Goal: Obtain resource: Download file/media

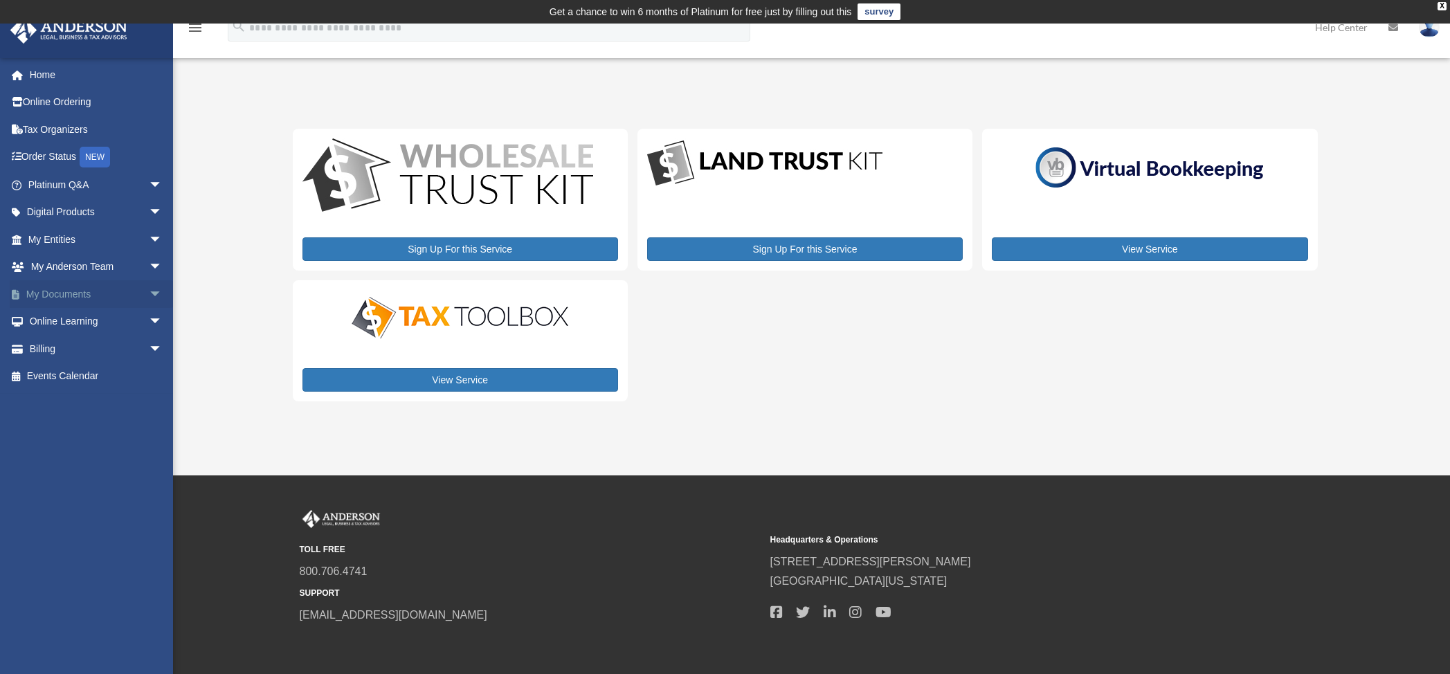
click at [149, 294] on span "arrow_drop_down" at bounding box center [163, 294] width 28 height 28
click at [64, 318] on link "Box" at bounding box center [101, 322] width 164 height 28
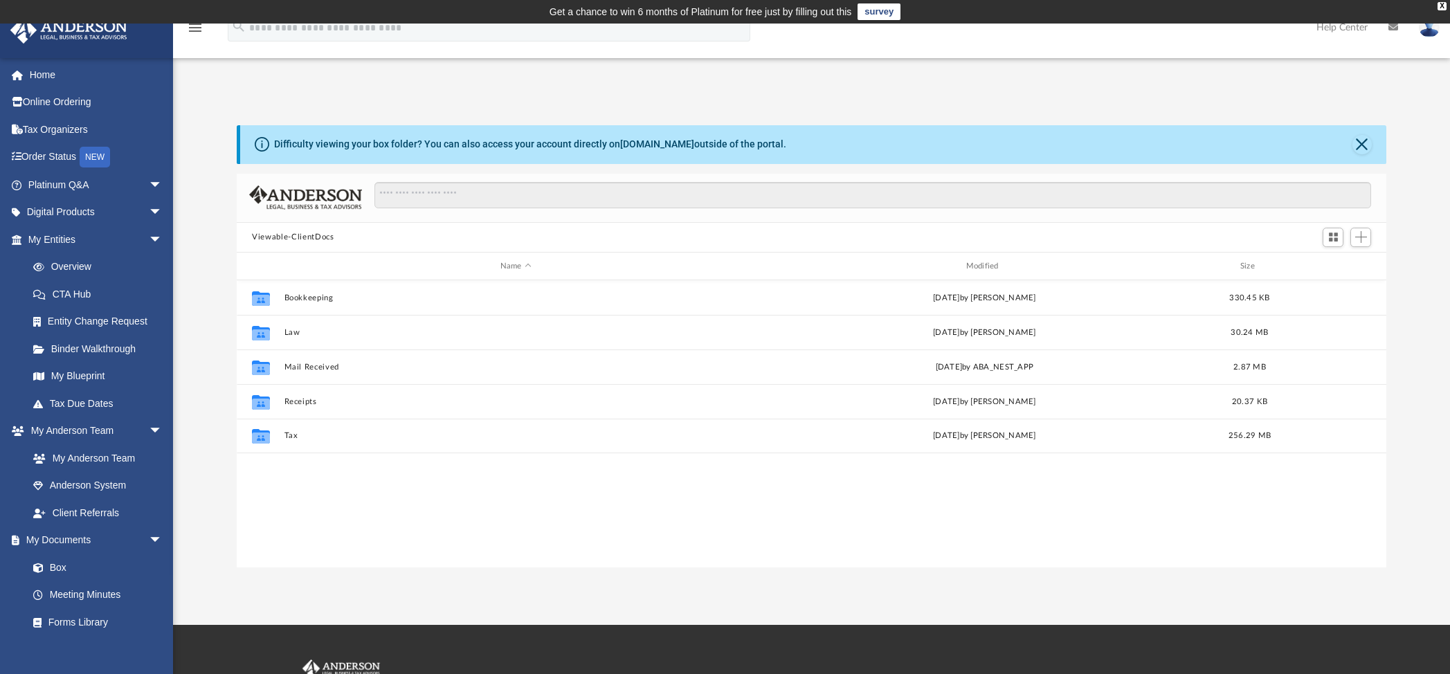
scroll to position [305, 1138]
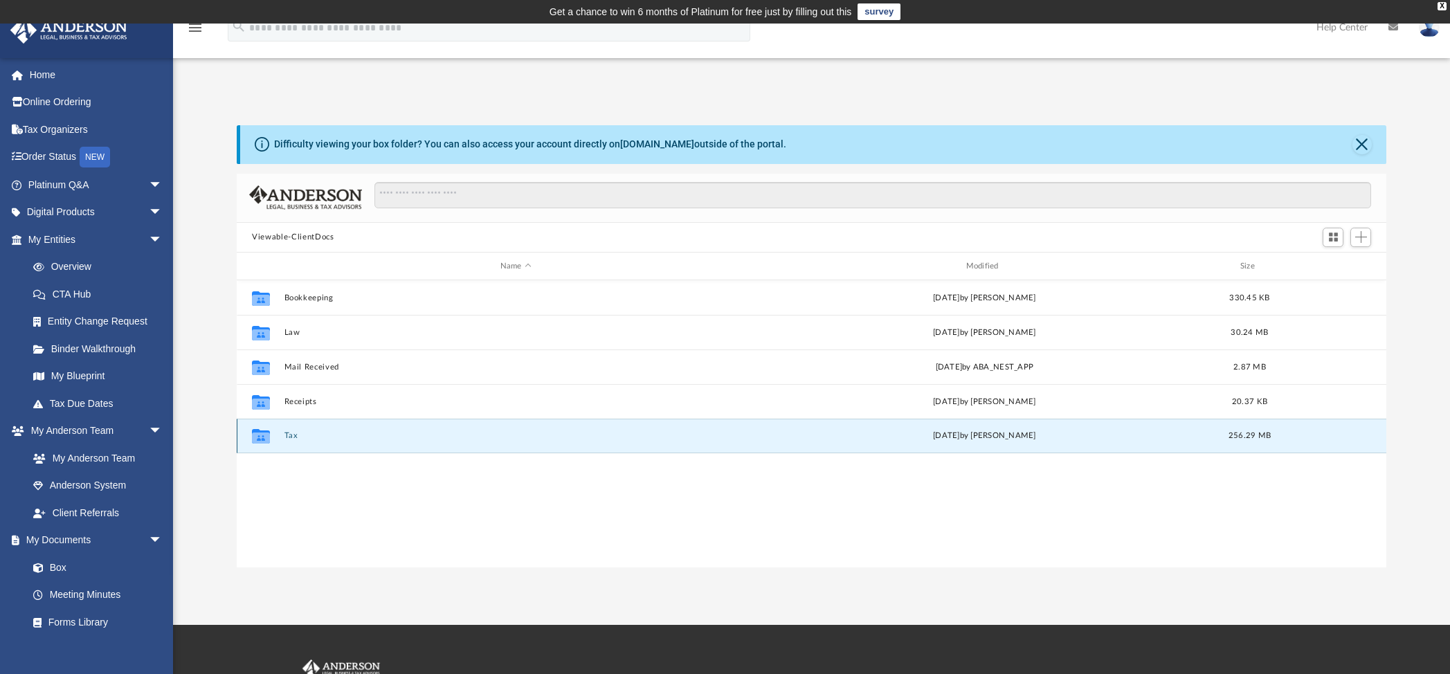
click at [291, 435] on button "Tax" at bounding box center [515, 436] width 463 height 9
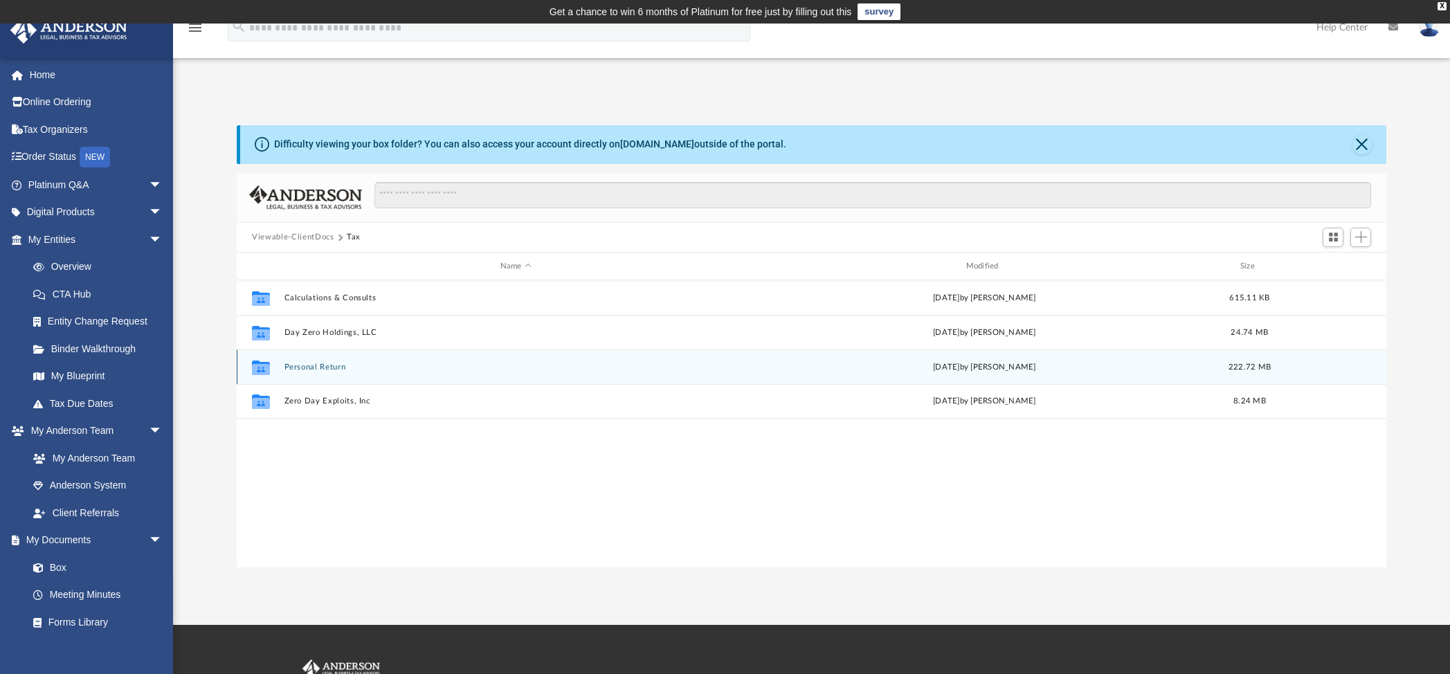
click at [319, 370] on button "Personal Return" at bounding box center [515, 367] width 463 height 9
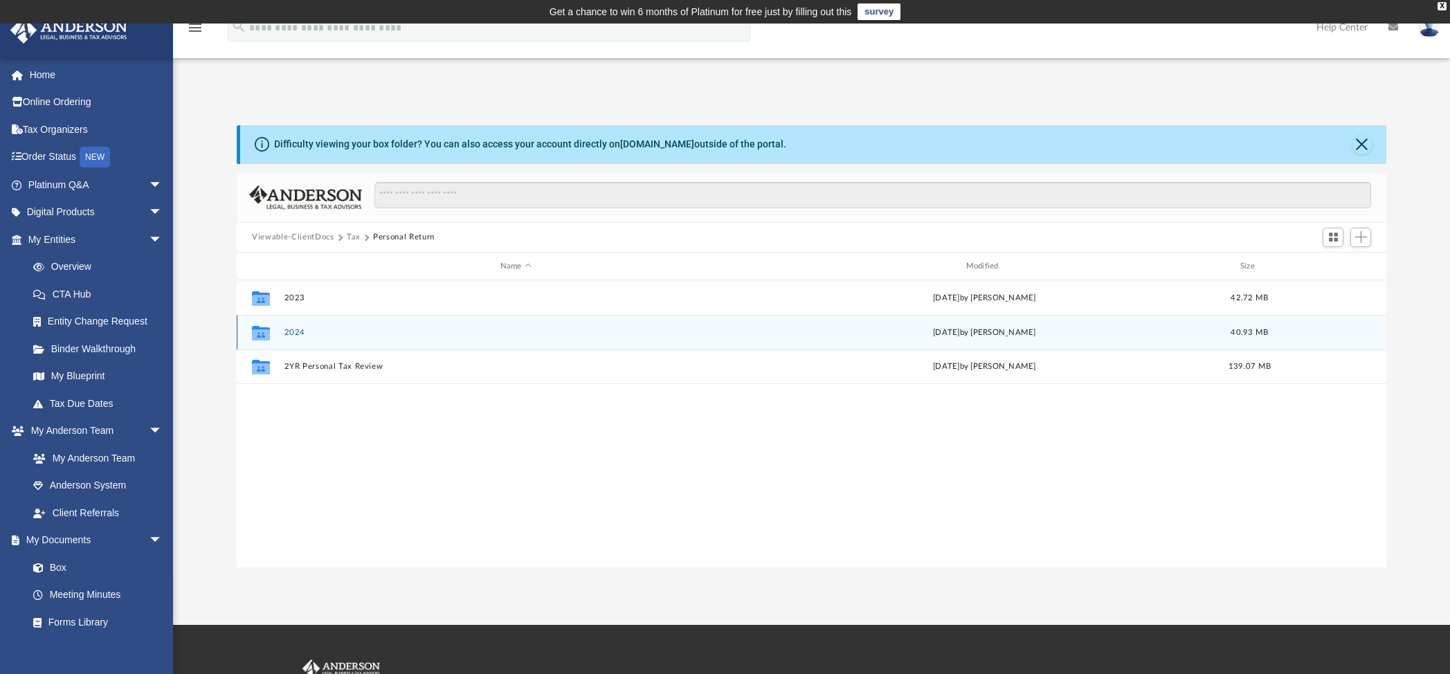
click at [302, 328] on button "2024" at bounding box center [515, 332] width 463 height 9
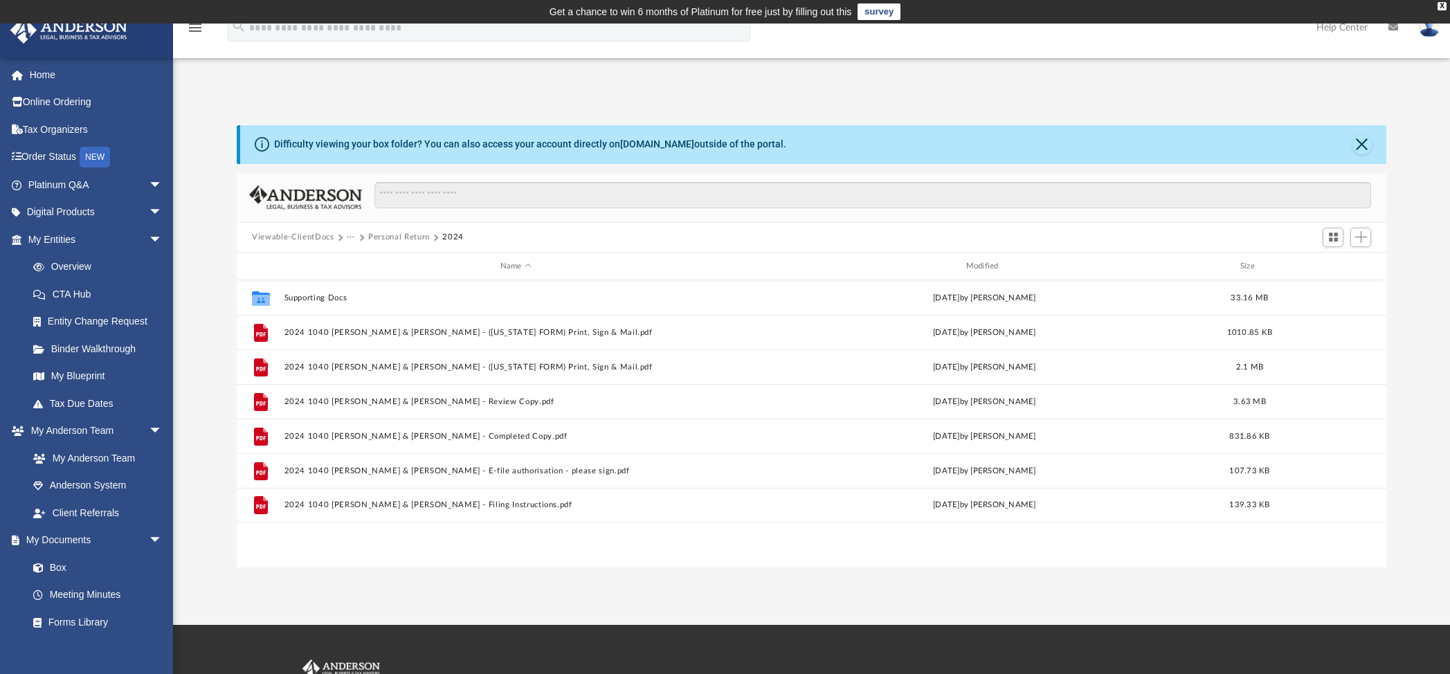
click at [405, 235] on button "Personal Return" at bounding box center [399, 237] width 62 height 12
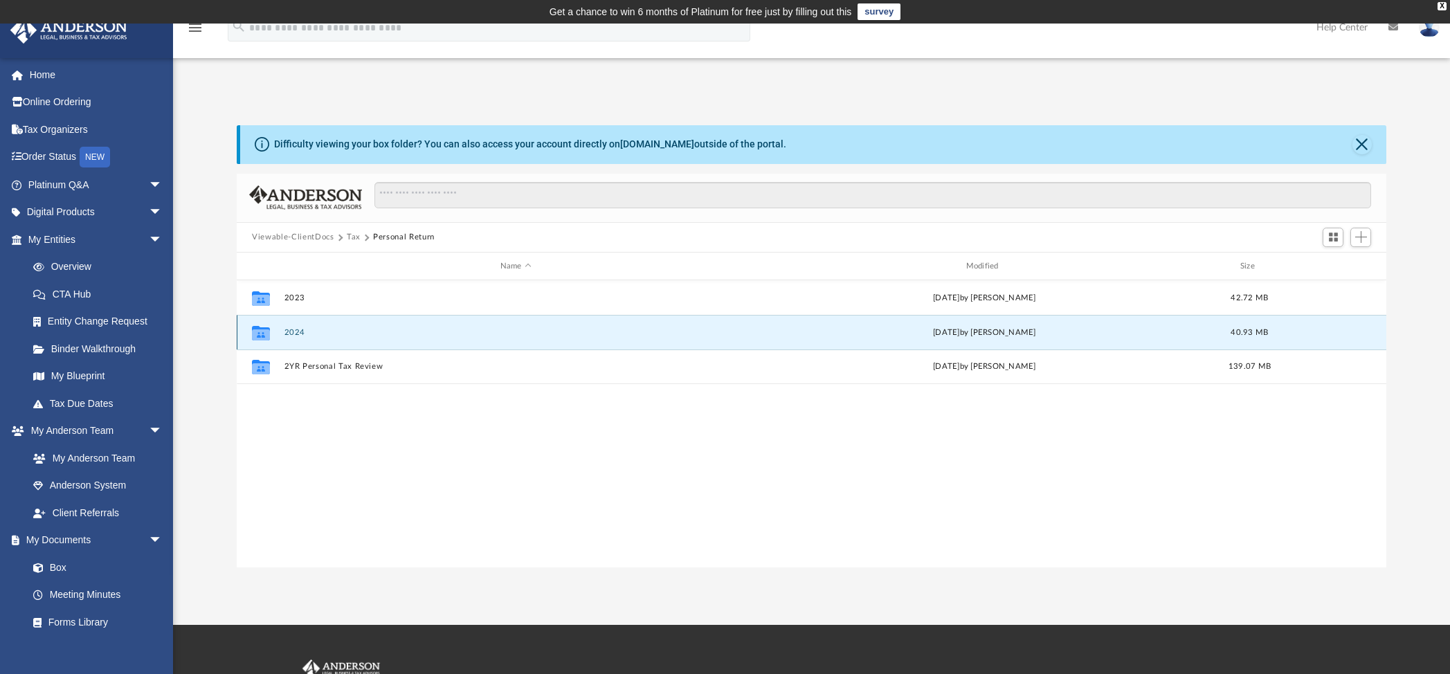
click at [296, 333] on button "2024" at bounding box center [515, 332] width 463 height 9
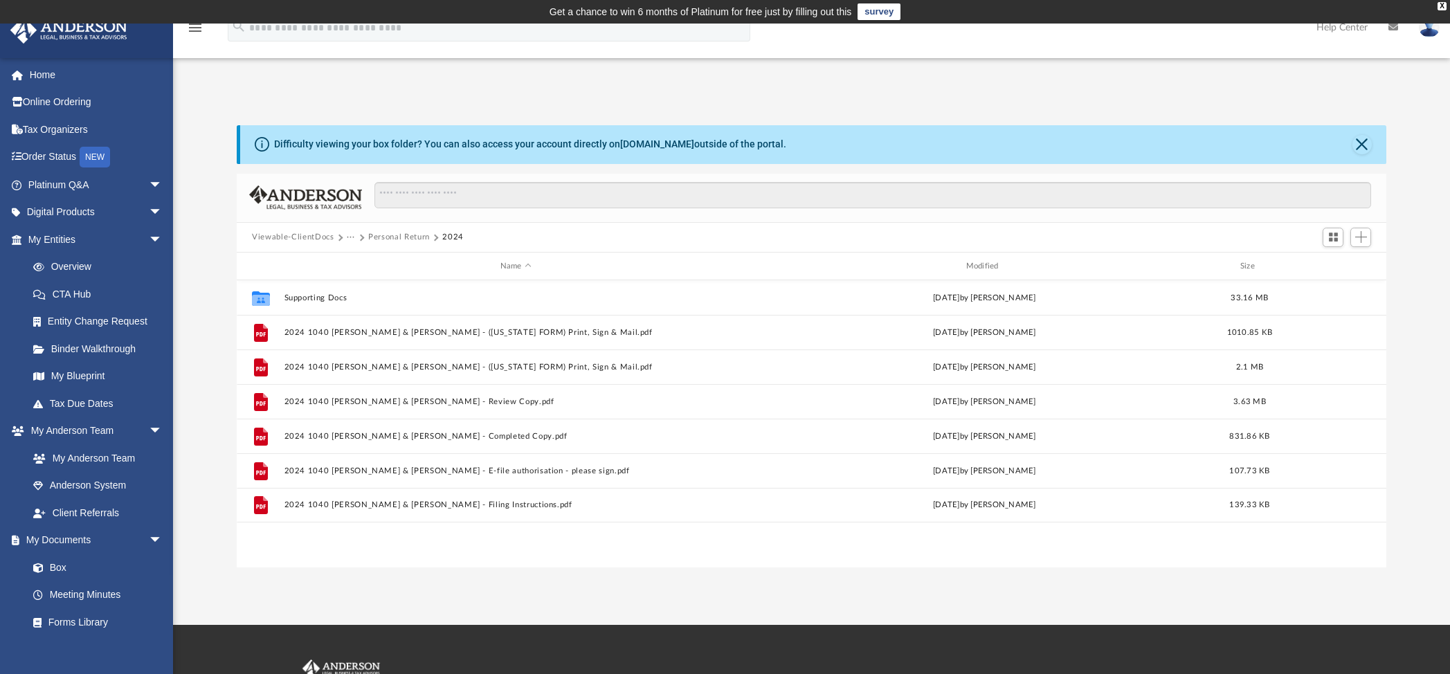
click at [395, 233] on button "Personal Return" at bounding box center [399, 237] width 62 height 12
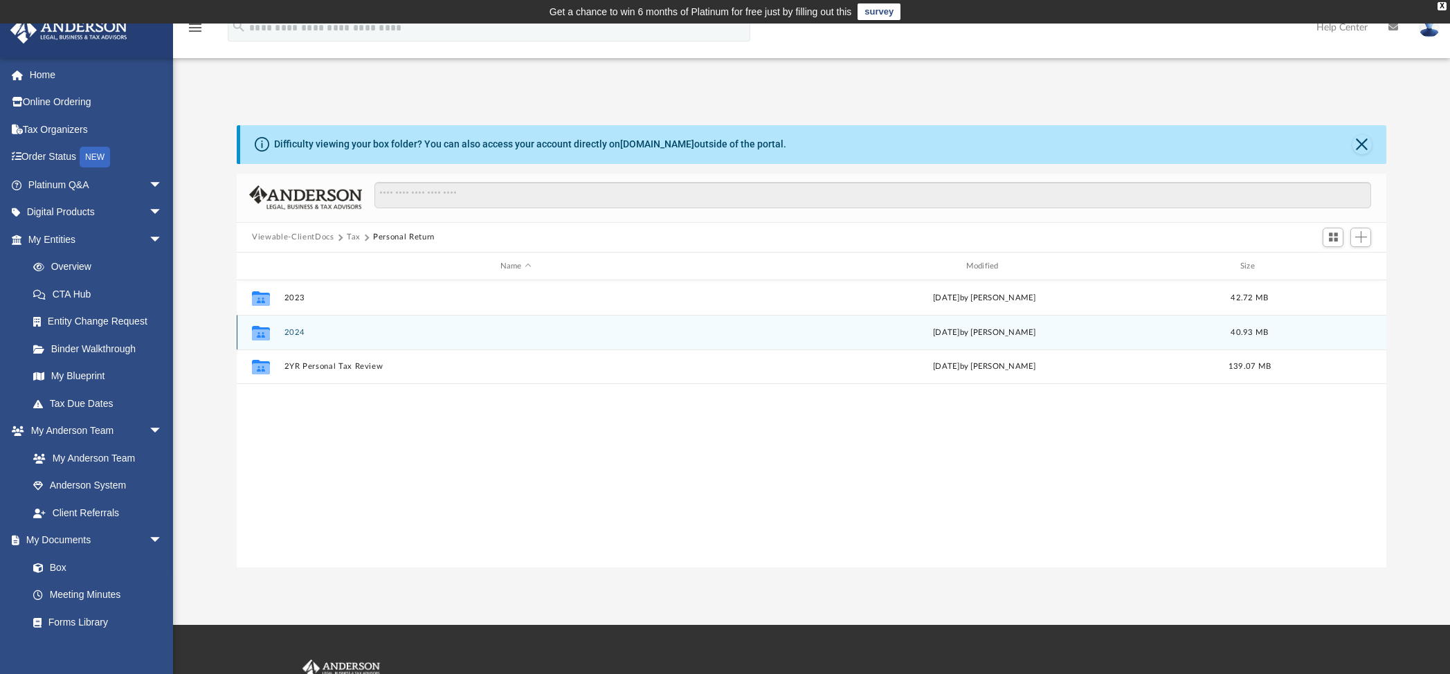
click at [303, 333] on button "2024" at bounding box center [515, 332] width 463 height 9
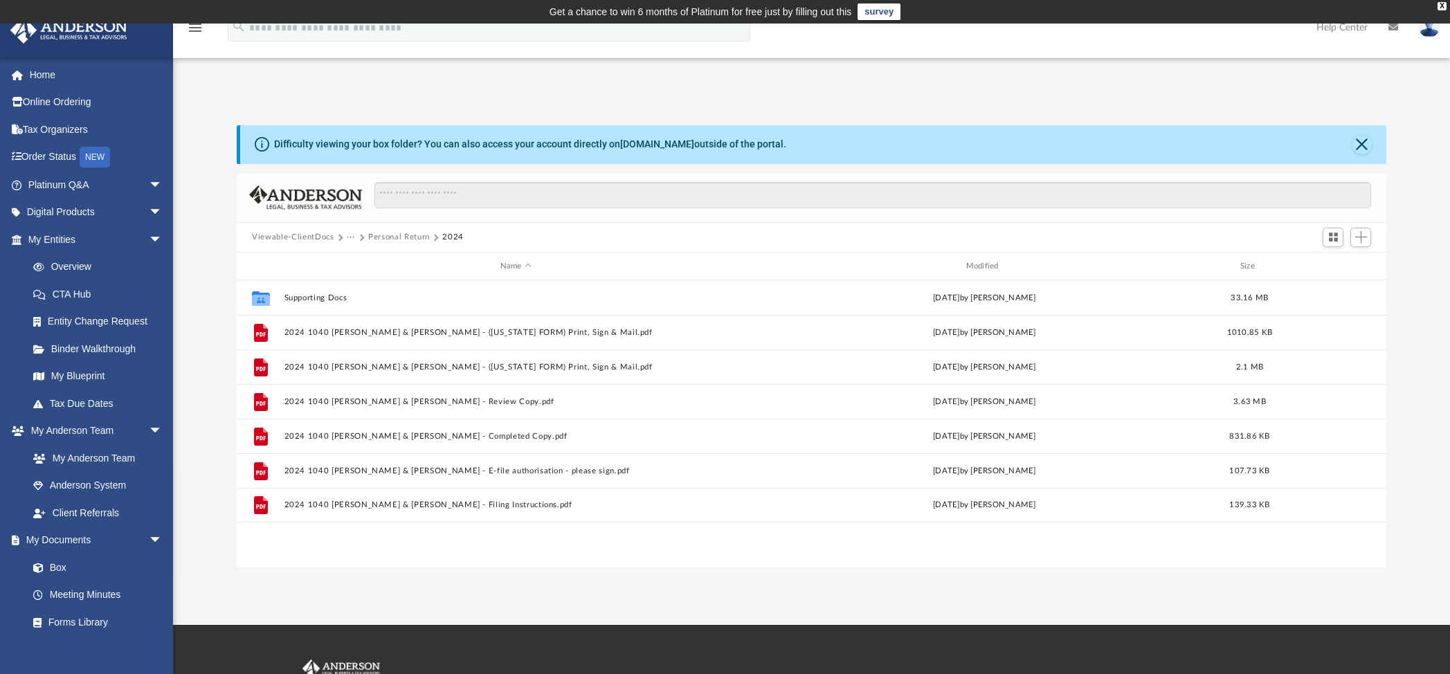
click at [410, 233] on button "Personal Return" at bounding box center [399, 237] width 62 height 12
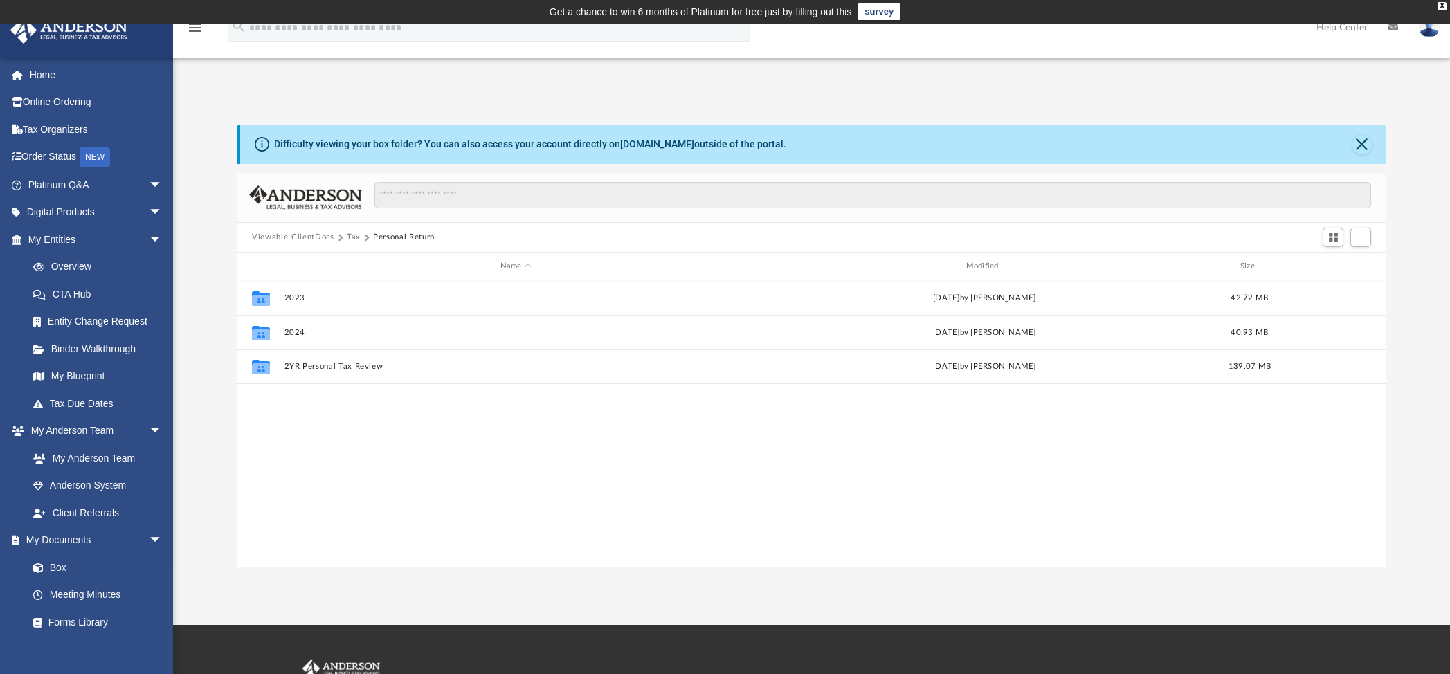
click at [352, 237] on button "Tax" at bounding box center [354, 237] width 14 height 12
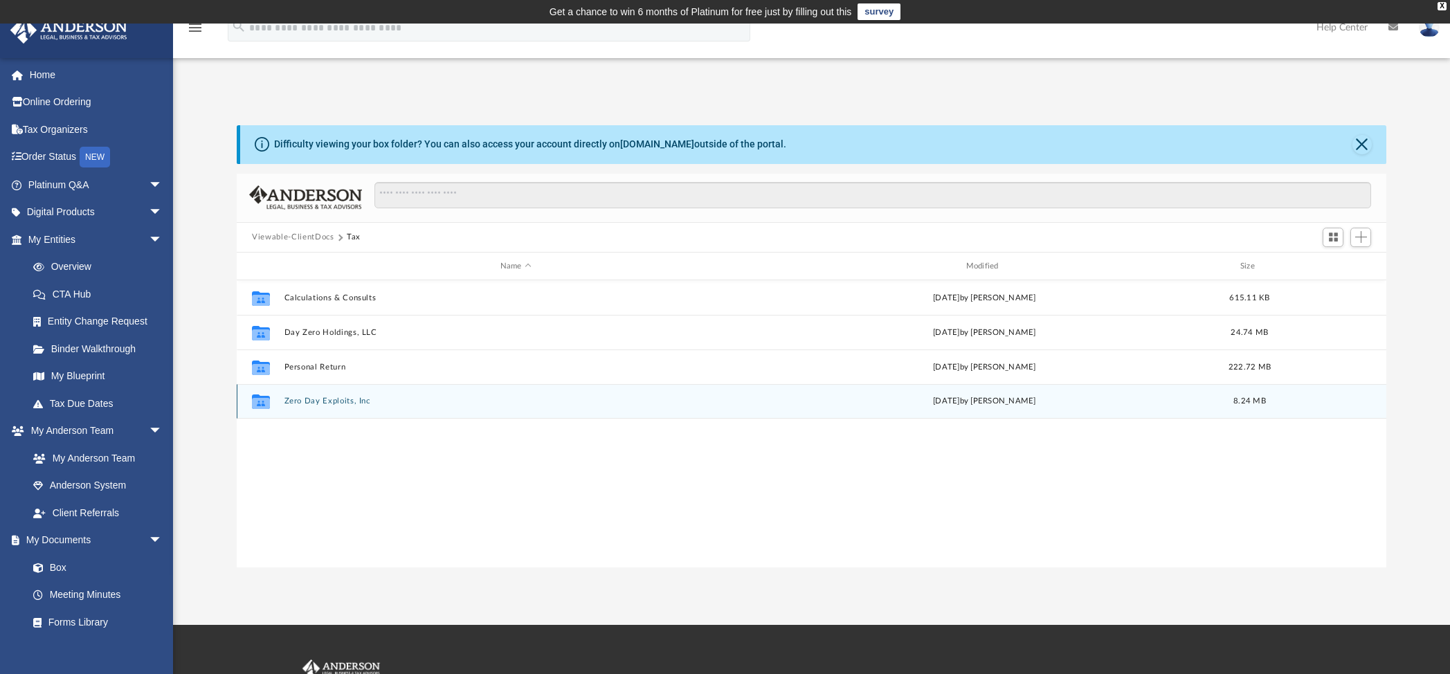
click at [325, 403] on button "Zero Day Exploits, Inc" at bounding box center [515, 401] width 463 height 9
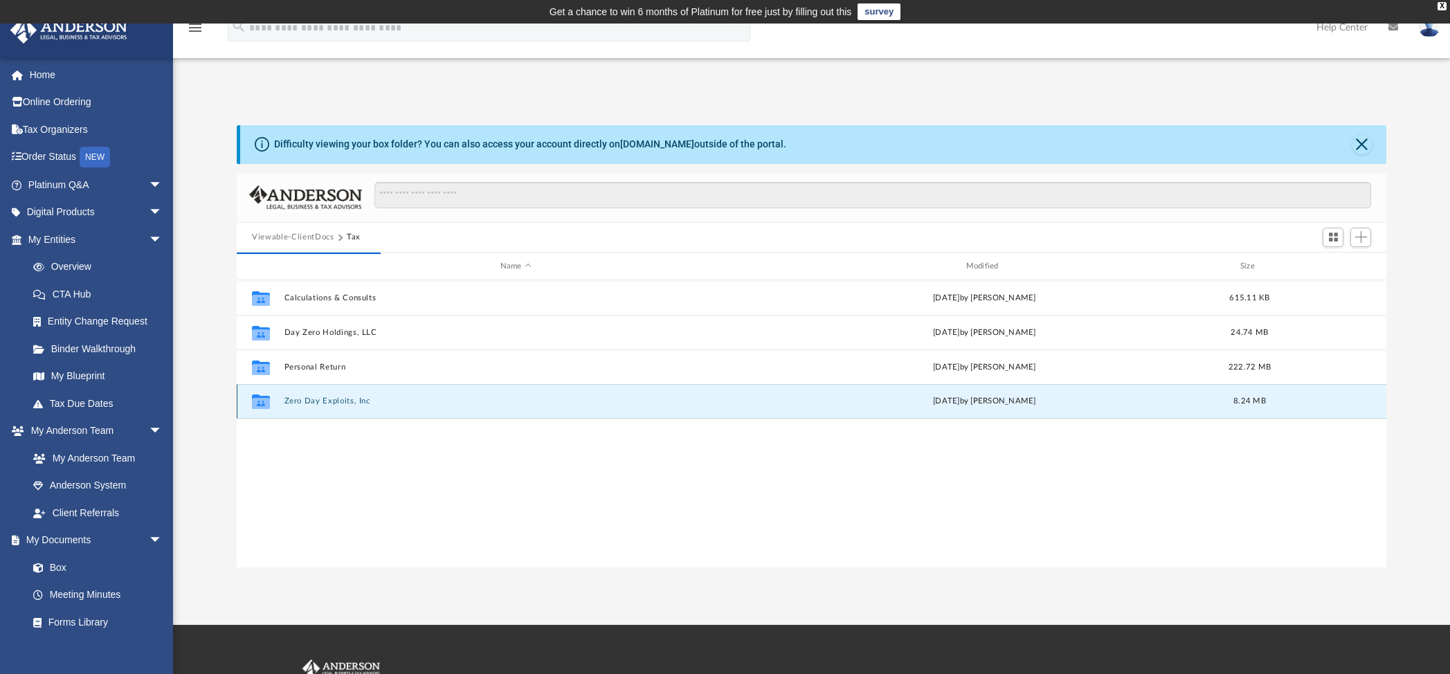
click at [322, 398] on button "Zero Day Exploits, Inc" at bounding box center [515, 401] width 463 height 9
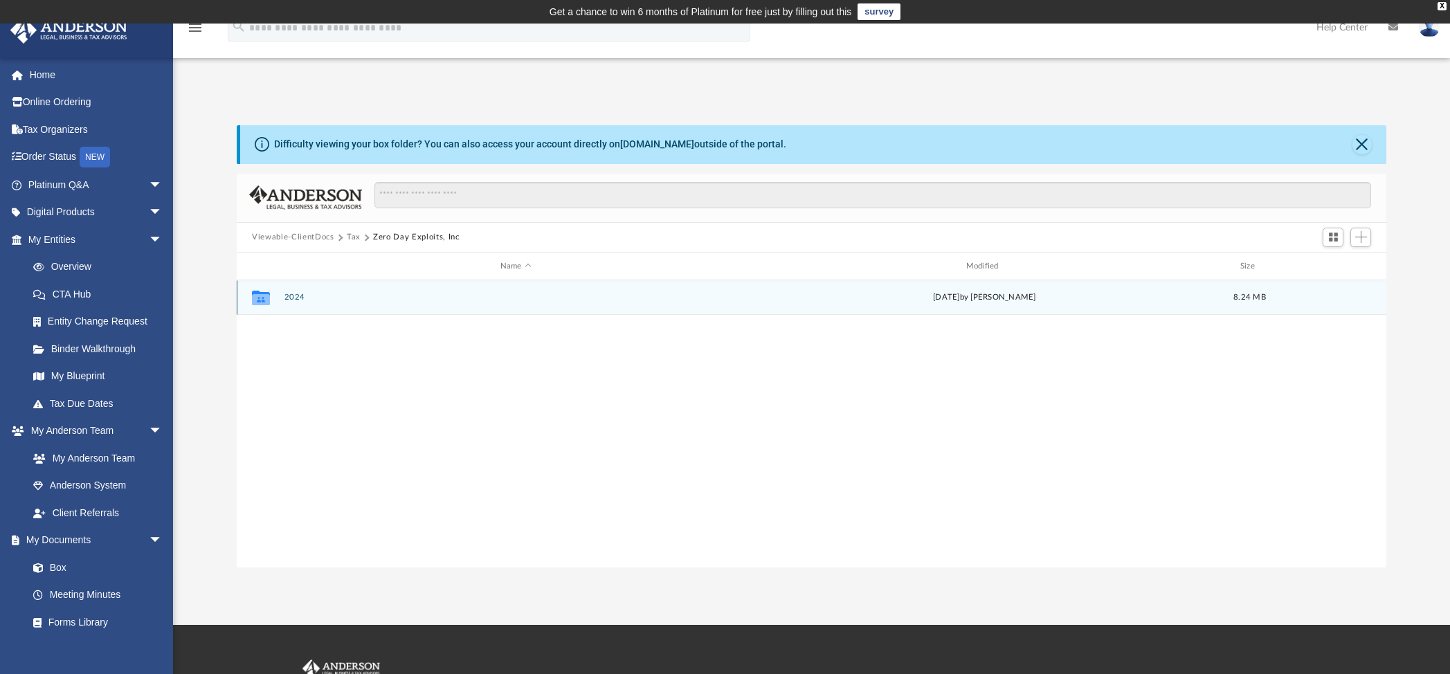
click at [288, 300] on button "2024" at bounding box center [515, 297] width 463 height 9
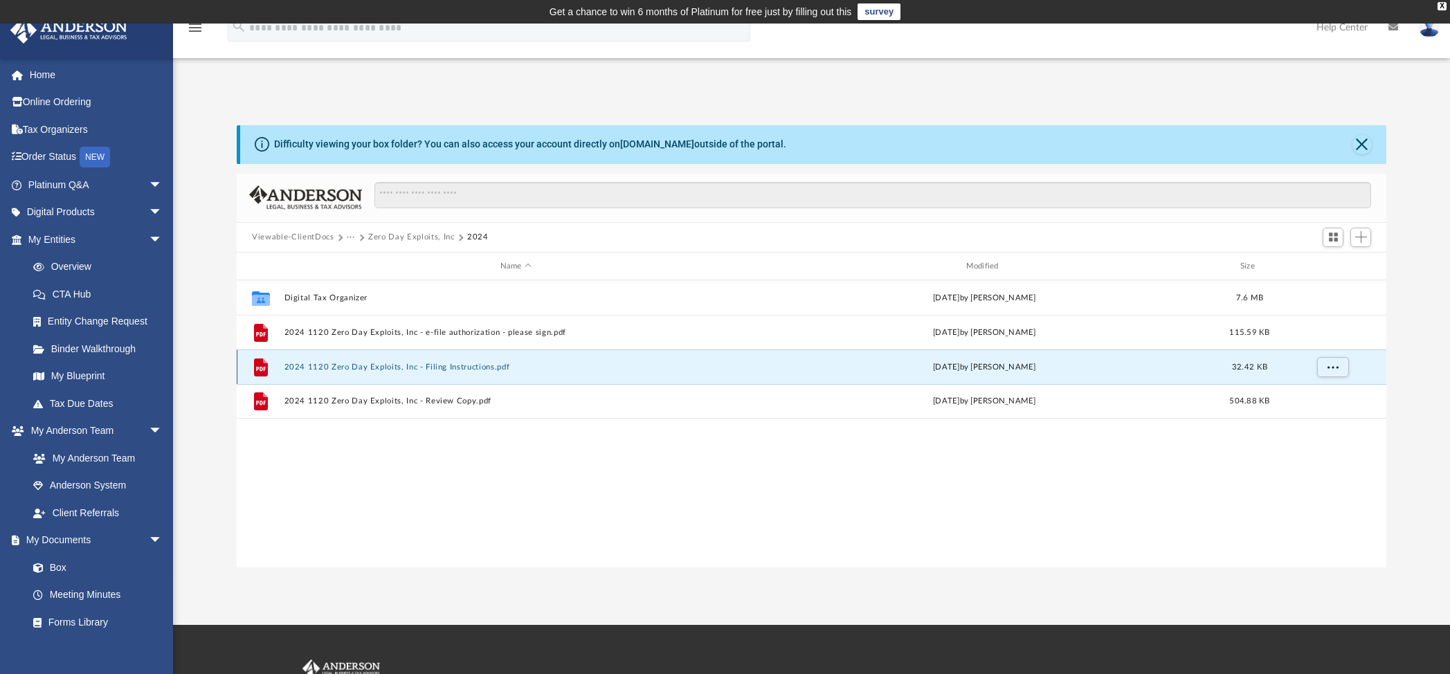
click at [471, 367] on button "2024 1120 Zero Day Exploits, Inc - Filing Instructions.pdf" at bounding box center [515, 367] width 463 height 9
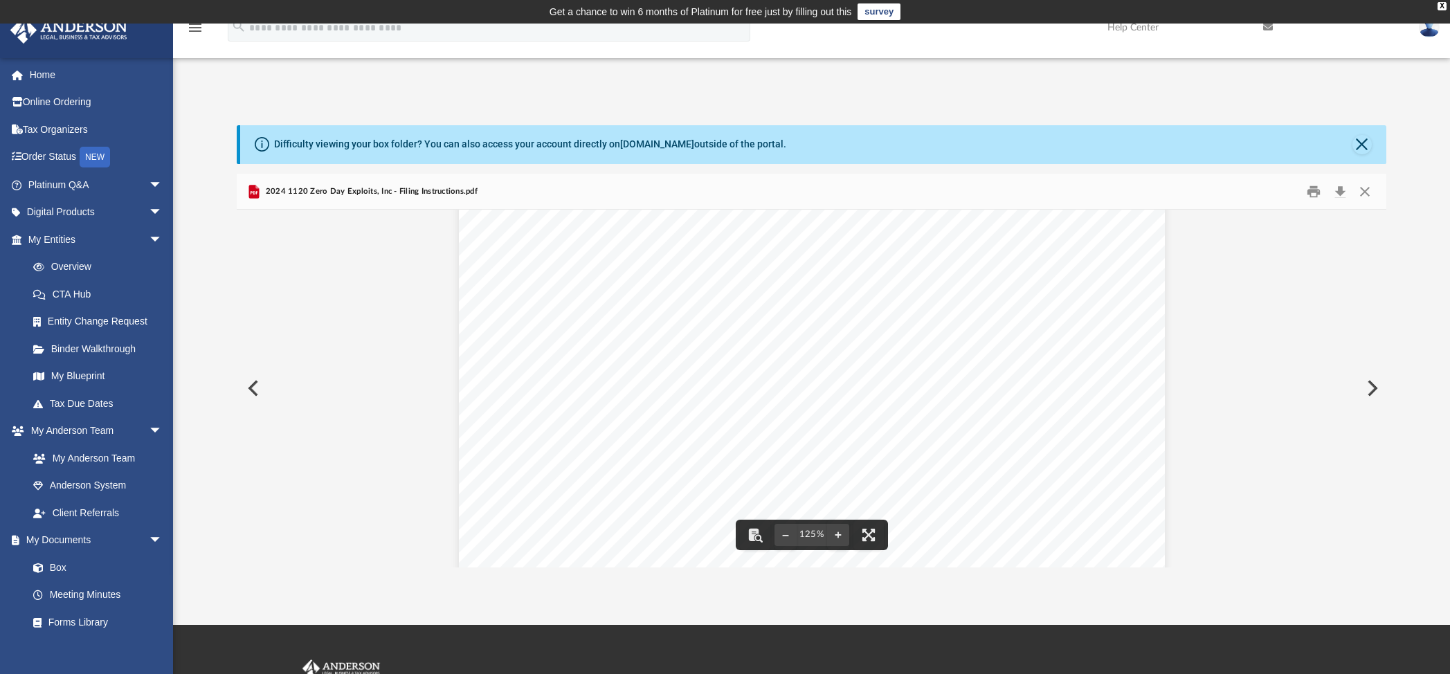
scroll to position [277, 0]
click at [1371, 192] on button "Close" at bounding box center [1364, 191] width 25 height 21
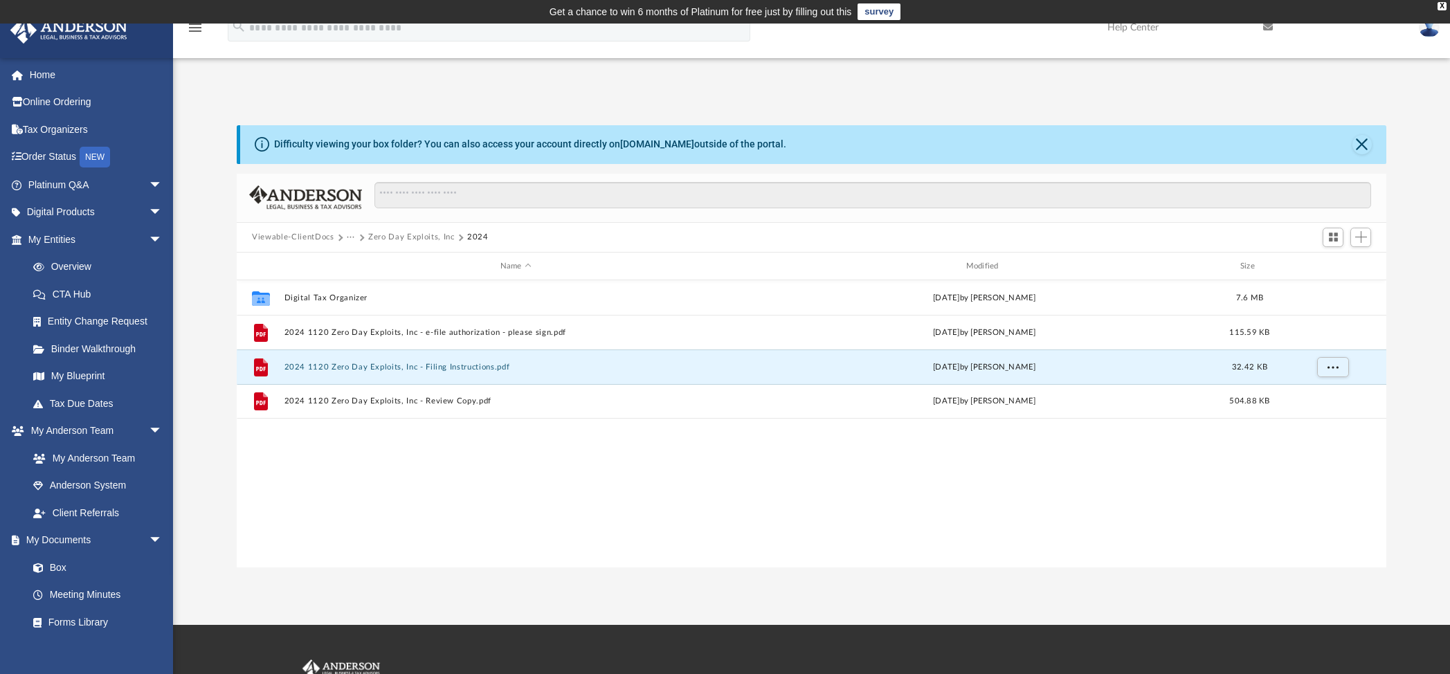
click at [397, 236] on button "Zero Day Exploits, Inc" at bounding box center [411, 237] width 86 height 12
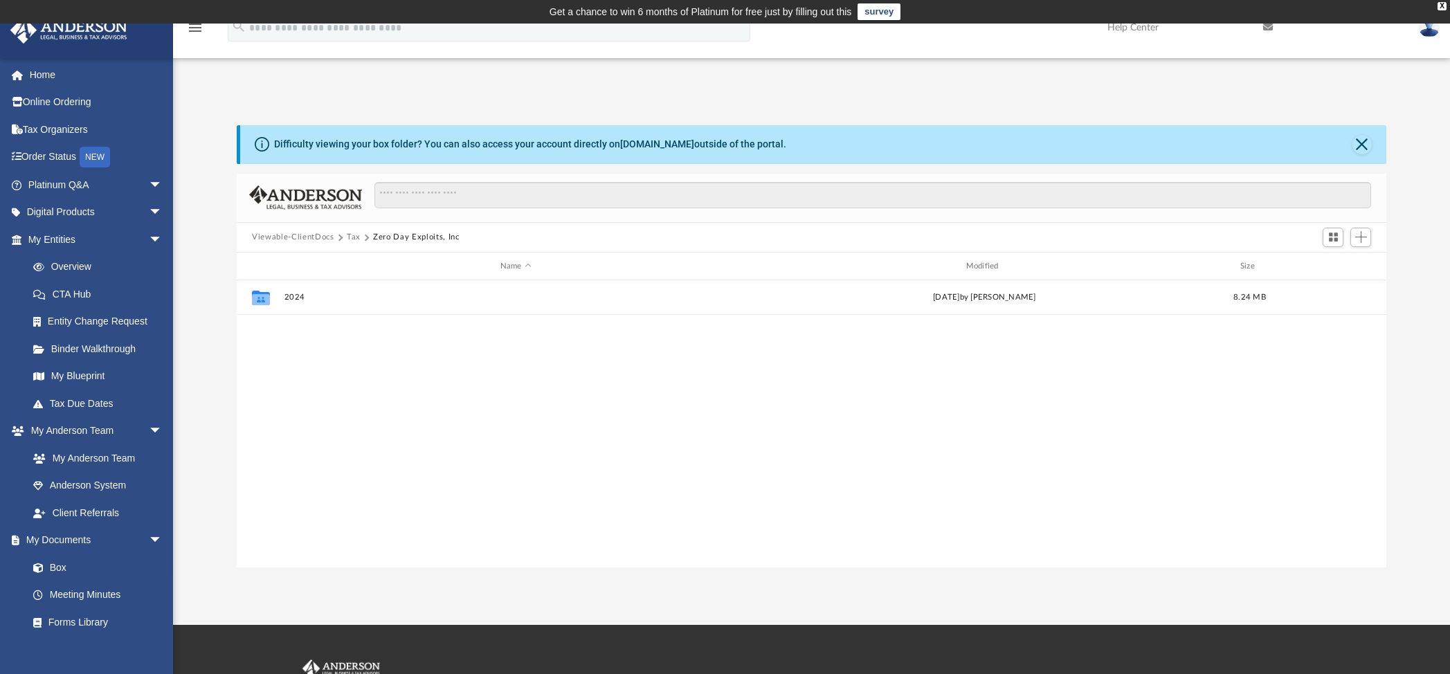
click at [351, 237] on button "Tax" at bounding box center [354, 237] width 14 height 12
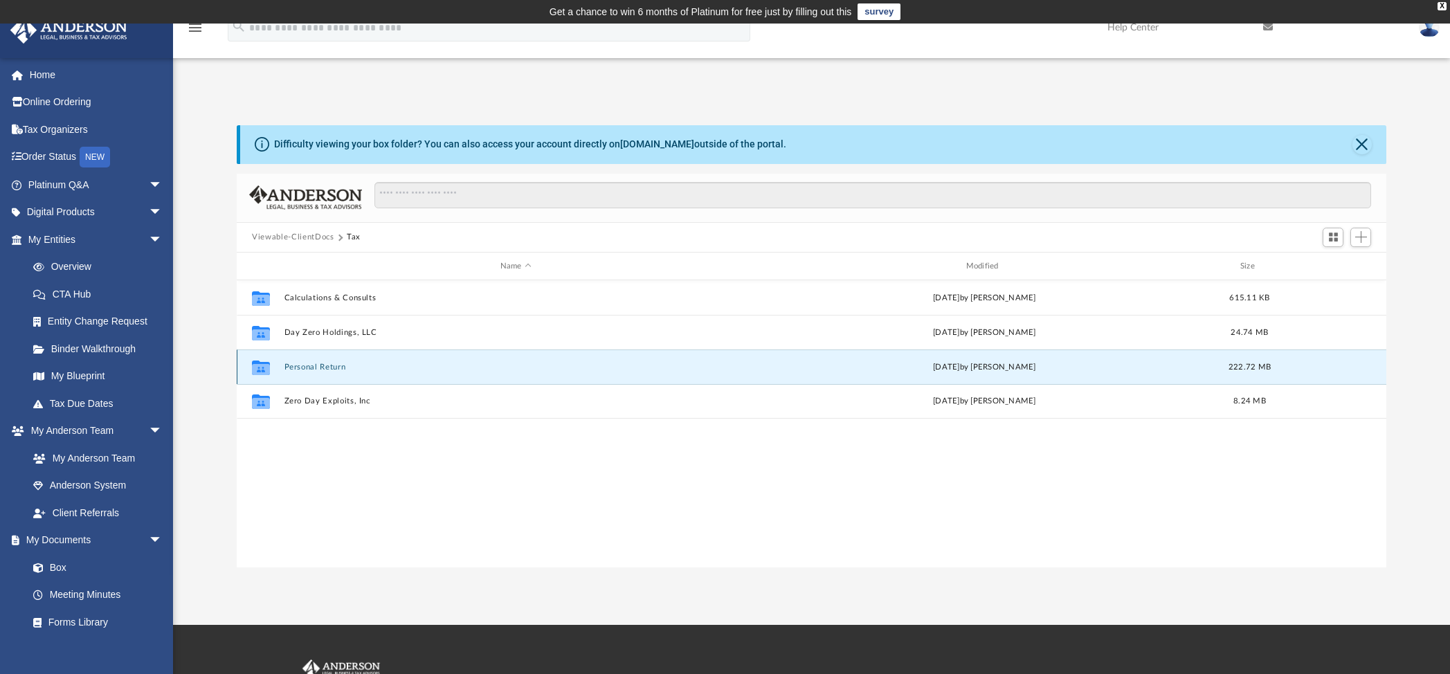
click at [329, 370] on button "Personal Return" at bounding box center [515, 367] width 463 height 9
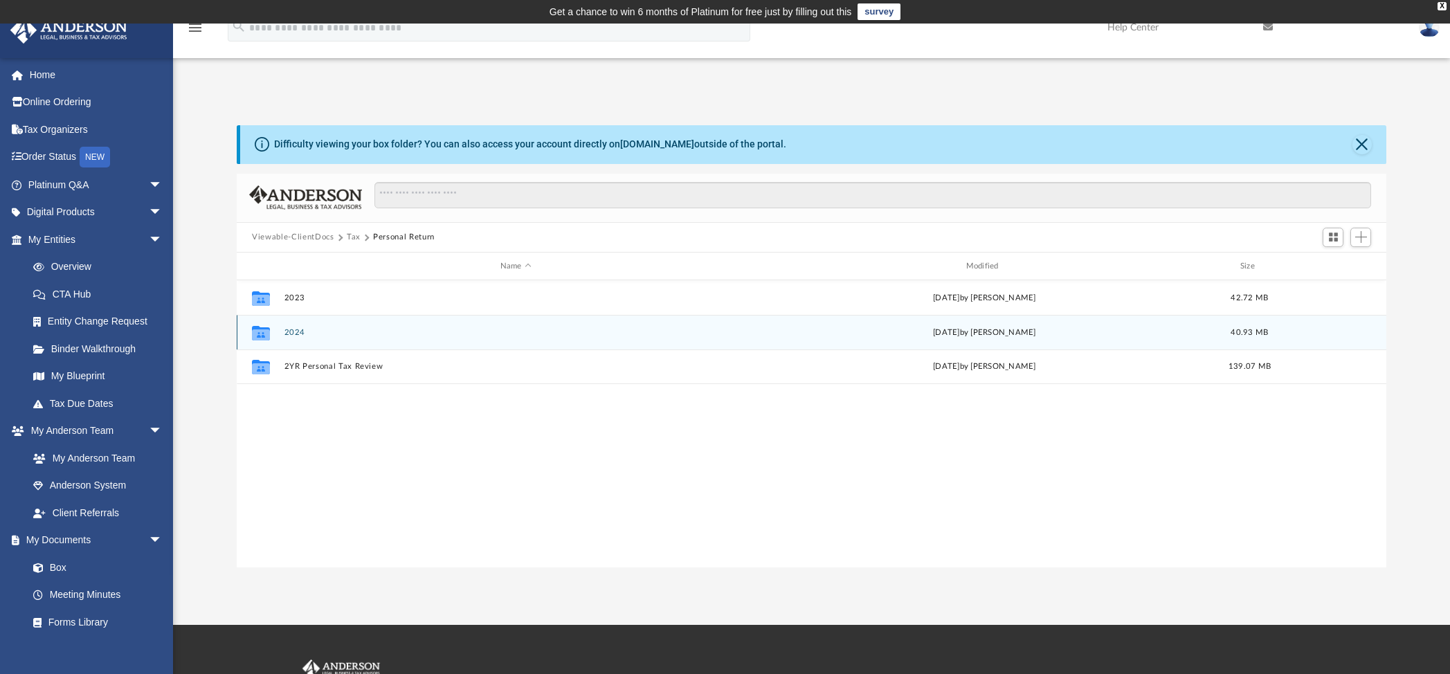
click at [300, 332] on button "2024" at bounding box center [515, 332] width 463 height 9
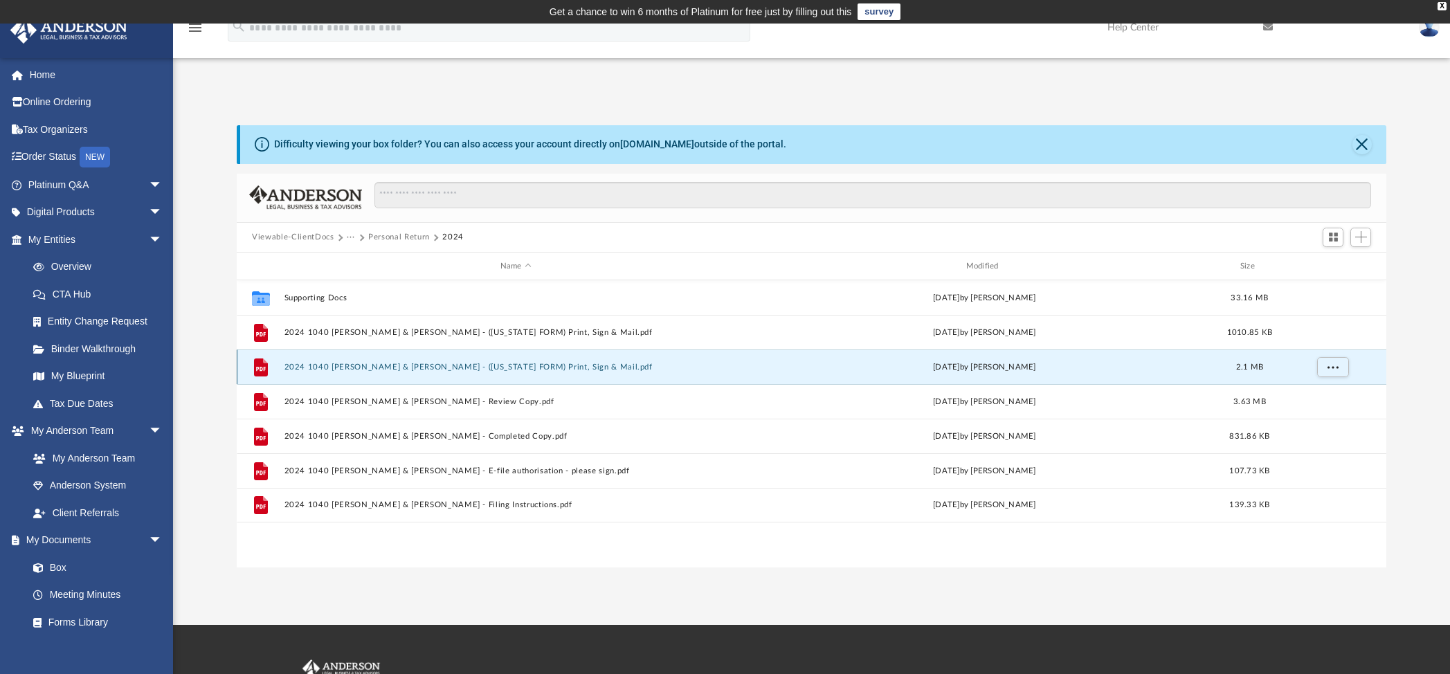
click at [517, 365] on button "2024 1040 [PERSON_NAME] & [PERSON_NAME] - ([US_STATE] FORM) Print, Sign & Mail.…" at bounding box center [515, 367] width 463 height 9
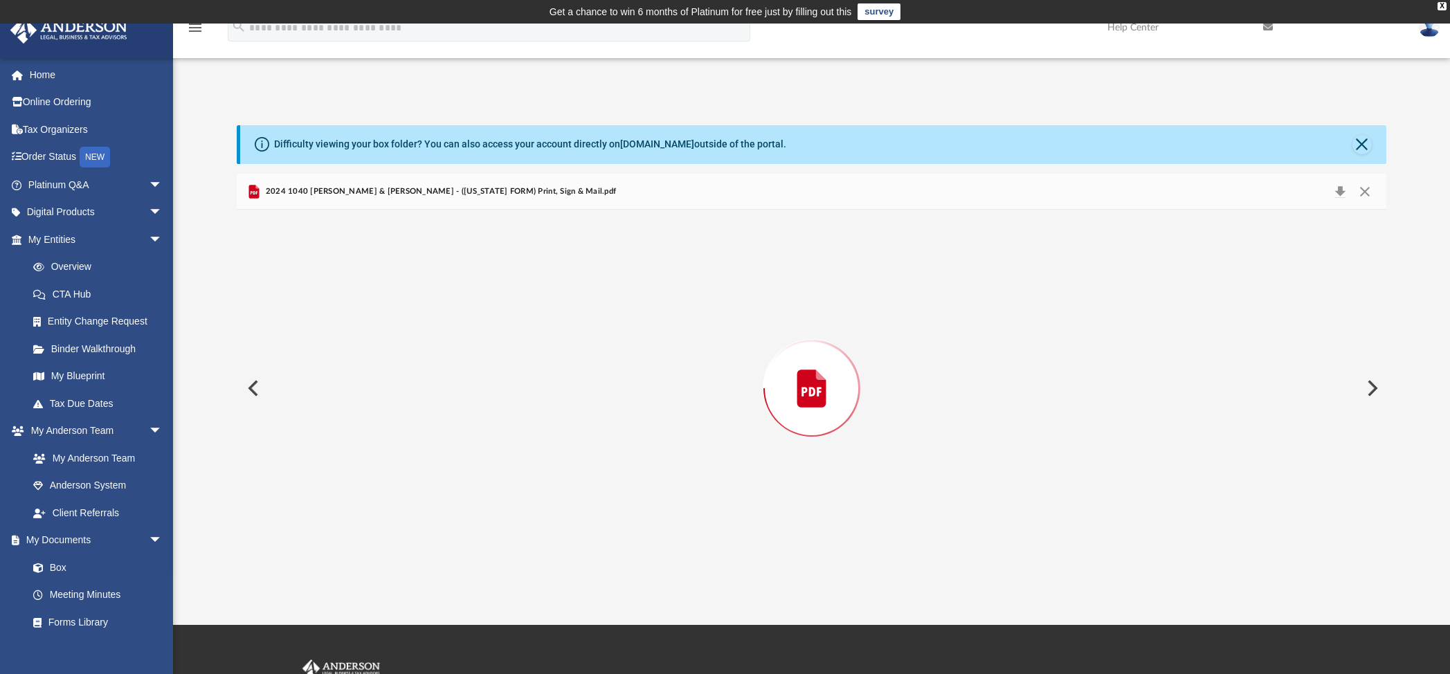
scroll to position [69427, 0]
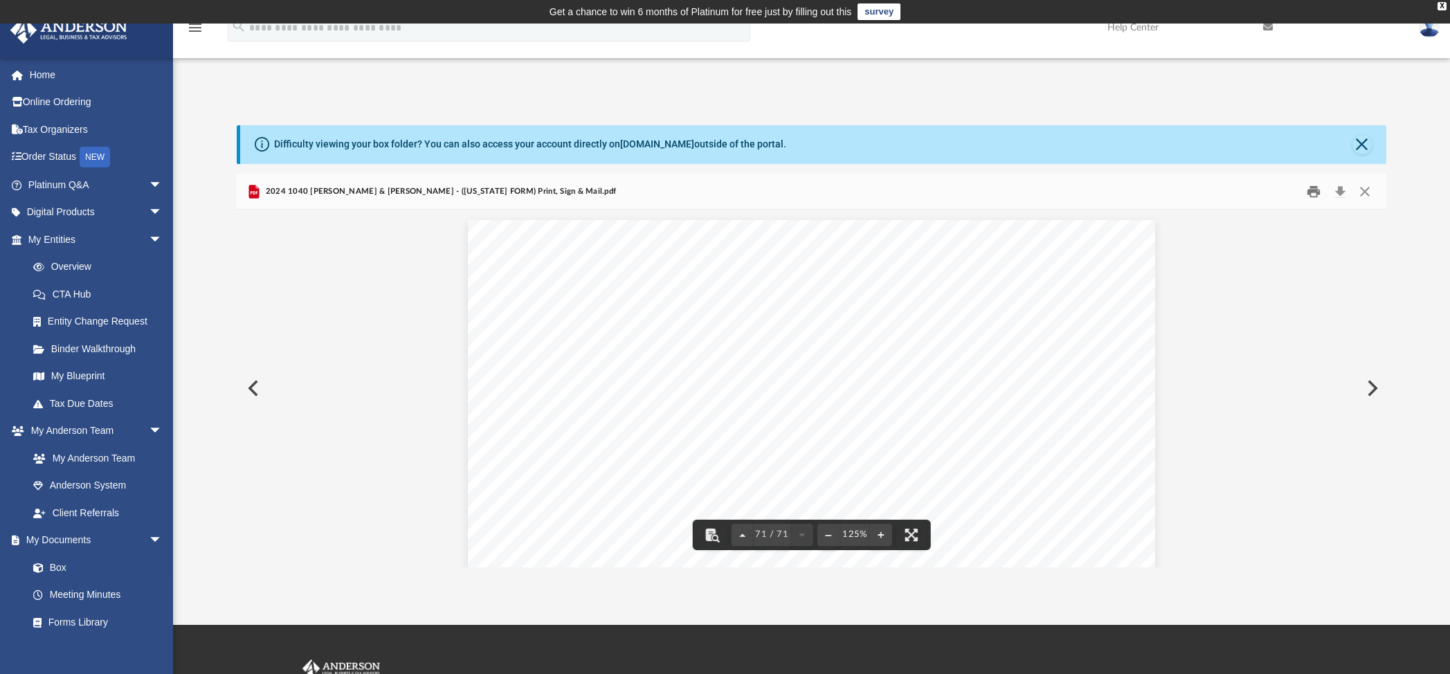
click at [1311, 190] on button "Print" at bounding box center [1314, 191] width 28 height 21
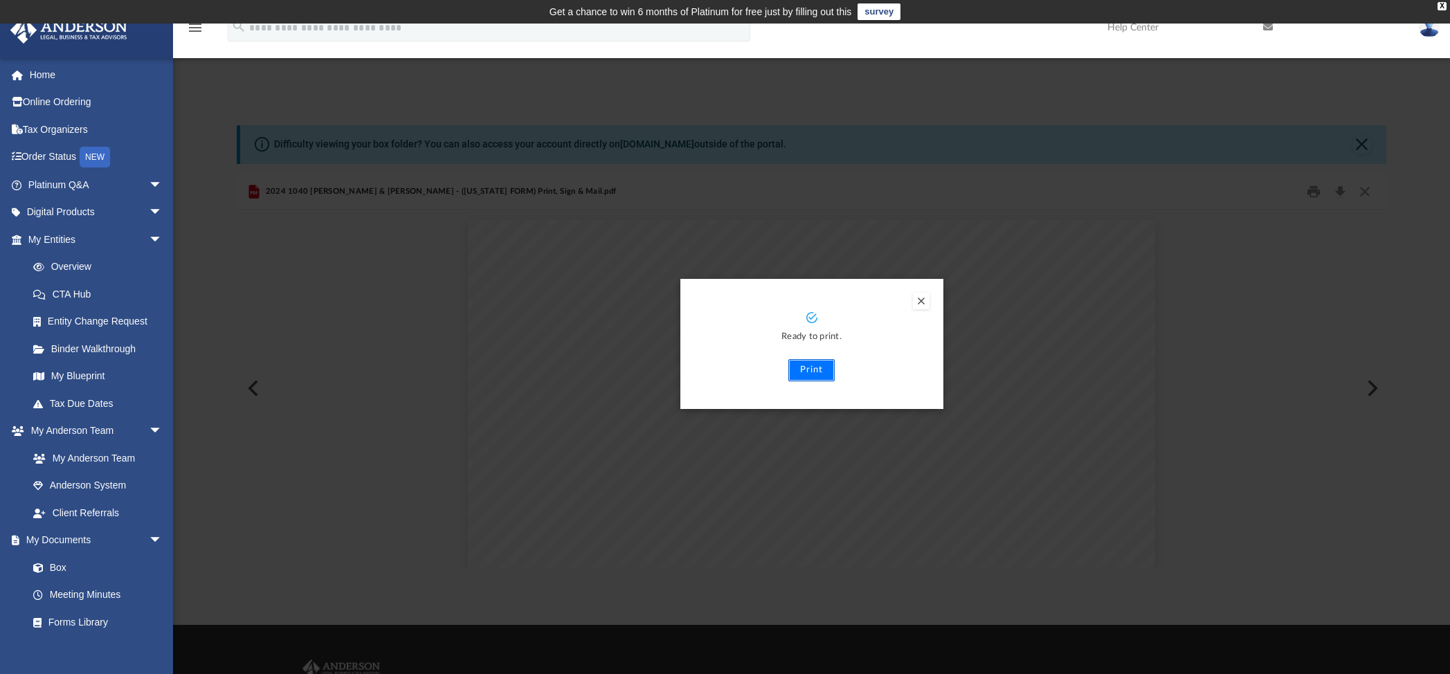
click at [815, 372] on button "Print" at bounding box center [811, 370] width 46 height 22
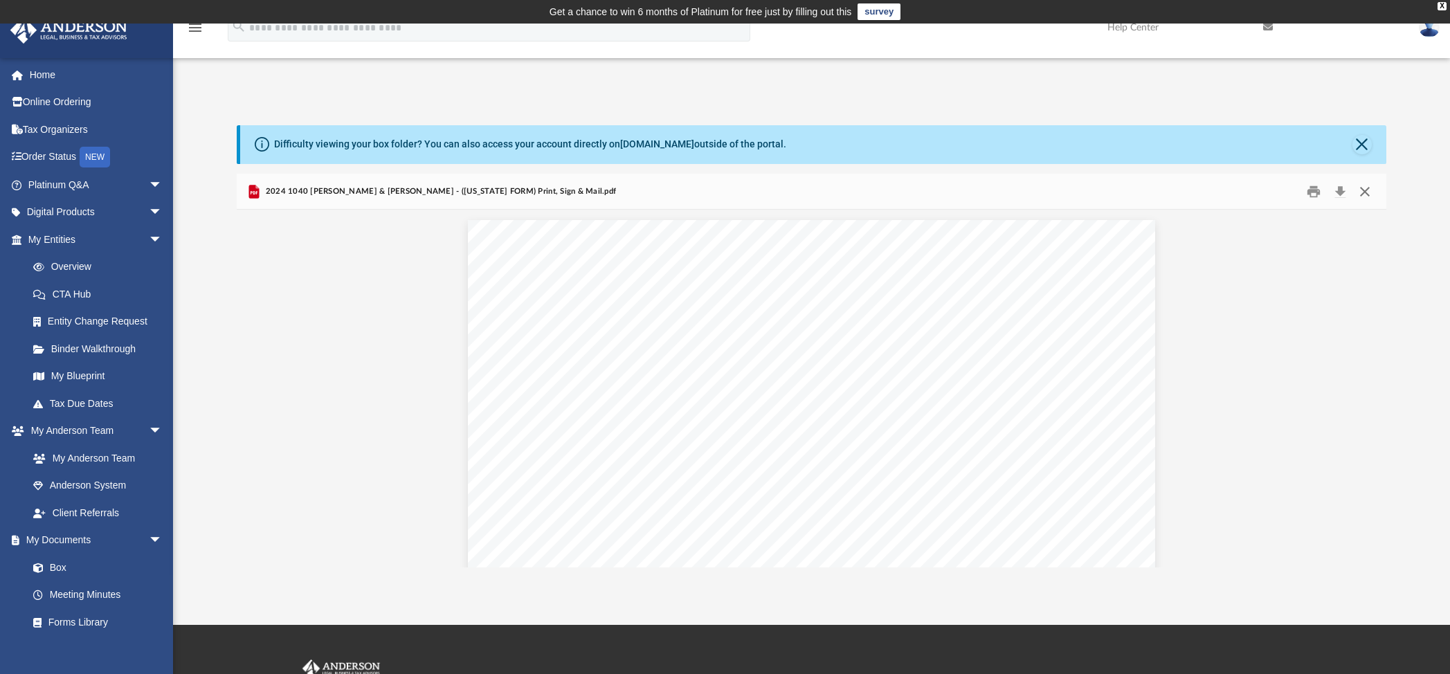
click at [1366, 192] on button "Close" at bounding box center [1364, 191] width 25 height 21
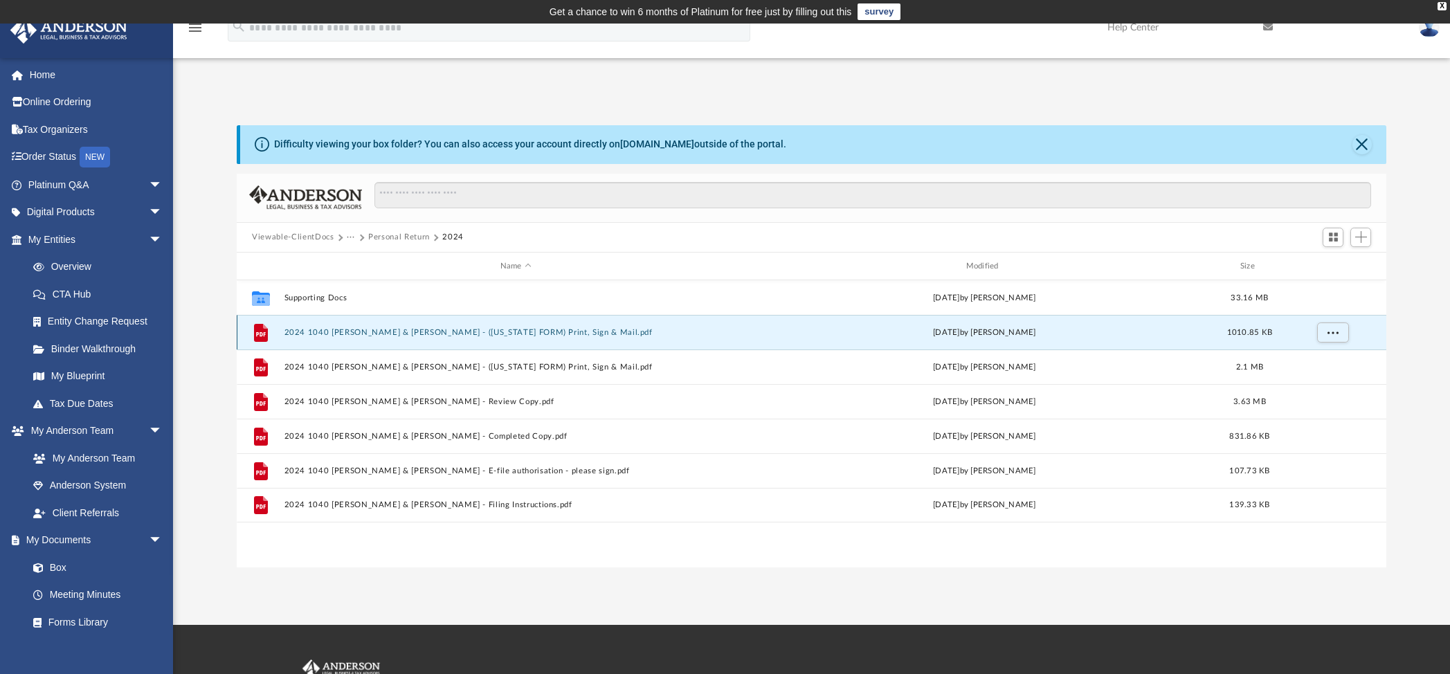
click at [465, 331] on button "2024 1040 [PERSON_NAME] & [PERSON_NAME] - ([US_STATE] FORM) Print, Sign & Mail.…" at bounding box center [515, 332] width 463 height 9
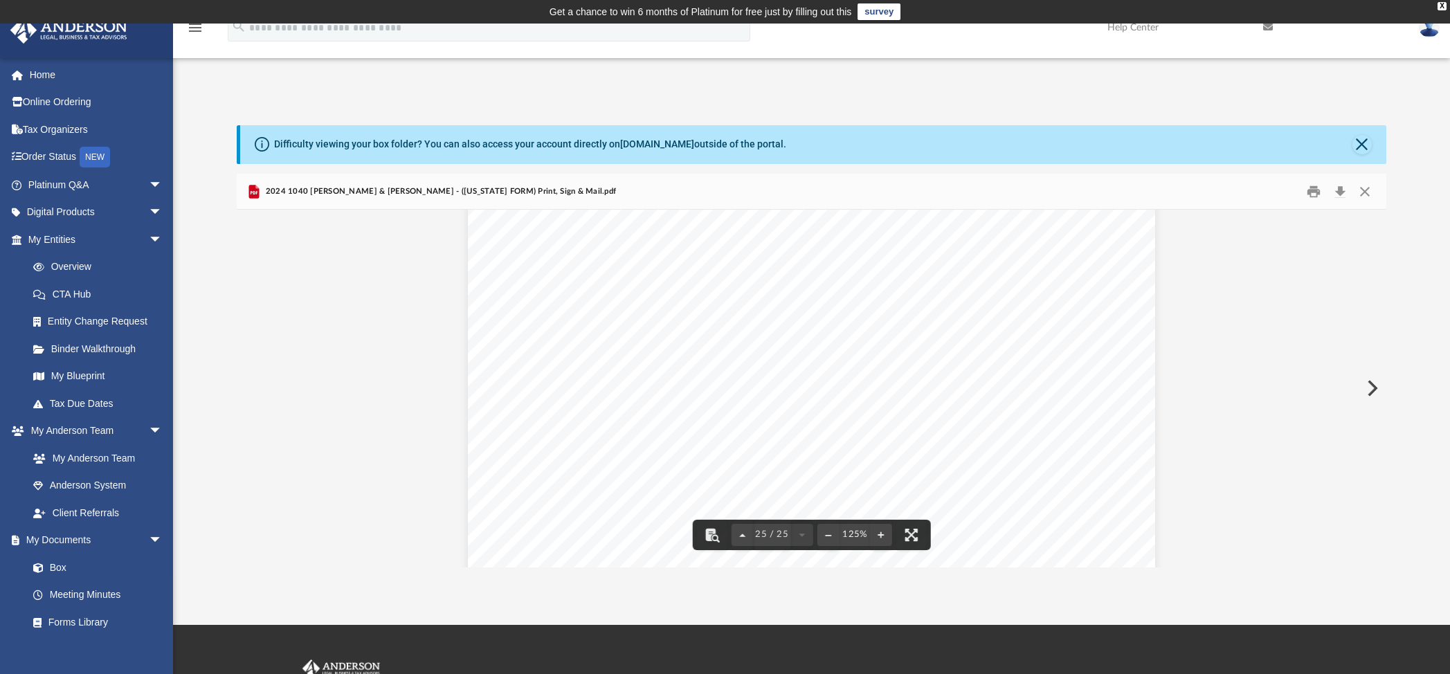
scroll to position [24033, 0]
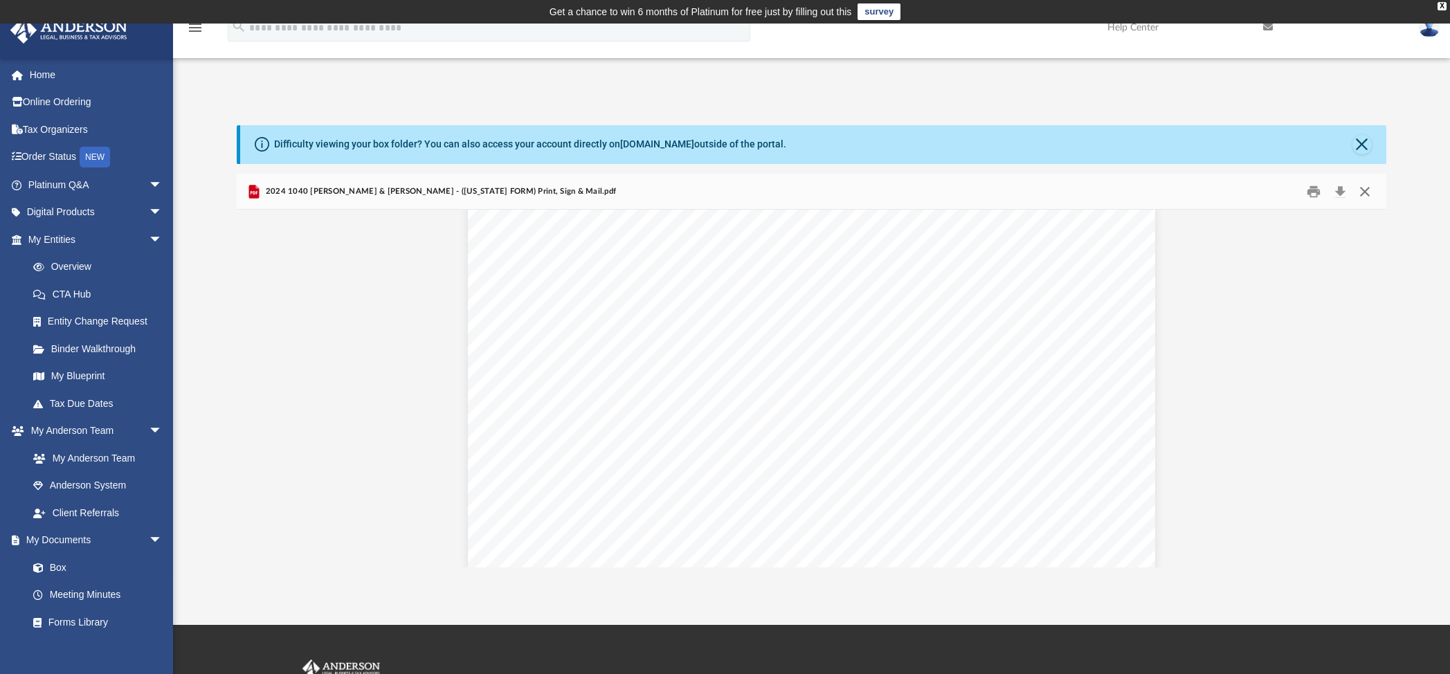
click at [1372, 190] on button "Close" at bounding box center [1364, 191] width 25 height 21
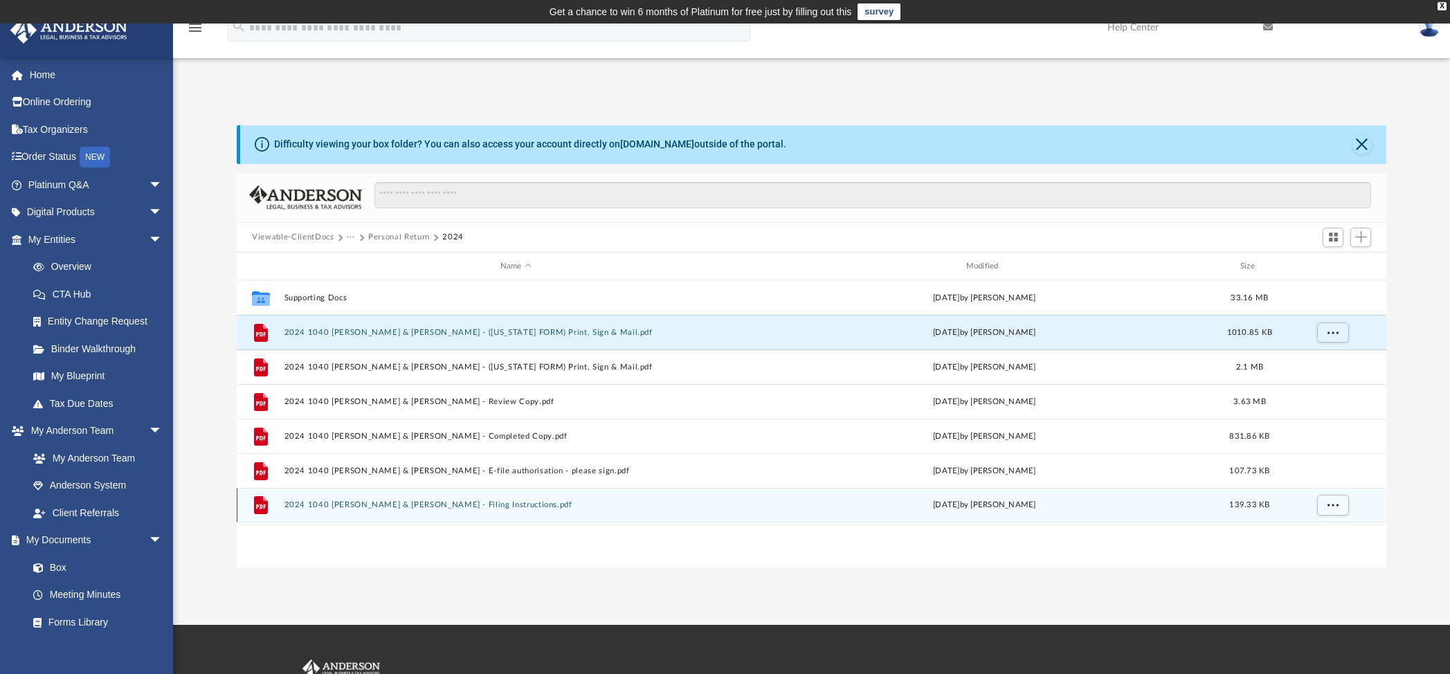
click at [502, 511] on div "File 2024 1040 [PERSON_NAME] & [PERSON_NAME] - Filing Instructions.pdf [DATE] b…" at bounding box center [811, 505] width 1149 height 35
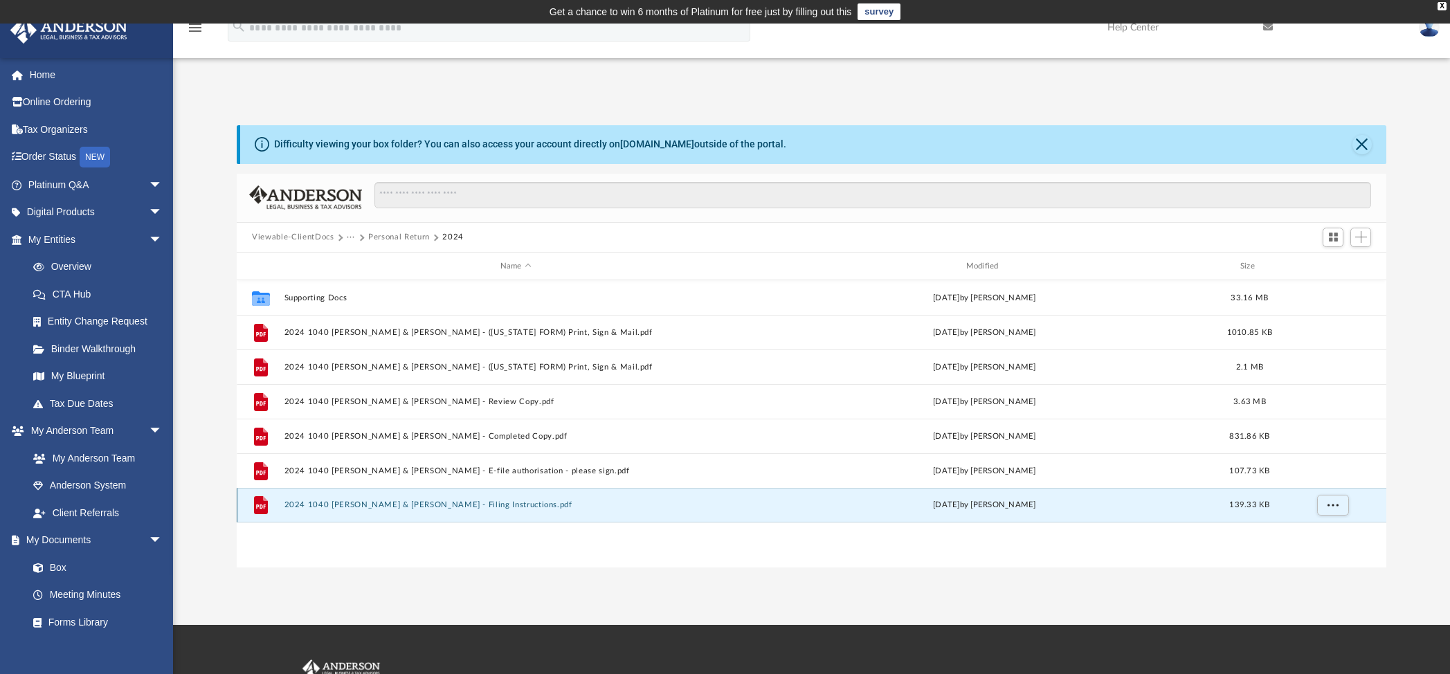
click at [501, 508] on button "2024 1040 [PERSON_NAME] & [PERSON_NAME] - Filing Instructions.pdf" at bounding box center [515, 505] width 463 height 9
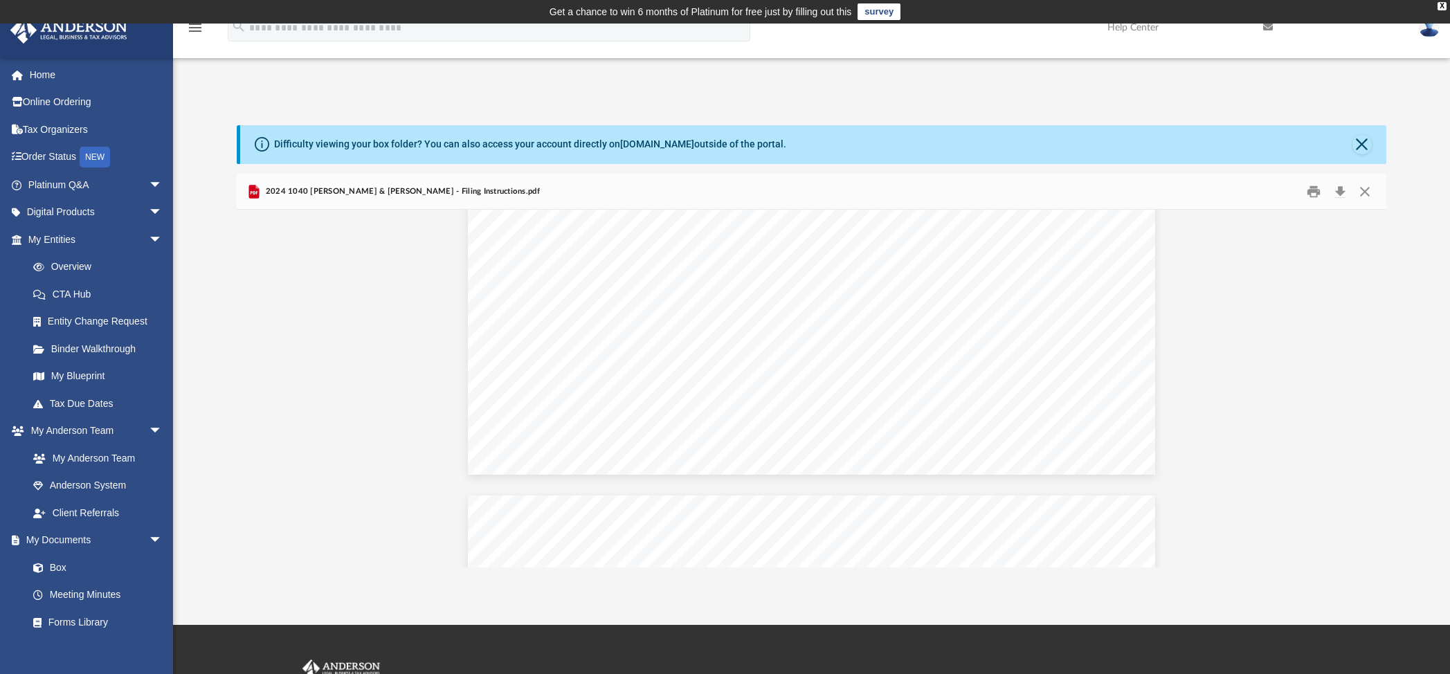
scroll to position [979, 0]
click at [1353, 138] on div "Difficulty viewing your box folder? You can also access your account directly o…" at bounding box center [813, 144] width 1146 height 39
click at [1361, 145] on button "Close" at bounding box center [1361, 144] width 19 height 19
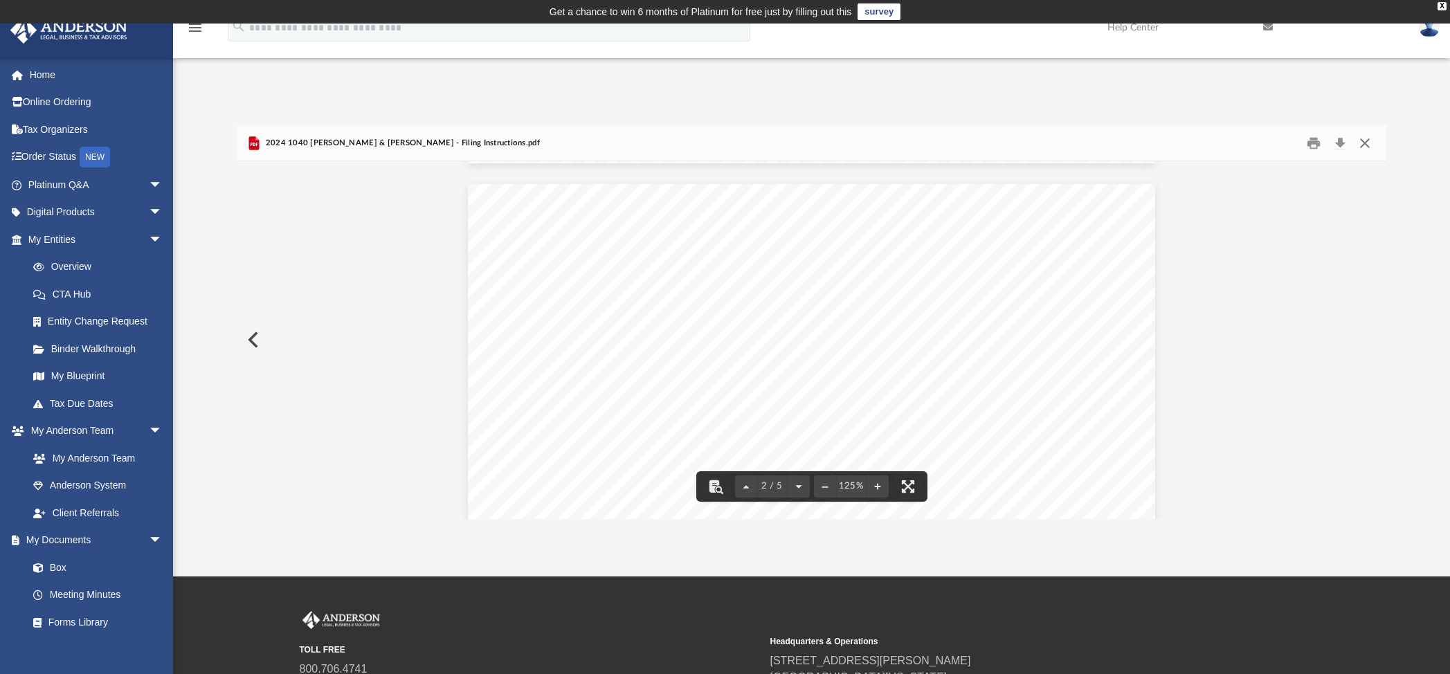
click at [1367, 138] on button "Close" at bounding box center [1364, 142] width 25 height 21
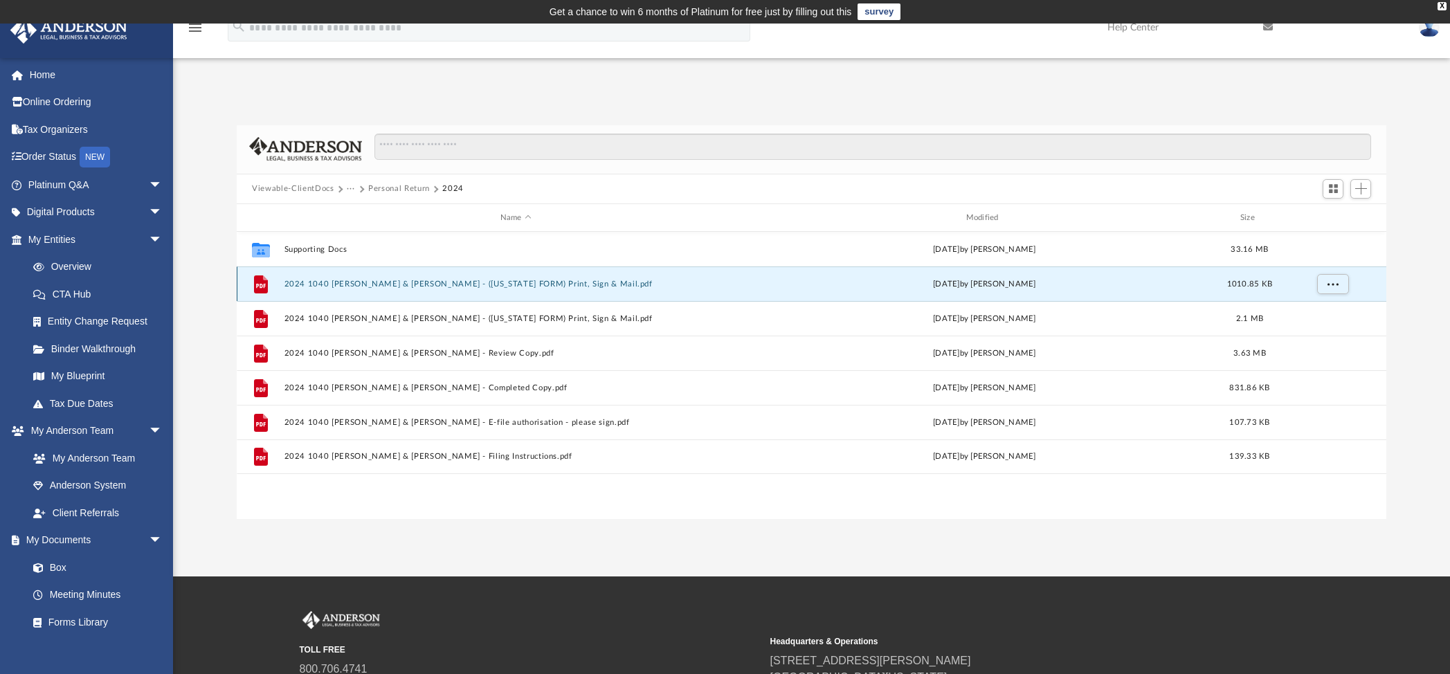
click at [540, 284] on button "2024 1040 [PERSON_NAME] & [PERSON_NAME] - ([US_STATE] FORM) Print, Sign & Mail.…" at bounding box center [515, 284] width 463 height 9
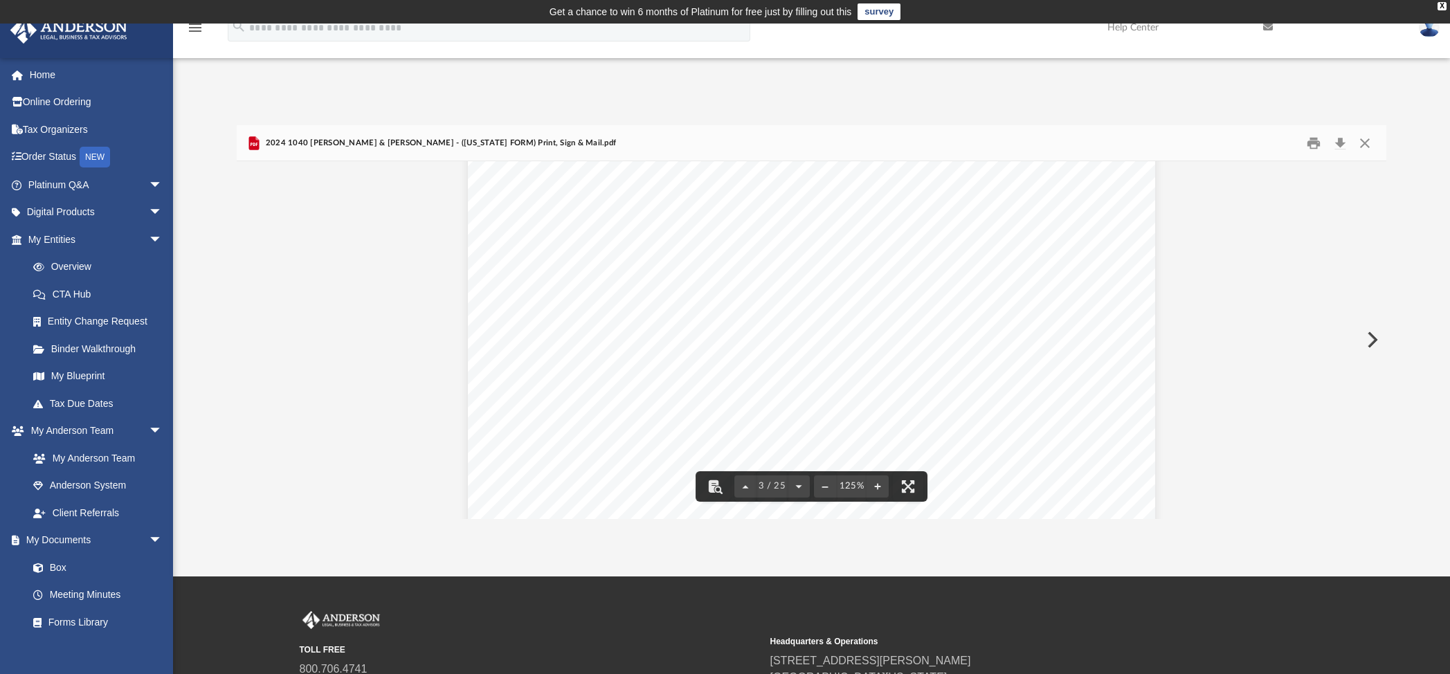
scroll to position [2630, 0]
click at [1317, 140] on button "Print" at bounding box center [1314, 142] width 28 height 21
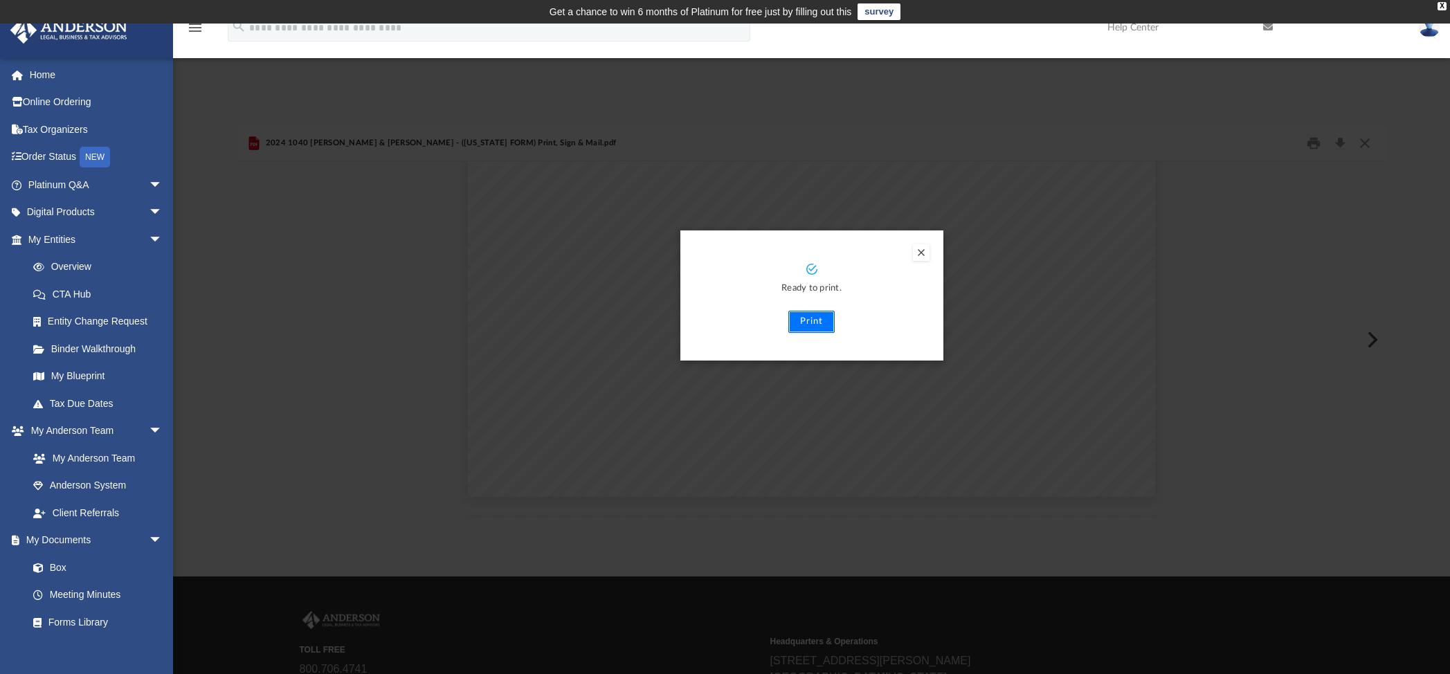
click at [816, 322] on button "Print" at bounding box center [811, 322] width 46 height 22
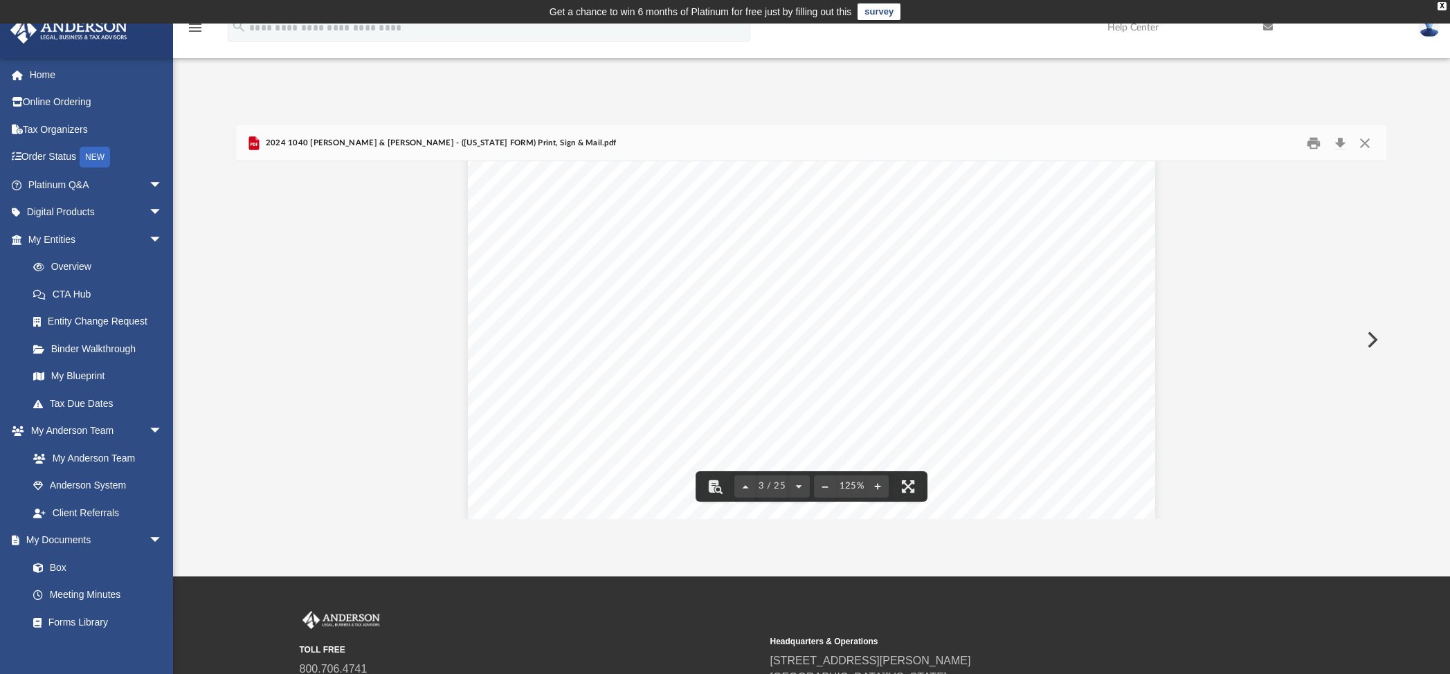
scroll to position [2353, 0]
click at [1365, 140] on button "Close" at bounding box center [1364, 142] width 25 height 21
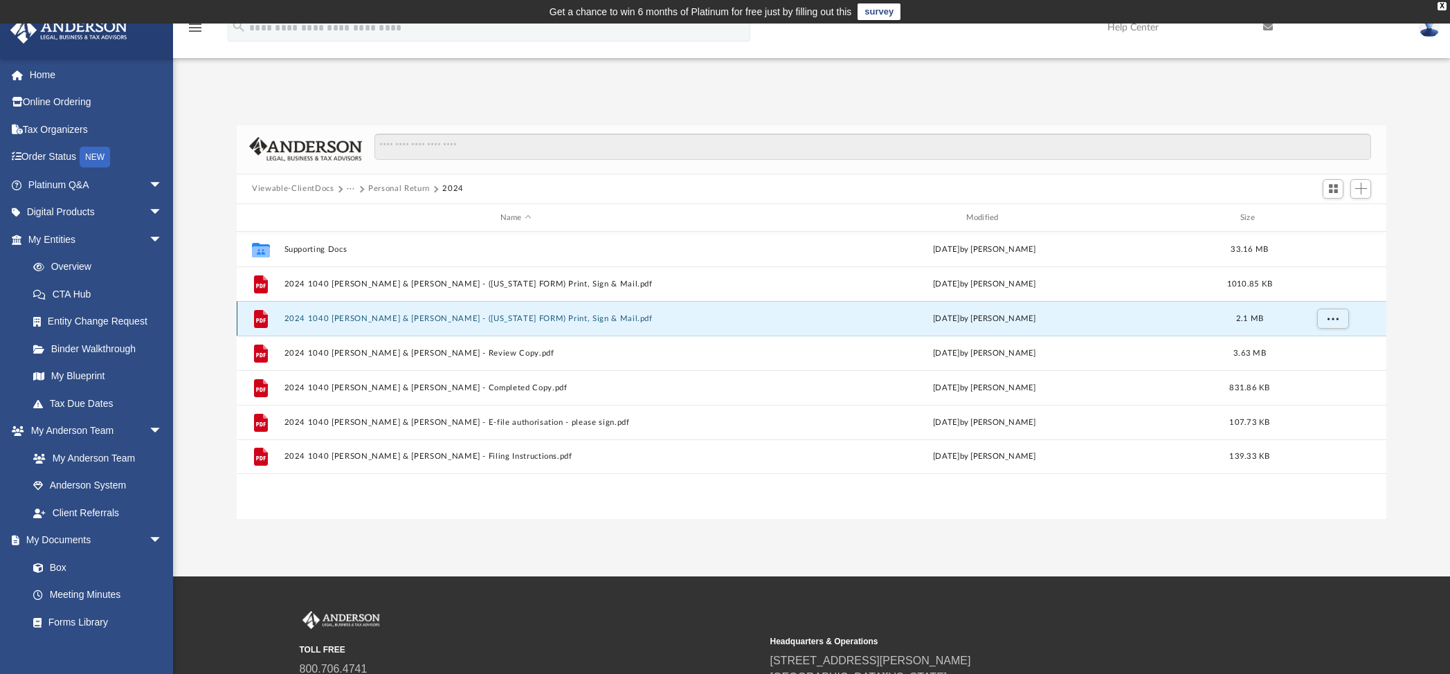
click at [489, 319] on button "2024 1040 [PERSON_NAME] & [PERSON_NAME] - ([US_STATE] FORM) Print, Sign & Mail.…" at bounding box center [515, 318] width 463 height 9
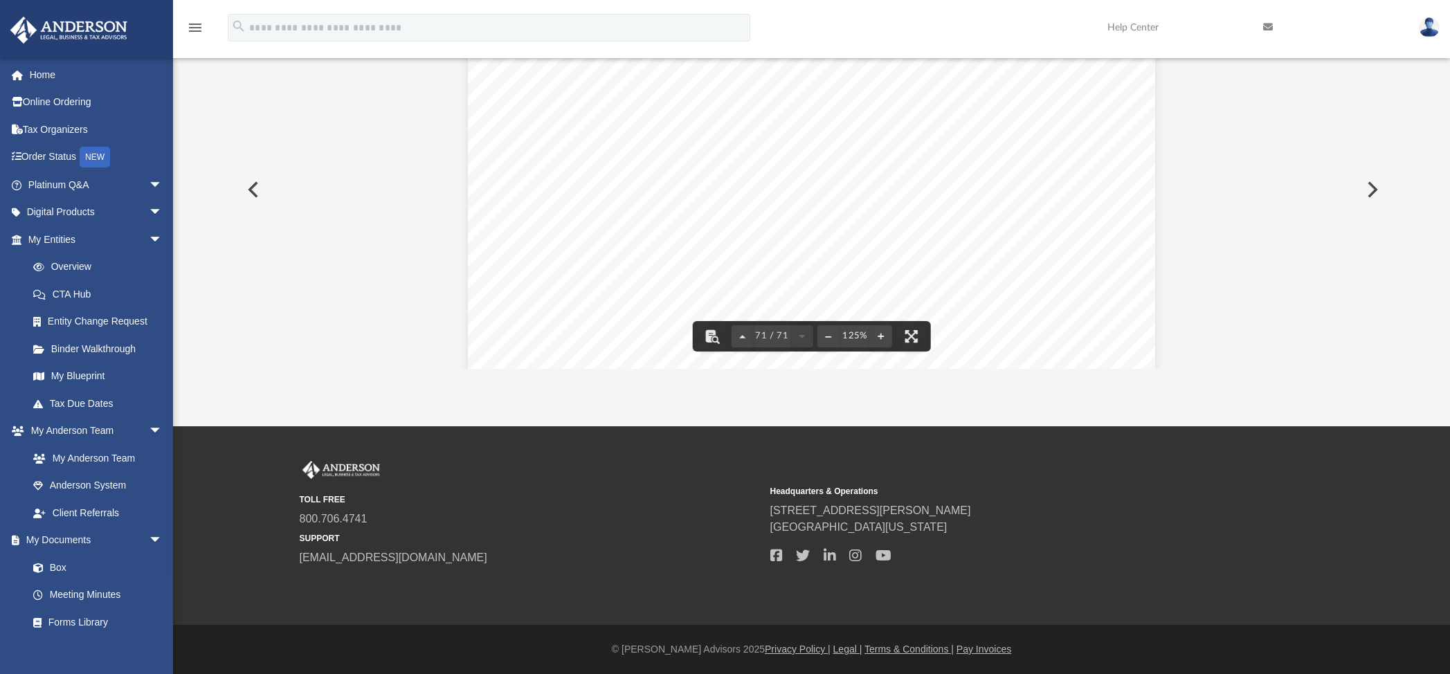
scroll to position [69911, 0]
drag, startPoint x: 1132, startPoint y: 315, endPoint x: 1282, endPoint y: 308, distance: 150.3
click at [1132, 315] on div "}}}}}}}}}}}}}}}}}}}}}}}}}}}}}}}} }}}}}}}}}}} CLINTON R. & ELIZABETH H. HARRIS 7…" at bounding box center [811, 22] width 687 height 971
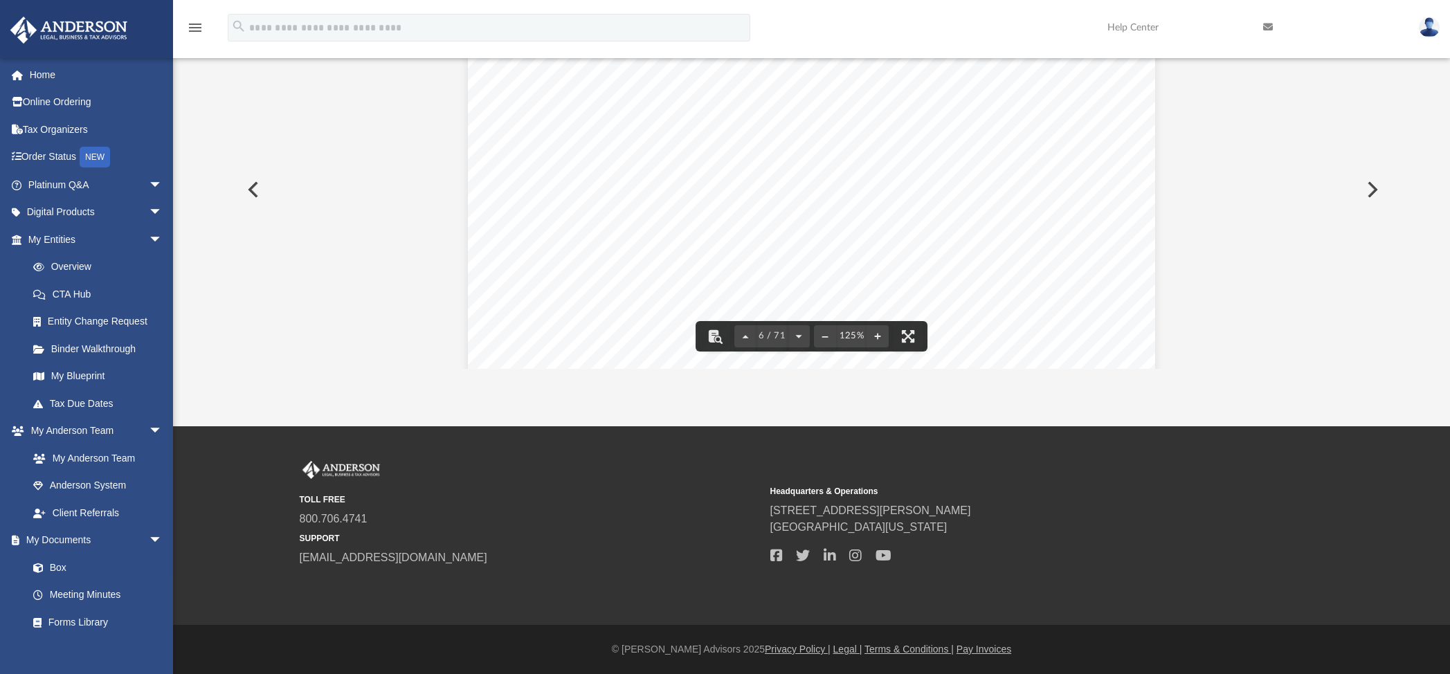
drag, startPoint x: 1319, startPoint y: 166, endPoint x: 1305, endPoint y: 253, distance: 87.6
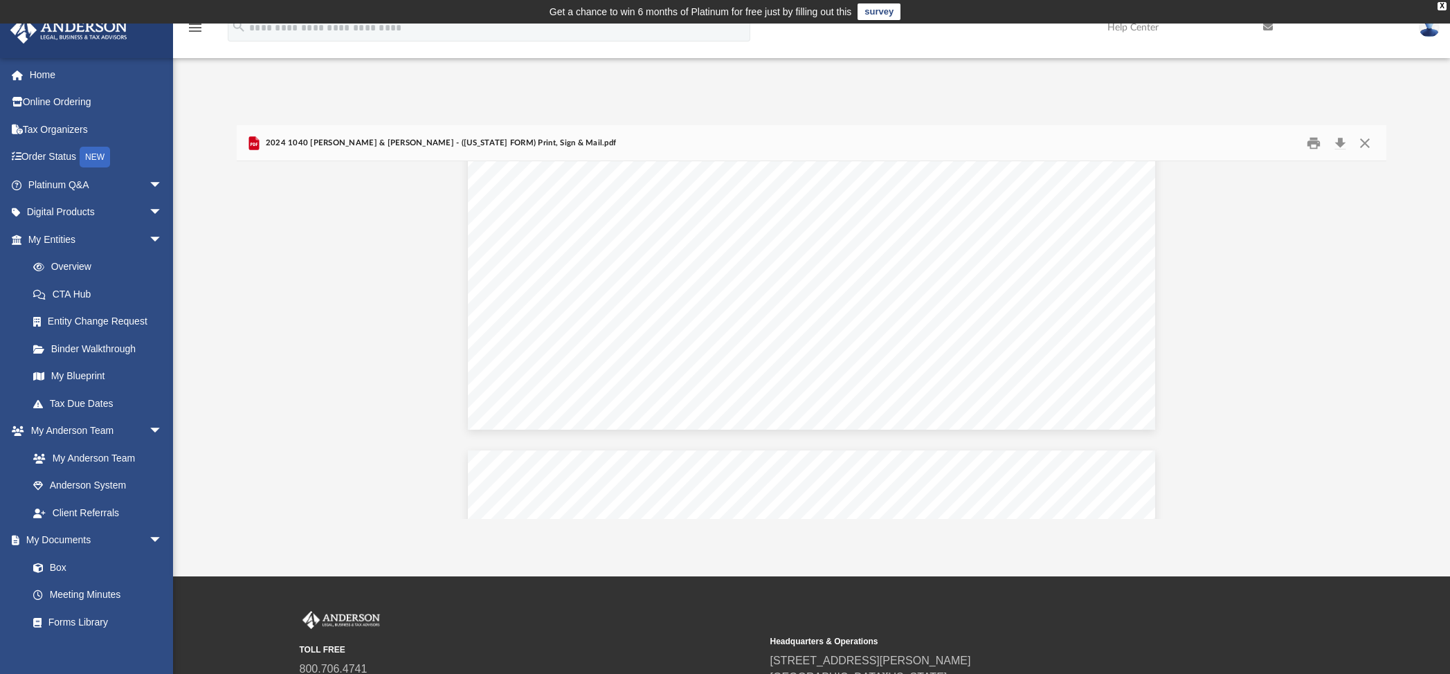
scroll to position [7682, 0]
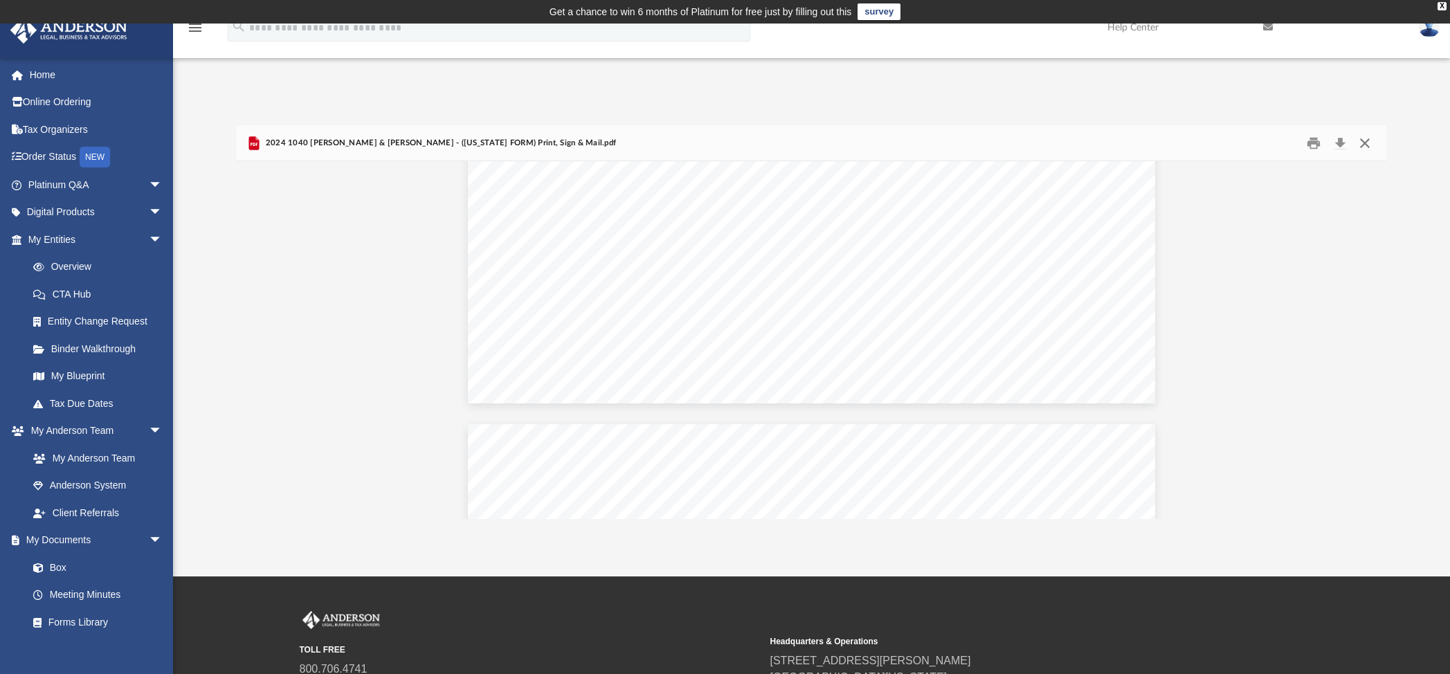
click at [1364, 143] on button "Close" at bounding box center [1364, 142] width 25 height 21
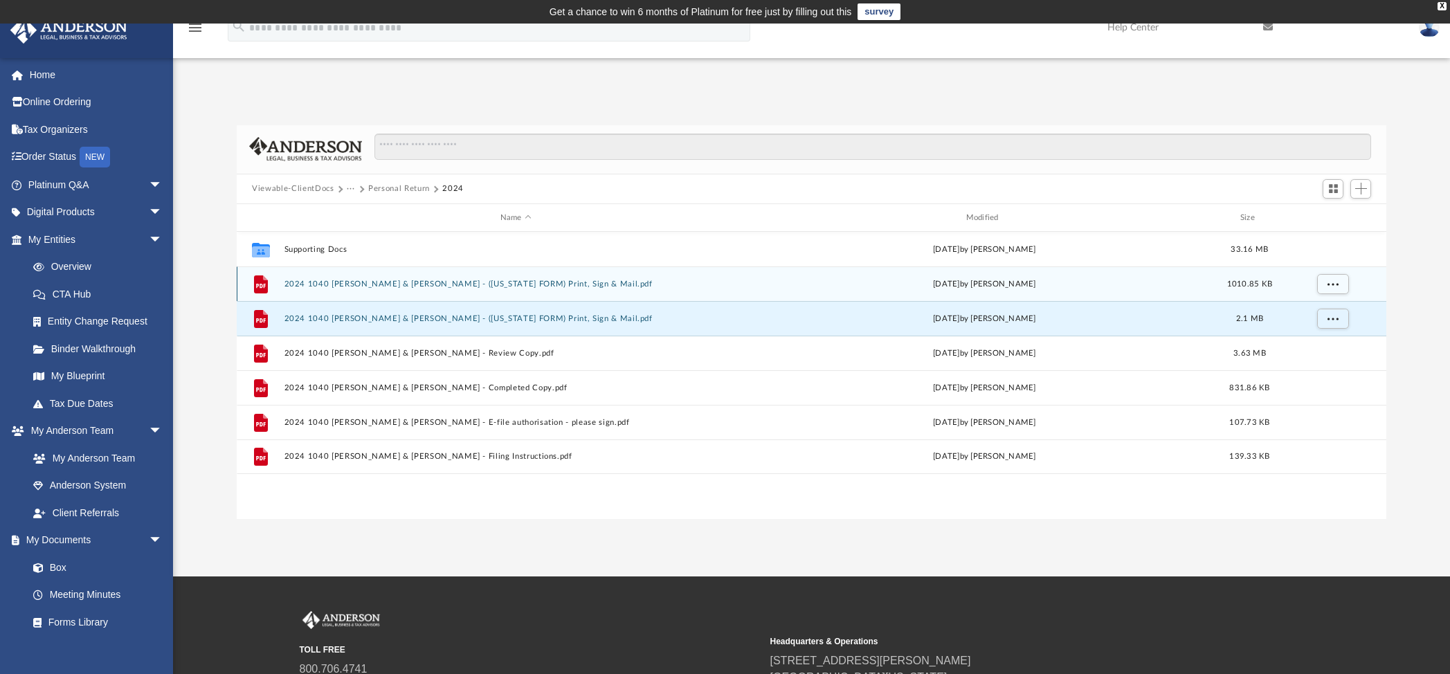
click at [565, 282] on button "2024 1040 [PERSON_NAME] & [PERSON_NAME] - ([US_STATE] FORM) Print, Sign & Mail.…" at bounding box center [515, 284] width 463 height 9
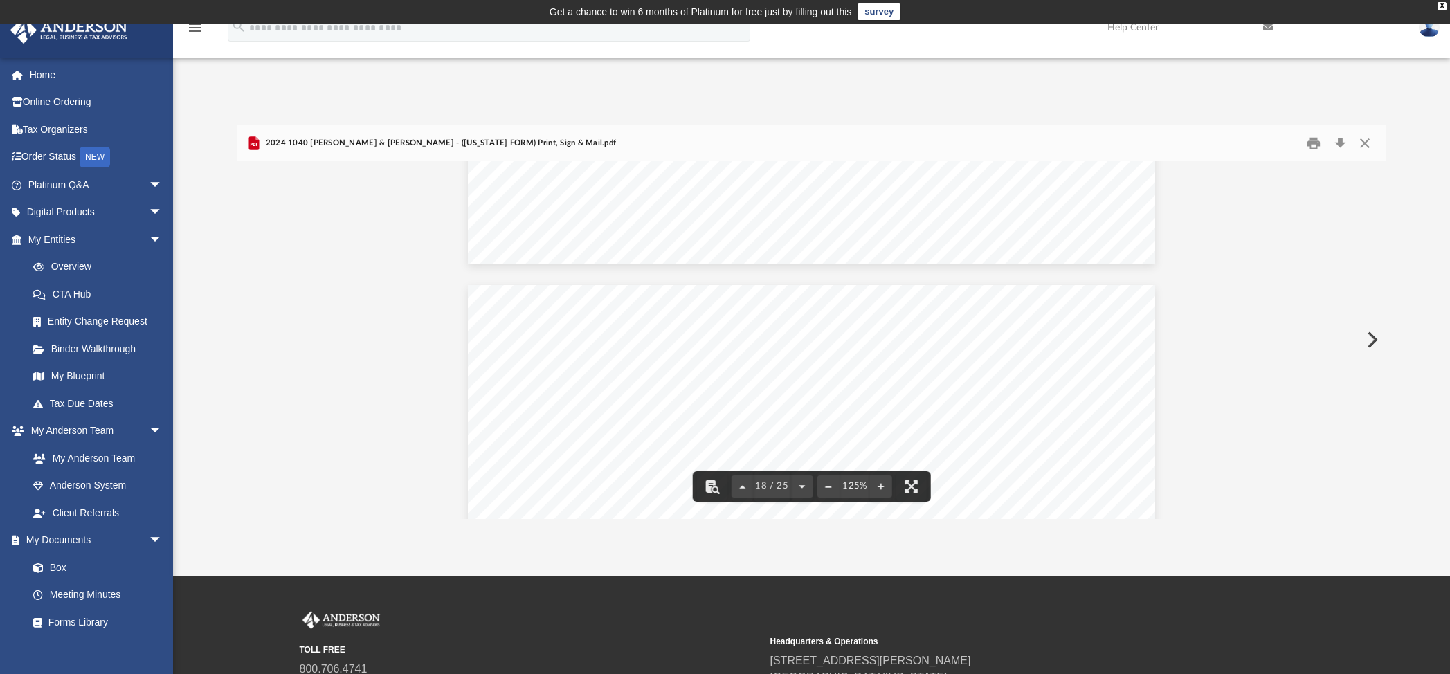
scroll to position [16402, 0]
click at [1371, 138] on button "Close" at bounding box center [1364, 142] width 25 height 21
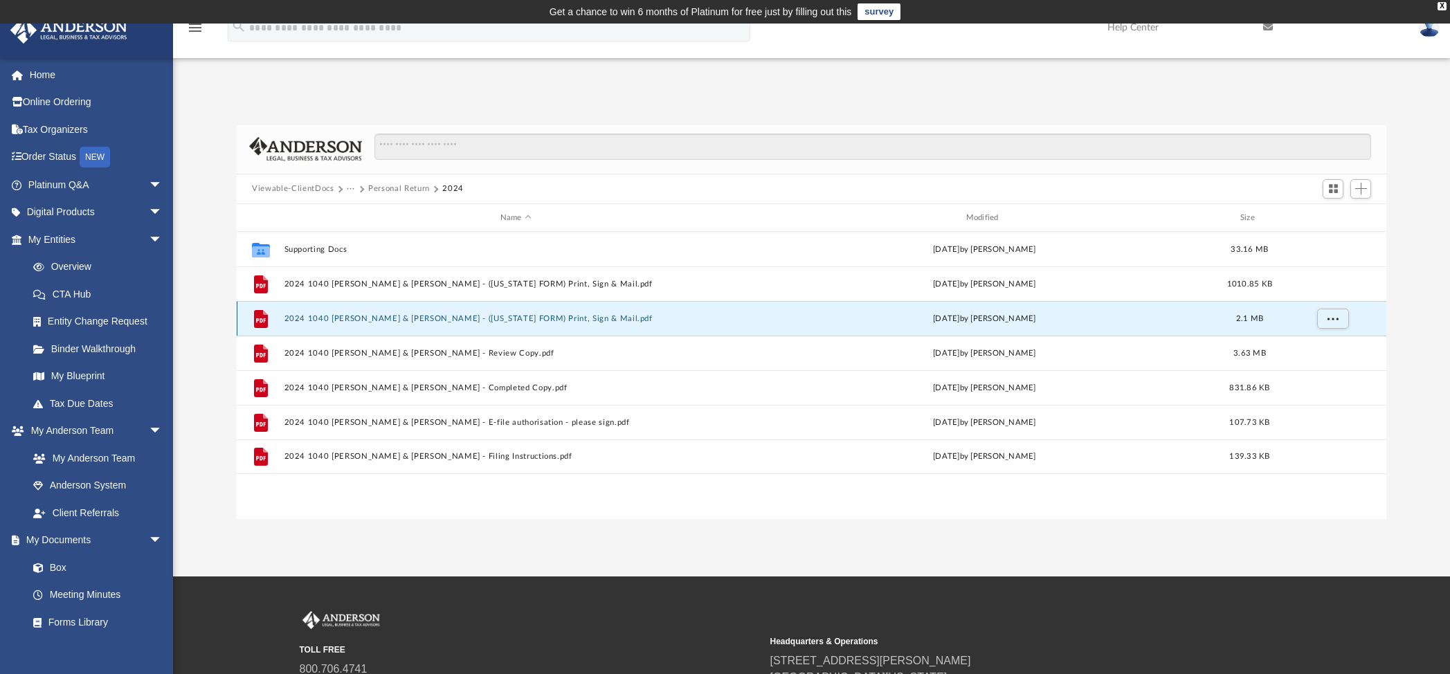
click at [471, 318] on button "2024 1040 [PERSON_NAME] & [PERSON_NAME] - ([US_STATE] FORM) Print, Sign & Mail.…" at bounding box center [515, 318] width 463 height 9
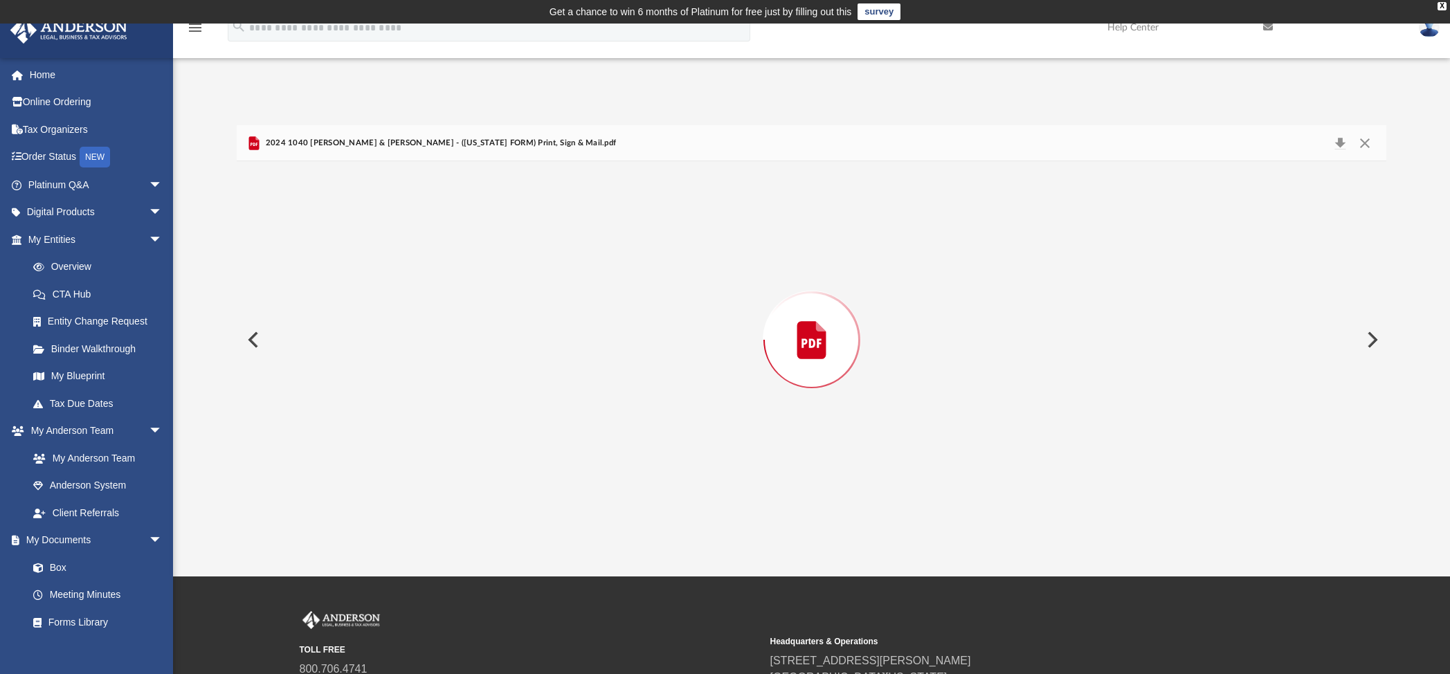
scroll to position [6943, 0]
drag, startPoint x: 266, startPoint y: 145, endPoint x: 606, endPoint y: 145, distance: 339.1
click at [606, 145] on div "2024 1040 [PERSON_NAME] & [PERSON_NAME] - ([US_STATE] FORM) Print, Sign & Mail.…" at bounding box center [811, 143] width 1149 height 37
copy span "2024 1040 [PERSON_NAME] & [PERSON_NAME] - ([US_STATE] FORM) Print, Sign & Mail.…"
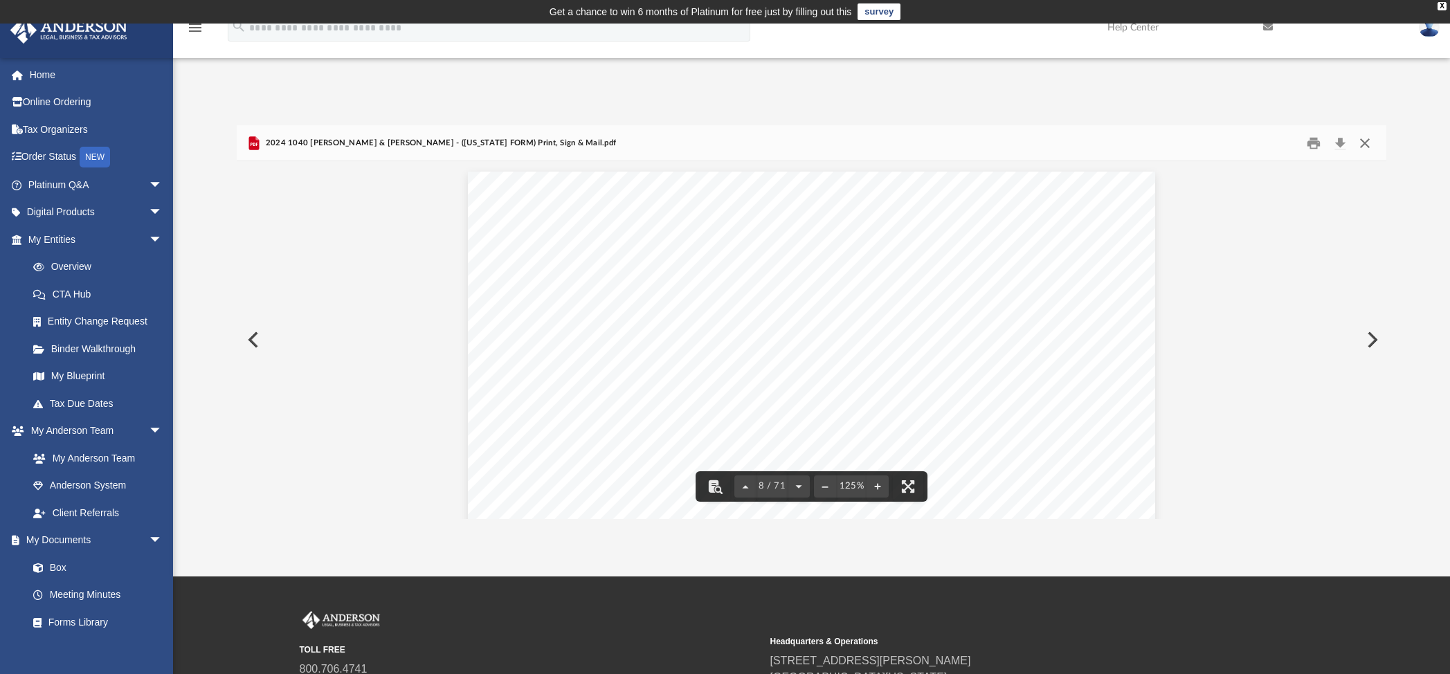
click at [1372, 146] on button "Close" at bounding box center [1364, 142] width 25 height 21
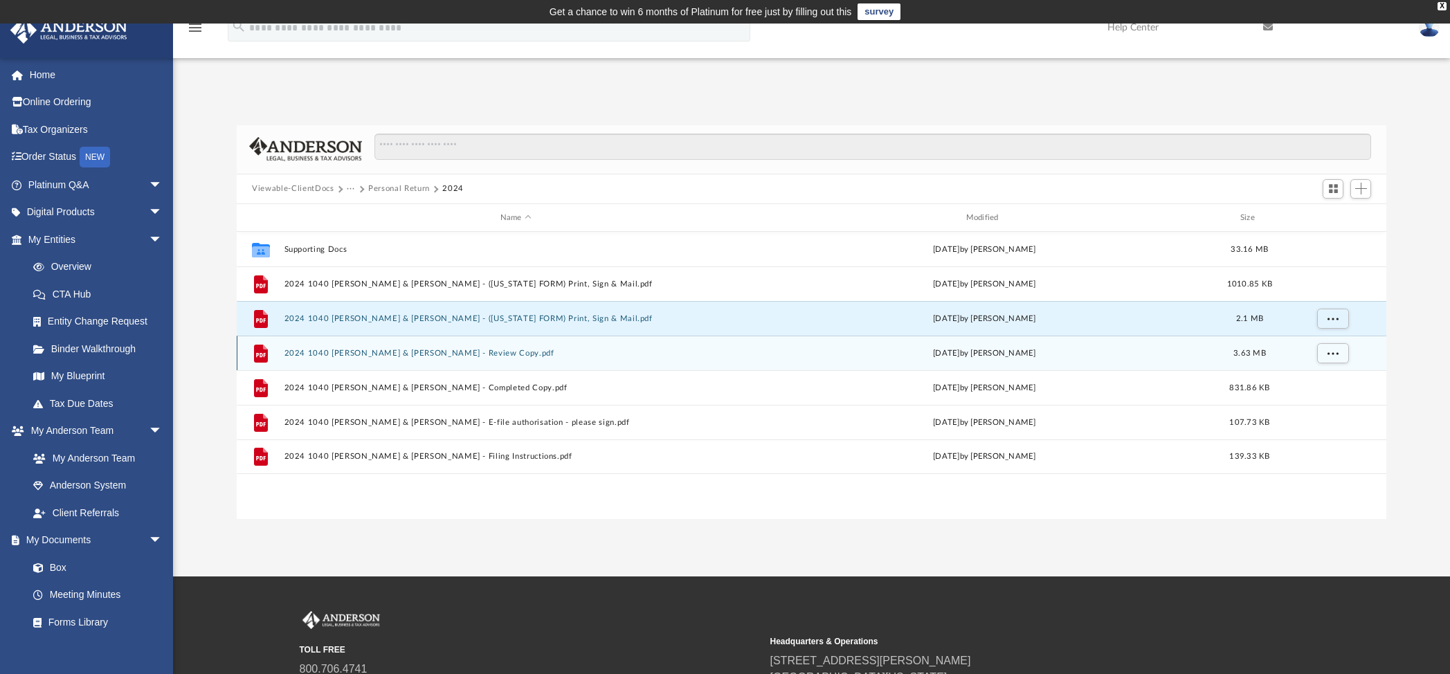
click at [453, 352] on button "2024 1040 [PERSON_NAME] & [PERSON_NAME] - Review Copy.pdf" at bounding box center [515, 353] width 463 height 9
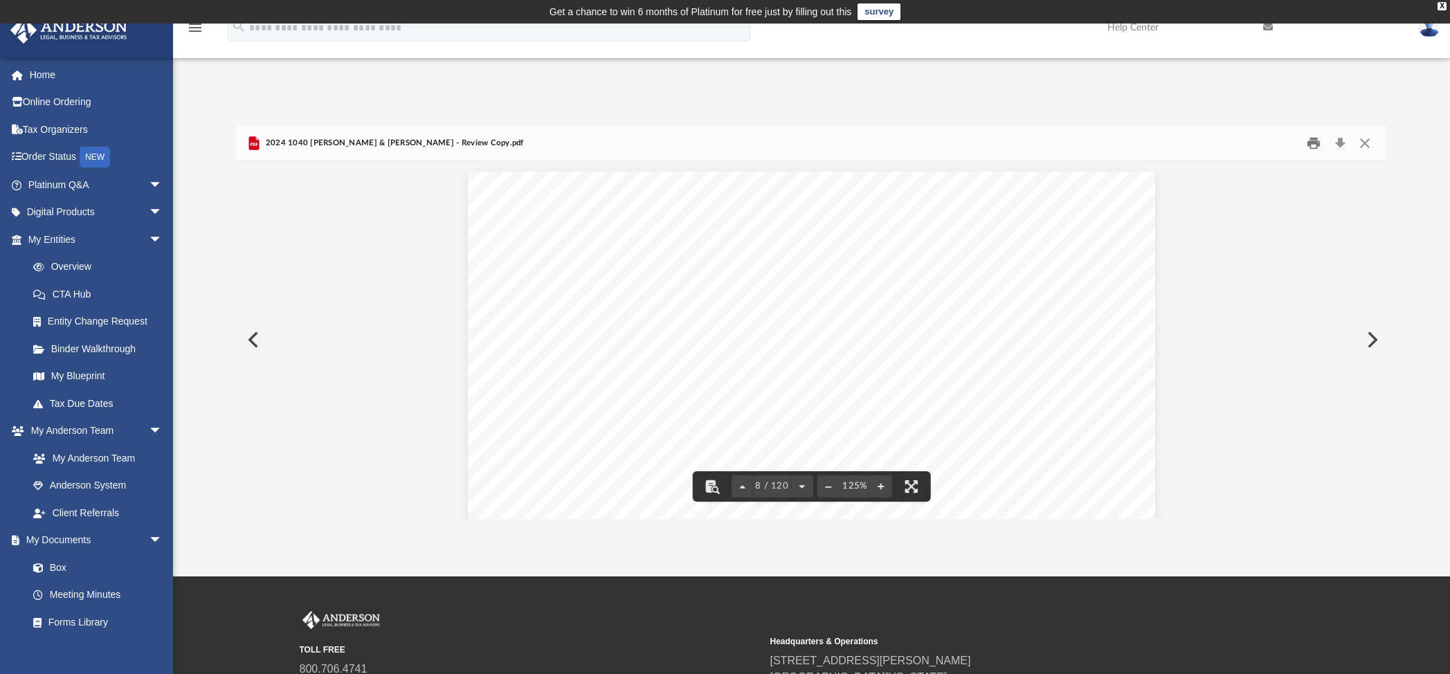
click at [1318, 140] on button "Print" at bounding box center [1314, 142] width 28 height 21
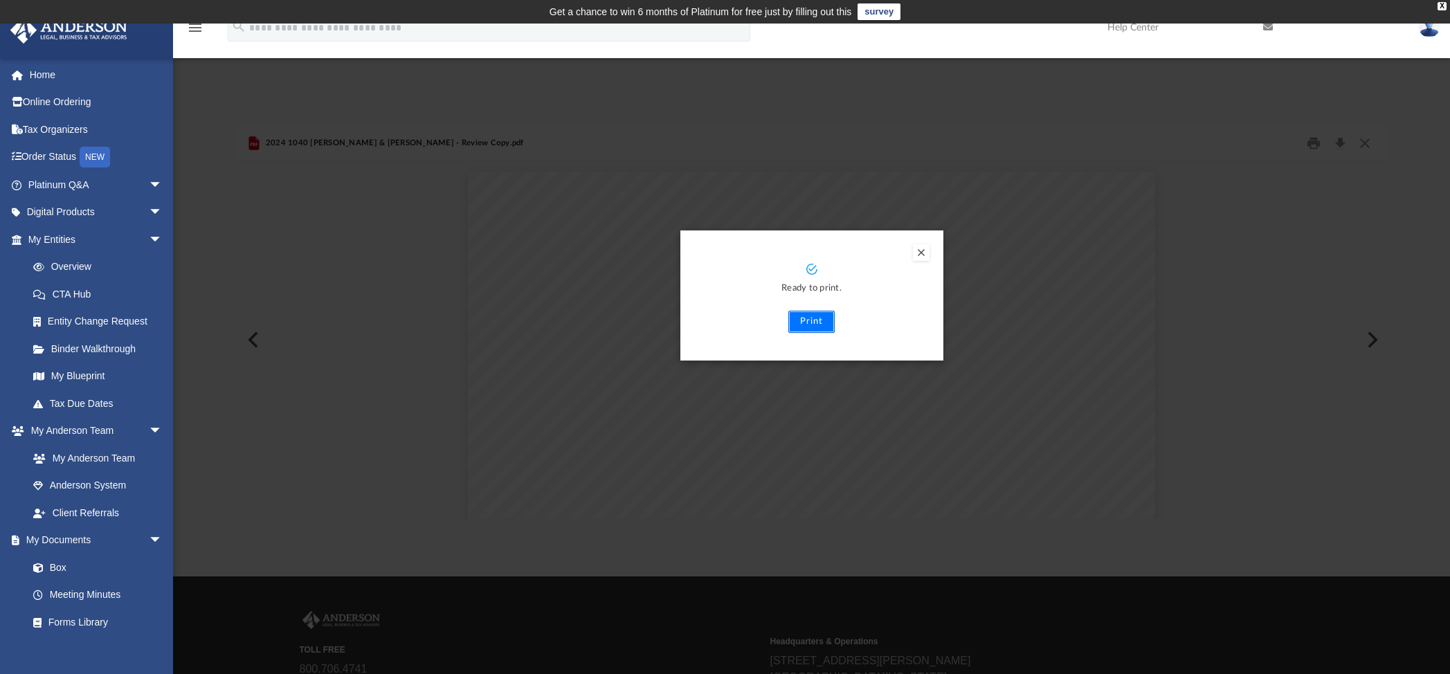
click at [821, 316] on button "Print" at bounding box center [811, 322] width 46 height 22
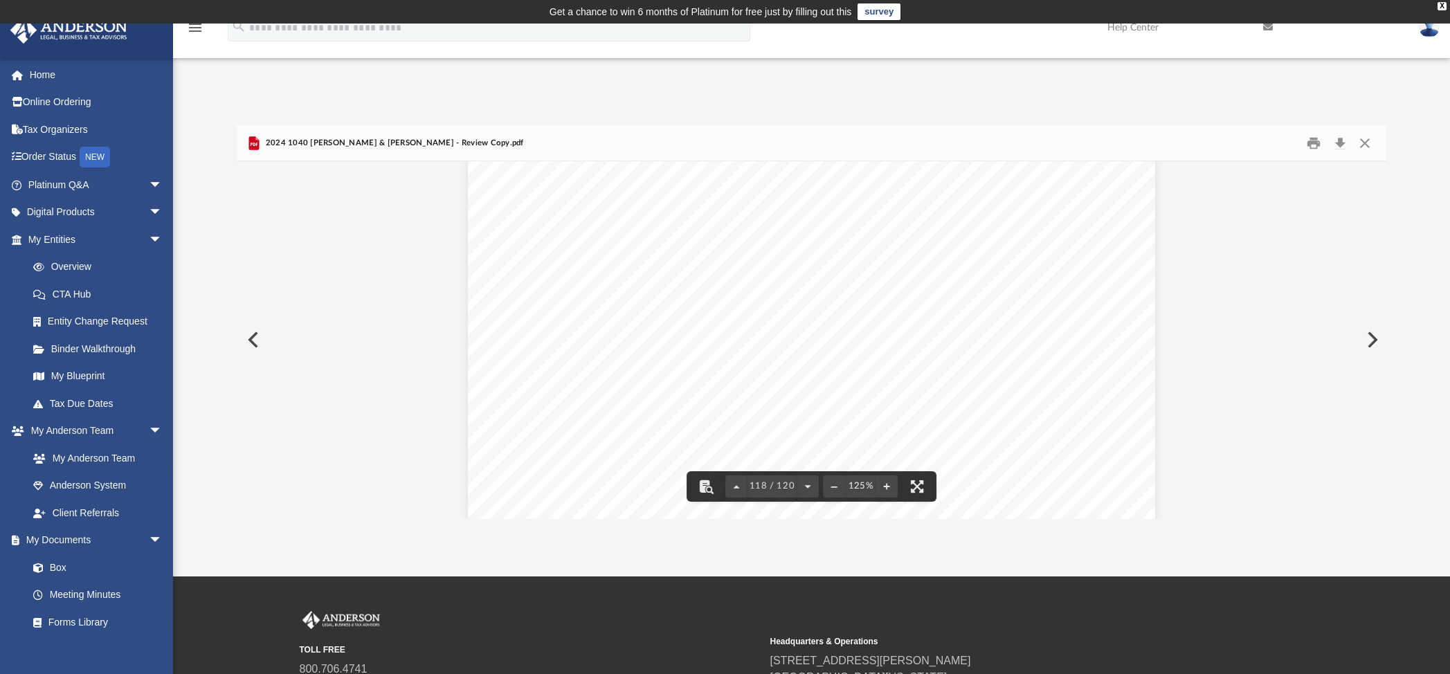
scroll to position [116237, 0]
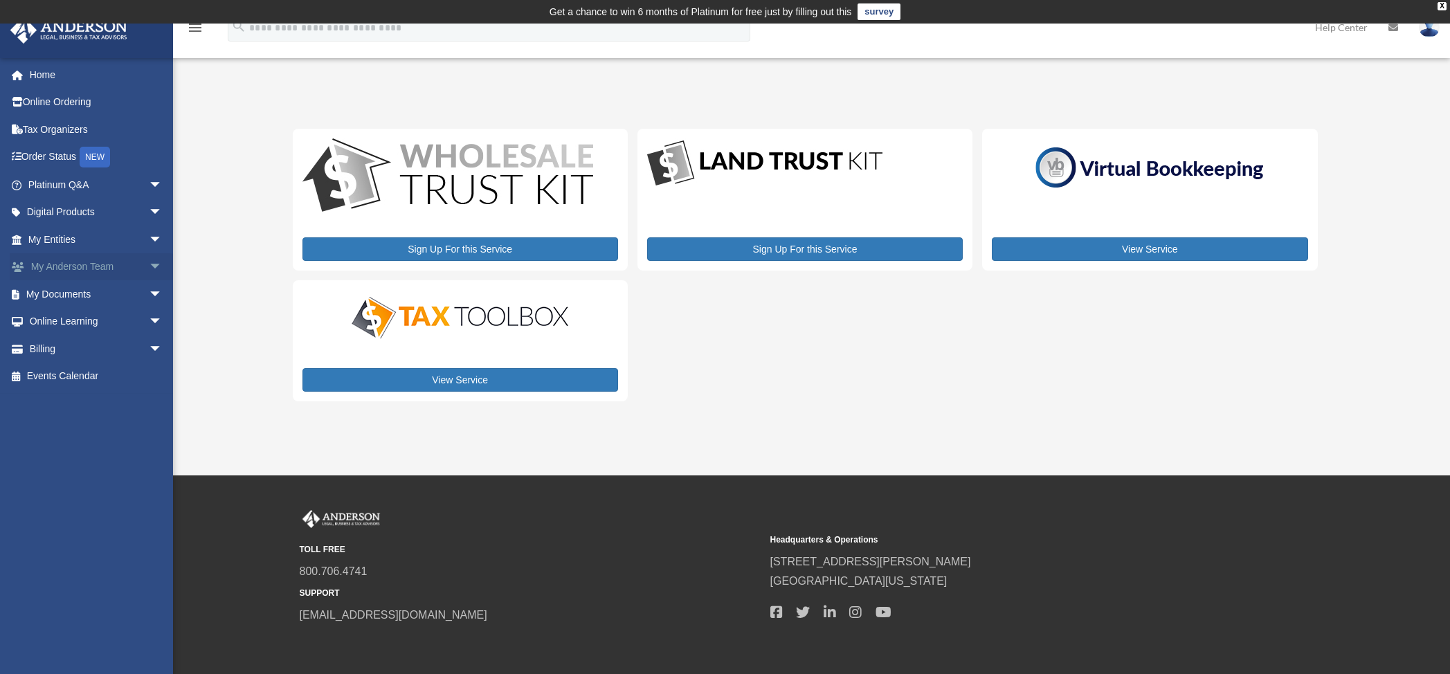
click at [91, 263] on link "My Anderson Team arrow_drop_down" at bounding box center [97, 267] width 174 height 28
click at [149, 265] on span "arrow_drop_down" at bounding box center [163, 267] width 28 height 28
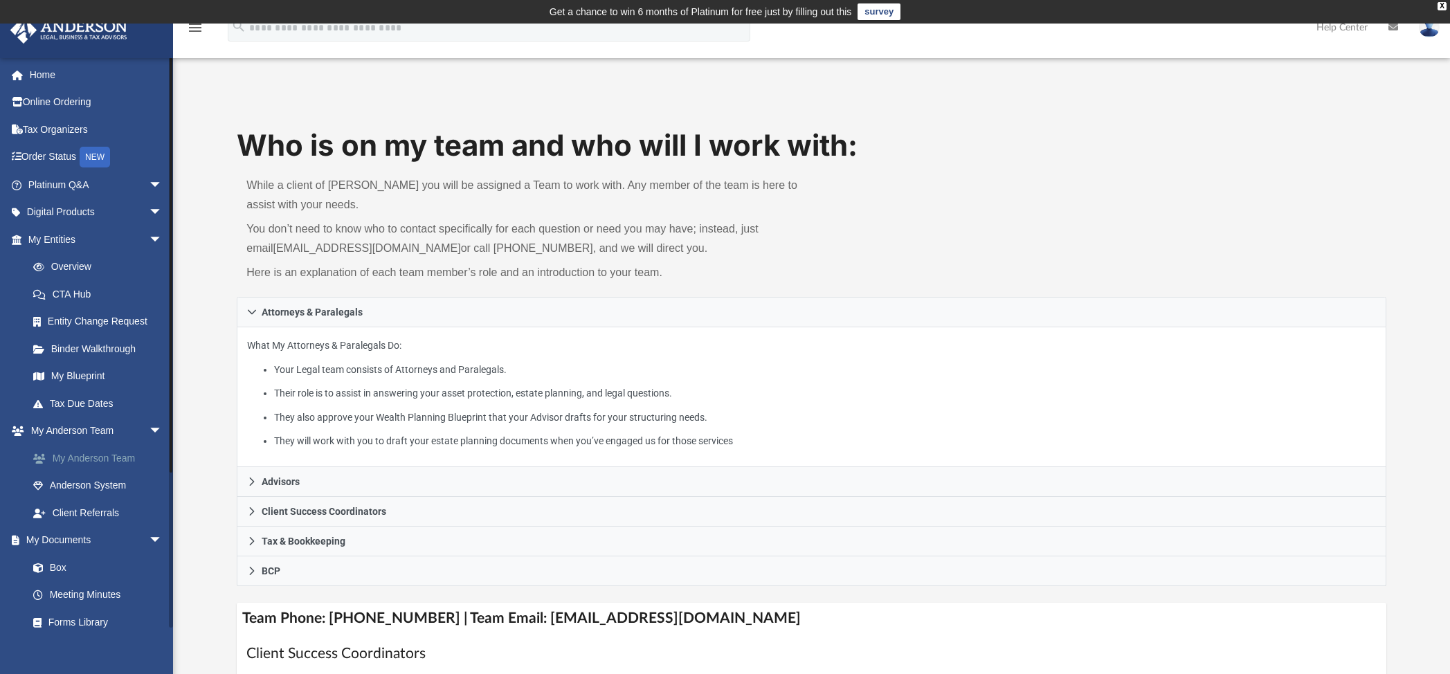
click at [71, 457] on link "My Anderson Team" at bounding box center [101, 458] width 164 height 28
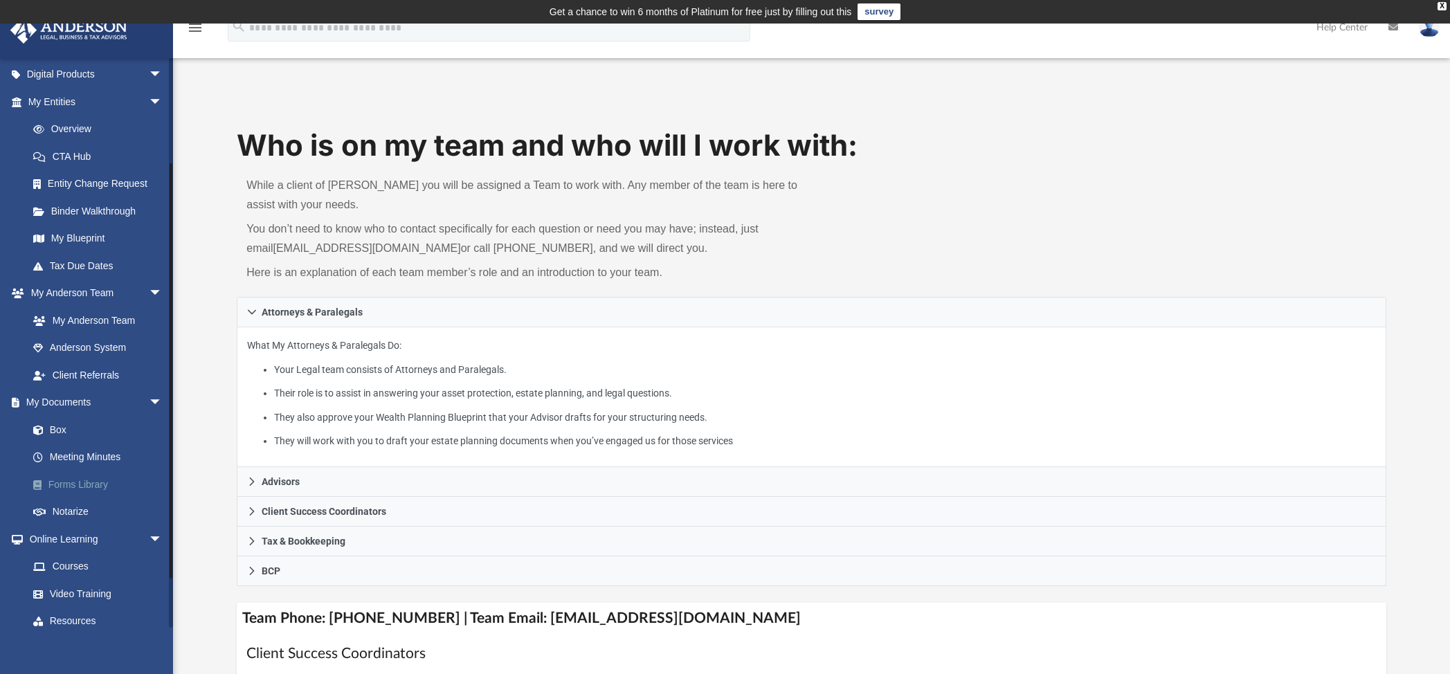
scroll to position [138, 0]
click at [56, 430] on link "Box" at bounding box center [101, 429] width 164 height 28
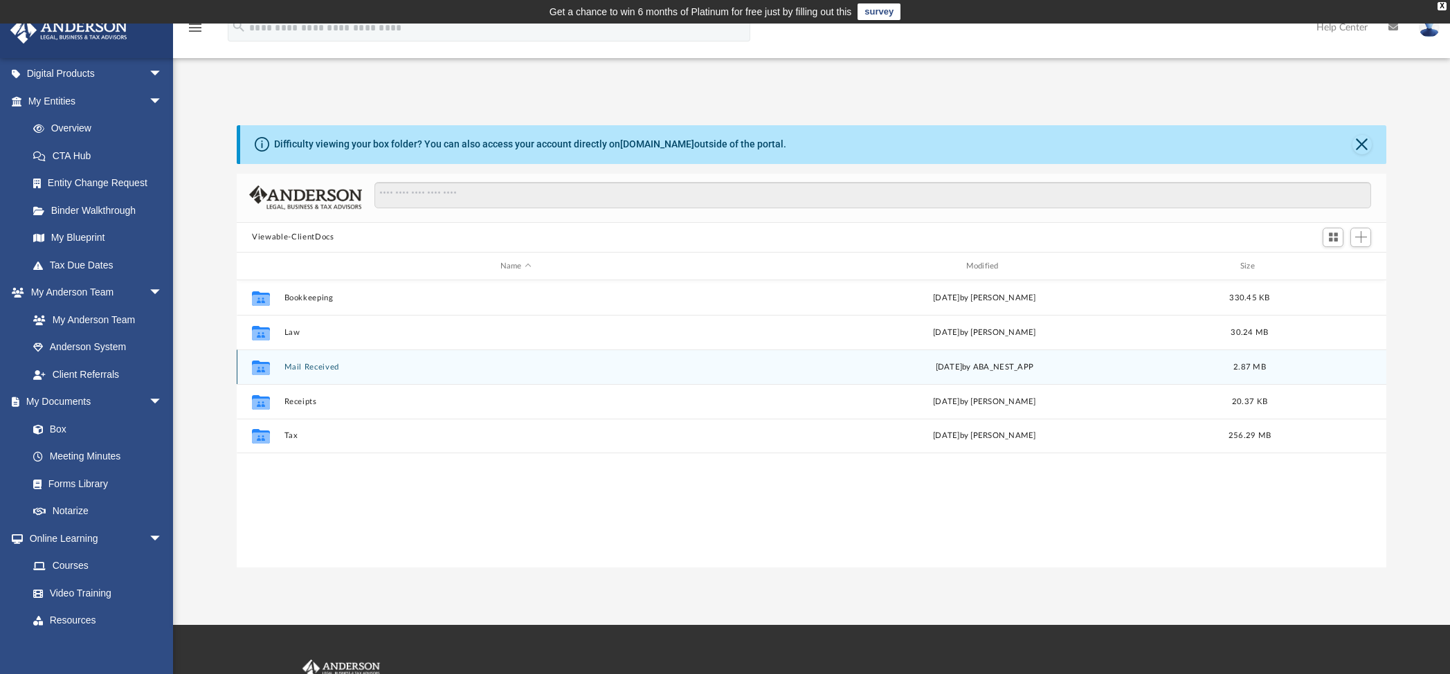
scroll to position [305, 1138]
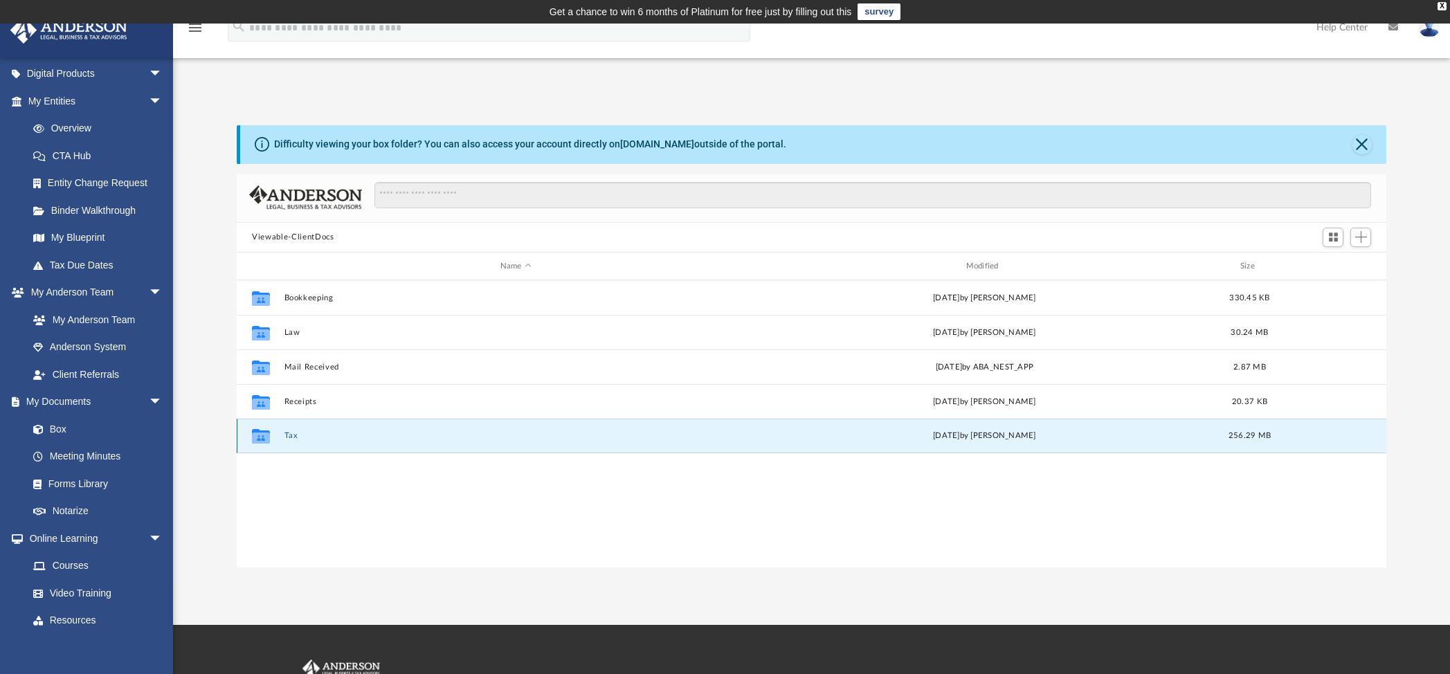
click at [284, 437] on button "Tax" at bounding box center [515, 436] width 463 height 9
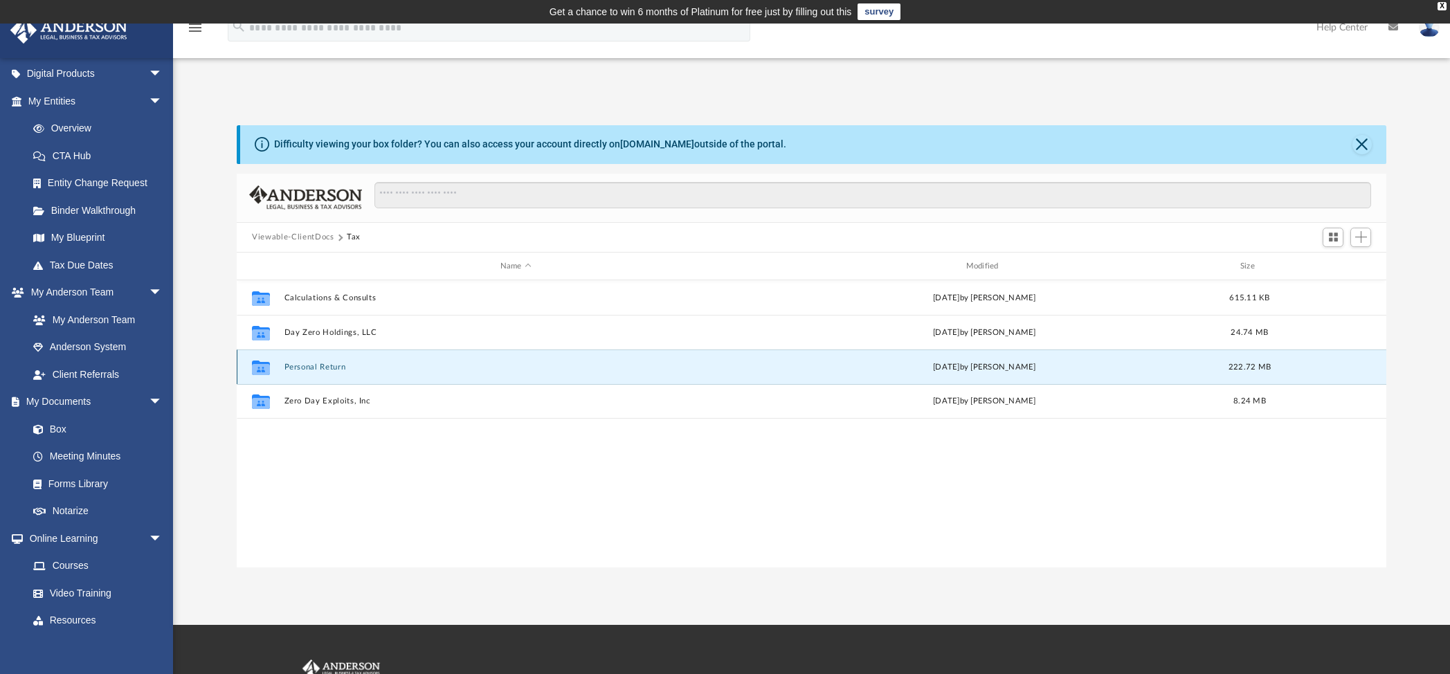
click at [326, 363] on button "Personal Return" at bounding box center [515, 367] width 463 height 9
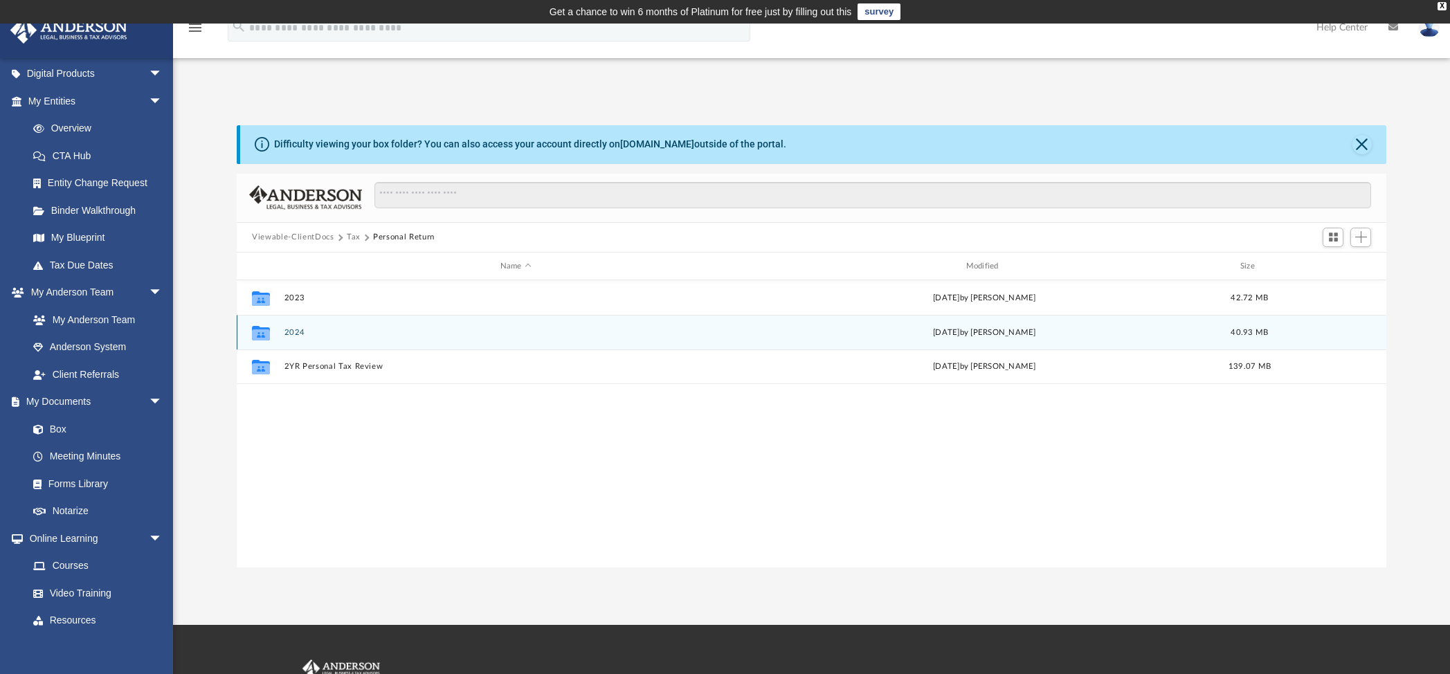
drag, startPoint x: 296, startPoint y: 325, endPoint x: 298, endPoint y: 332, distance: 7.2
click at [296, 325] on div "Collaborated Folder 2024 Wed Jul 30 2025 by Jasmine Splunge 40.93 MB" at bounding box center [811, 332] width 1149 height 35
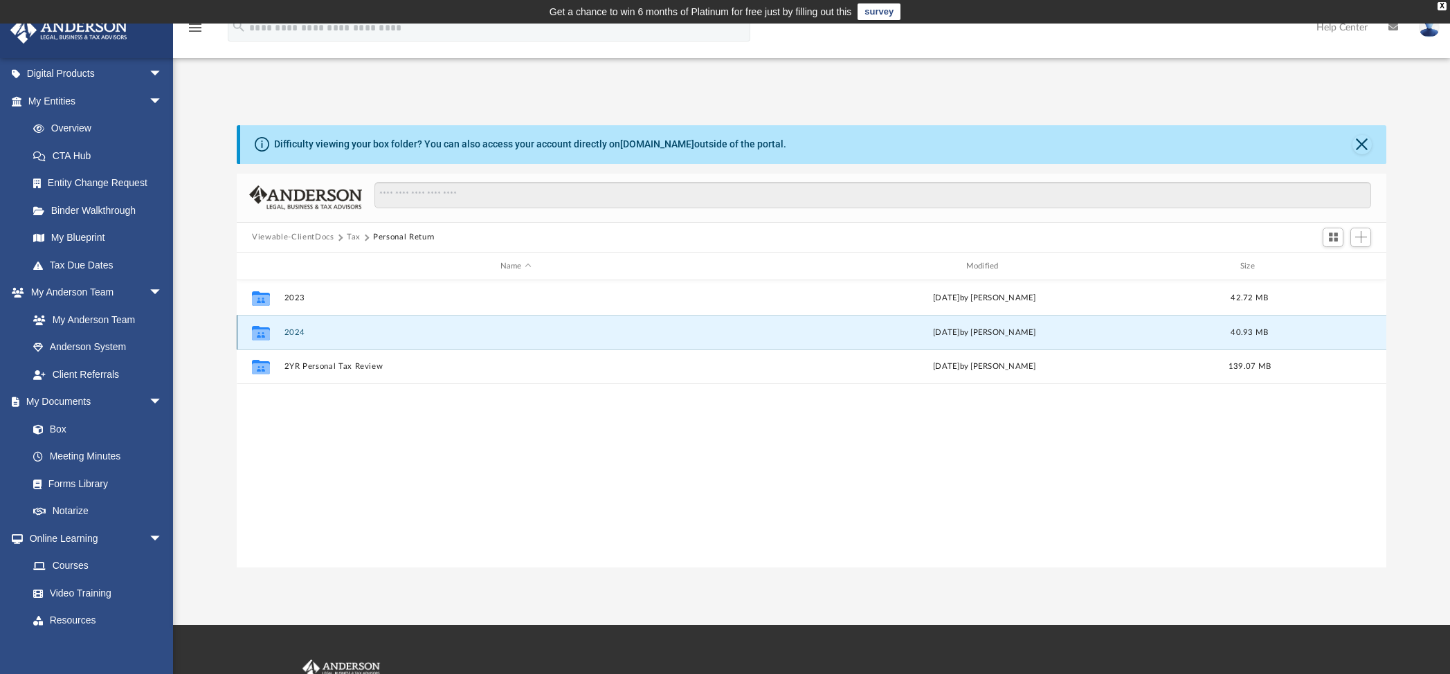
click at [298, 333] on button "2024" at bounding box center [515, 332] width 463 height 9
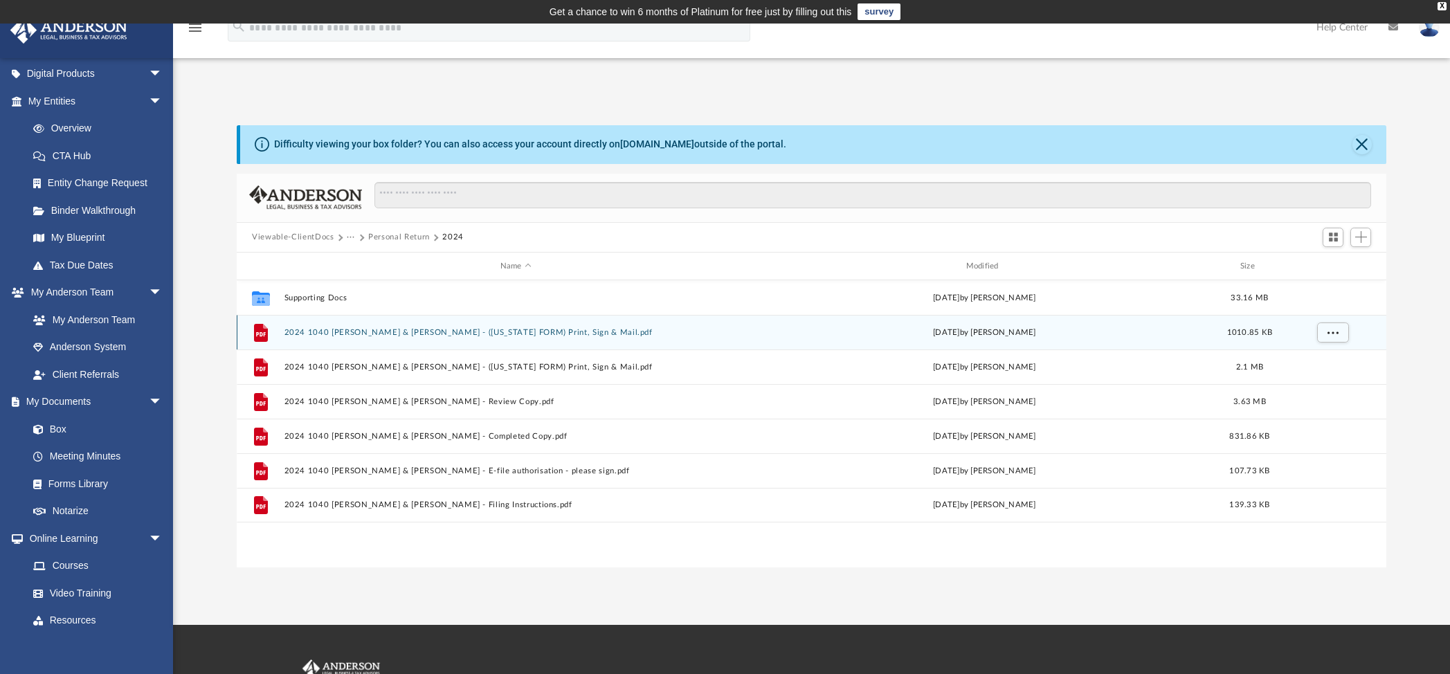
click at [562, 331] on button "2024 1040 Harris, Clinton & Elizabeth Hillman - (GEORGIA FORM) Print, Sign & Ma…" at bounding box center [515, 332] width 463 height 9
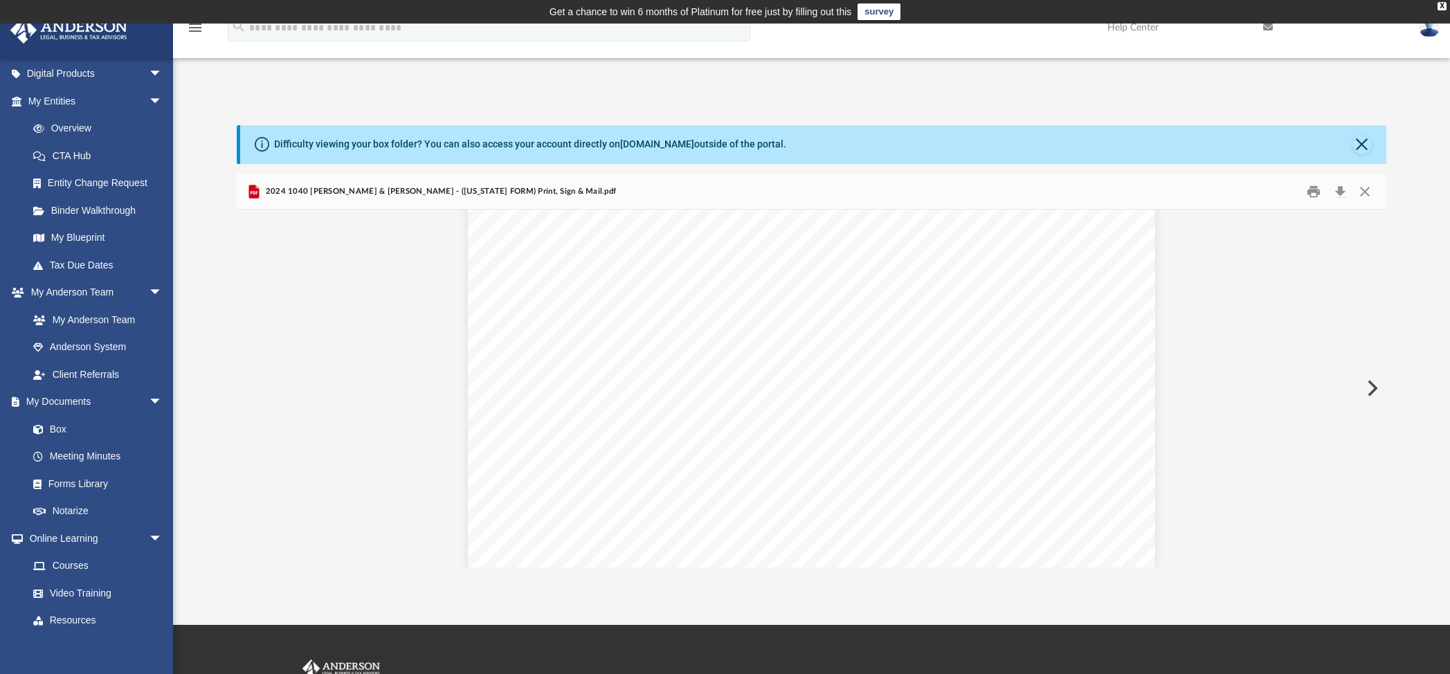
scroll to position [0, 0]
drag, startPoint x: 1383, startPoint y: 408, endPoint x: 1386, endPoint y: 215, distance: 192.4
click at [1386, 219] on div "Difficulty viewing your box folder? You can also access your account directly o…" at bounding box center [811, 346] width 1277 height 442
click at [1365, 144] on button "Close" at bounding box center [1361, 144] width 19 height 19
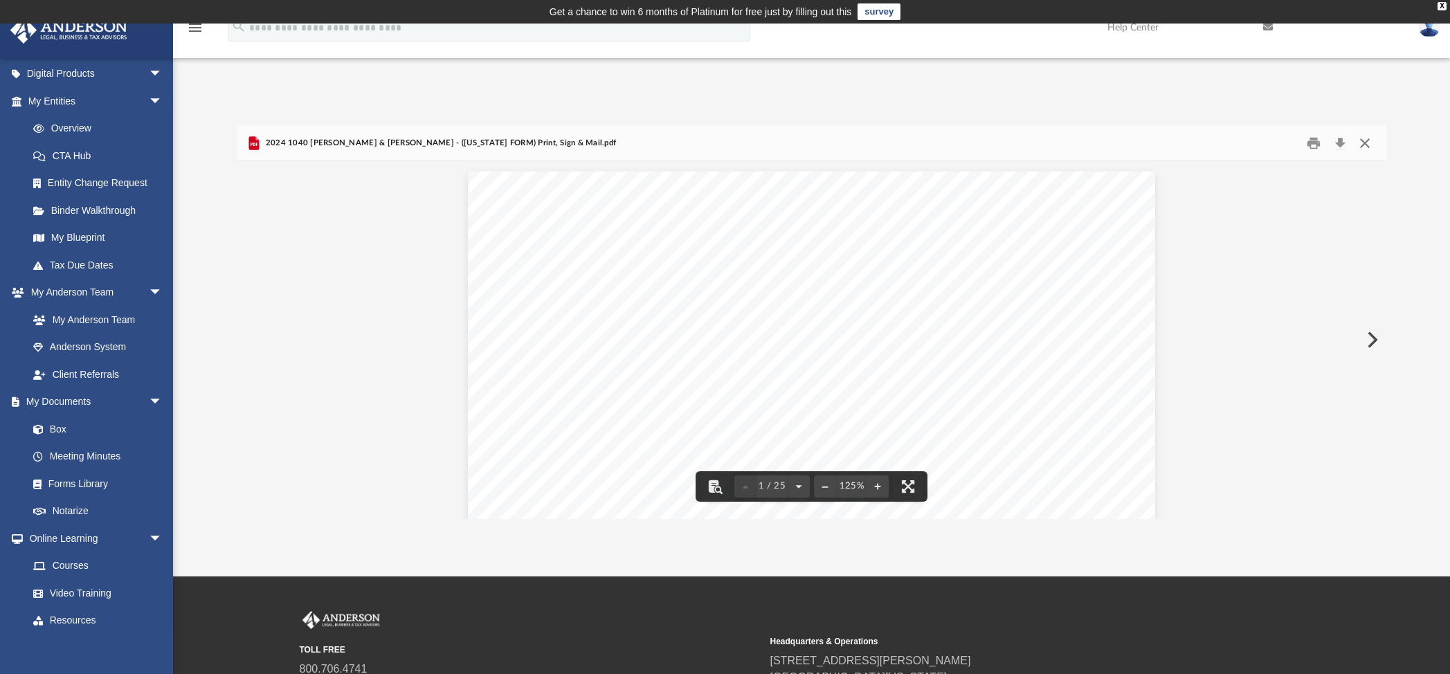
click at [1372, 145] on button "Close" at bounding box center [1364, 142] width 25 height 21
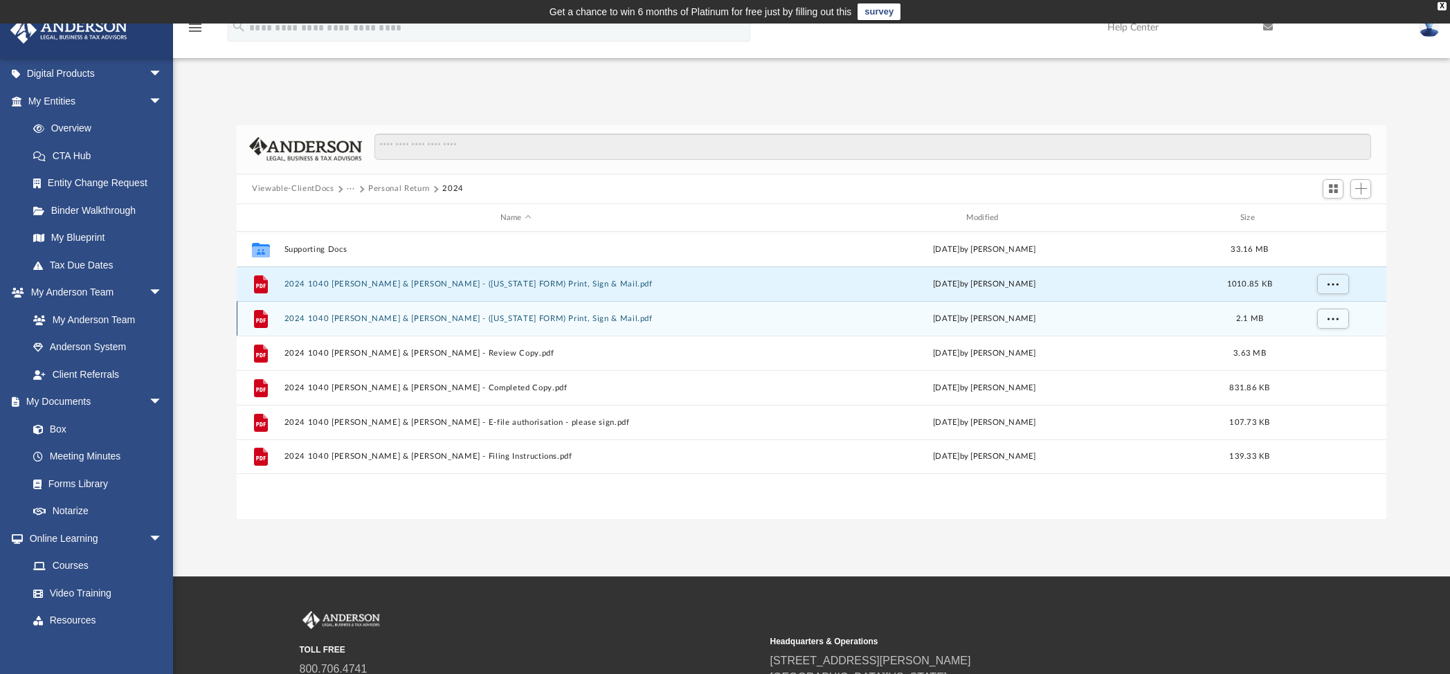
click at [567, 318] on button "2024 1040 [PERSON_NAME] & [PERSON_NAME] - ([US_STATE] FORM) Print, Sign & Mail.…" at bounding box center [515, 318] width 463 height 9
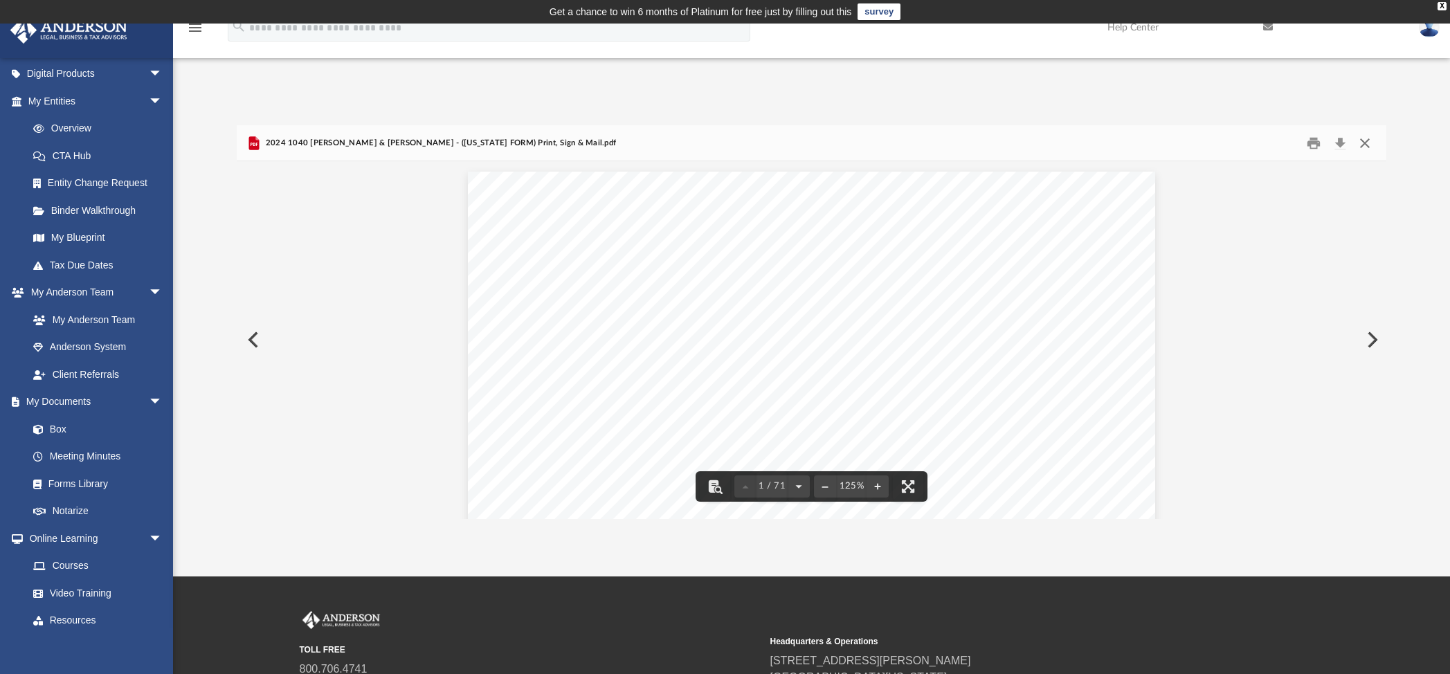
click at [1364, 141] on button "Close" at bounding box center [1364, 142] width 25 height 21
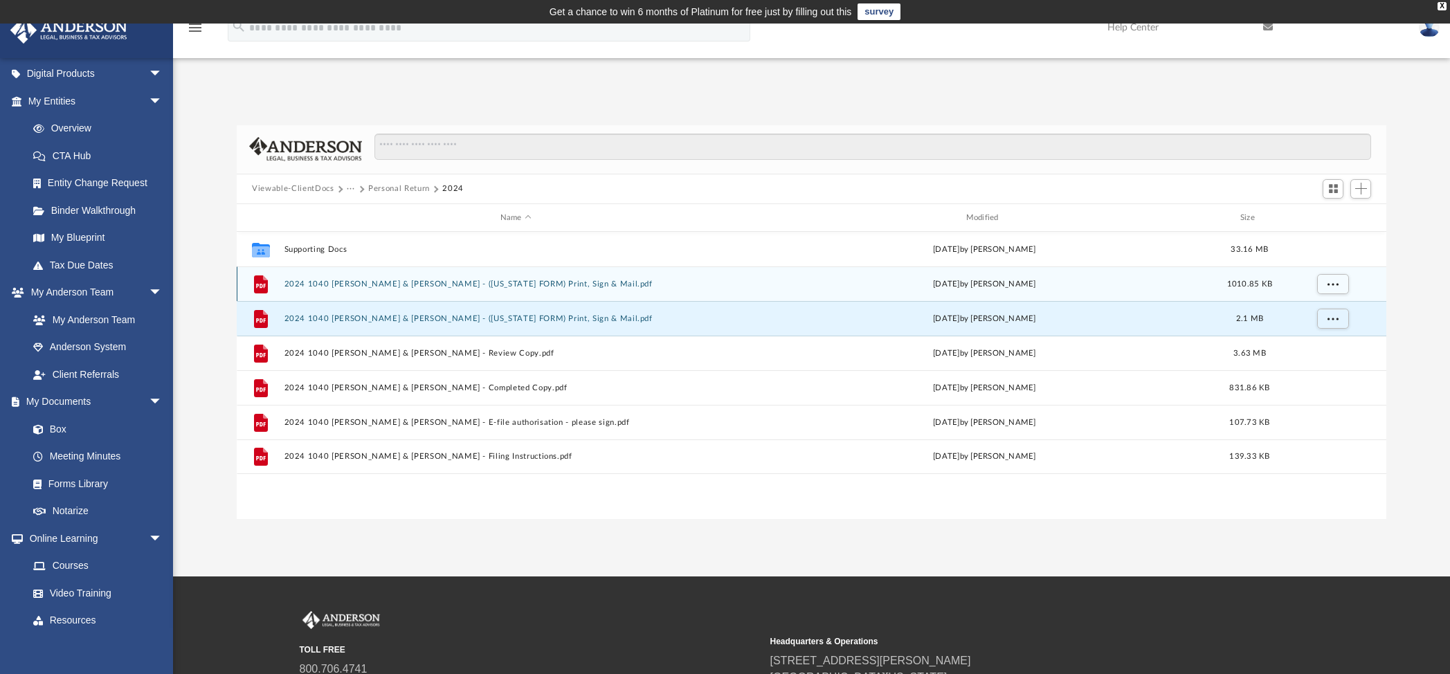
click at [491, 282] on button "2024 1040 [PERSON_NAME] & [PERSON_NAME] - ([US_STATE] FORM) Print, Sign & Mail.…" at bounding box center [515, 284] width 463 height 9
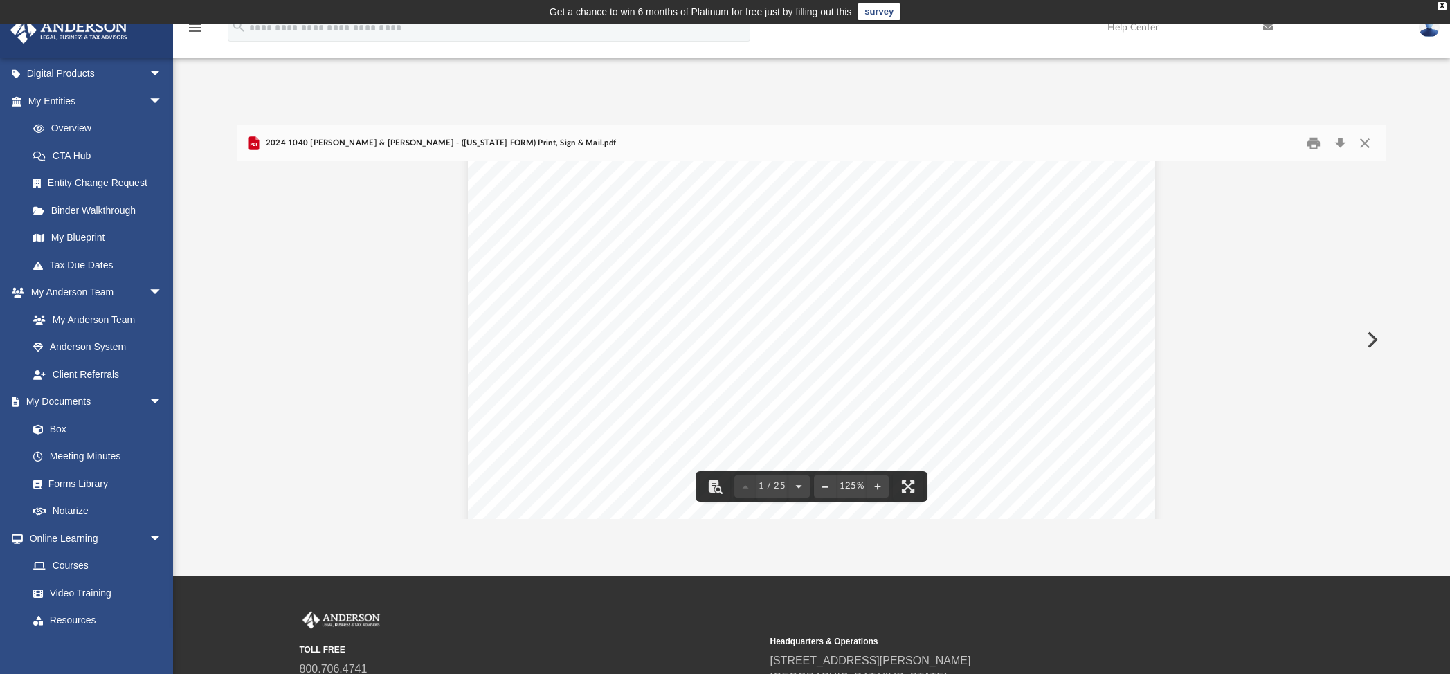
scroll to position [415, 0]
drag, startPoint x: 266, startPoint y: 143, endPoint x: 588, endPoint y: 138, distance: 321.1
click at [588, 138] on span "2024 1040 [PERSON_NAME] & [PERSON_NAME] - ([US_STATE] FORM) Print, Sign & Mail.…" at bounding box center [439, 143] width 354 height 12
copy span "2024 1040 [PERSON_NAME] & [PERSON_NAME] - ([US_STATE] FORM) Print, Sign & Mail.…"
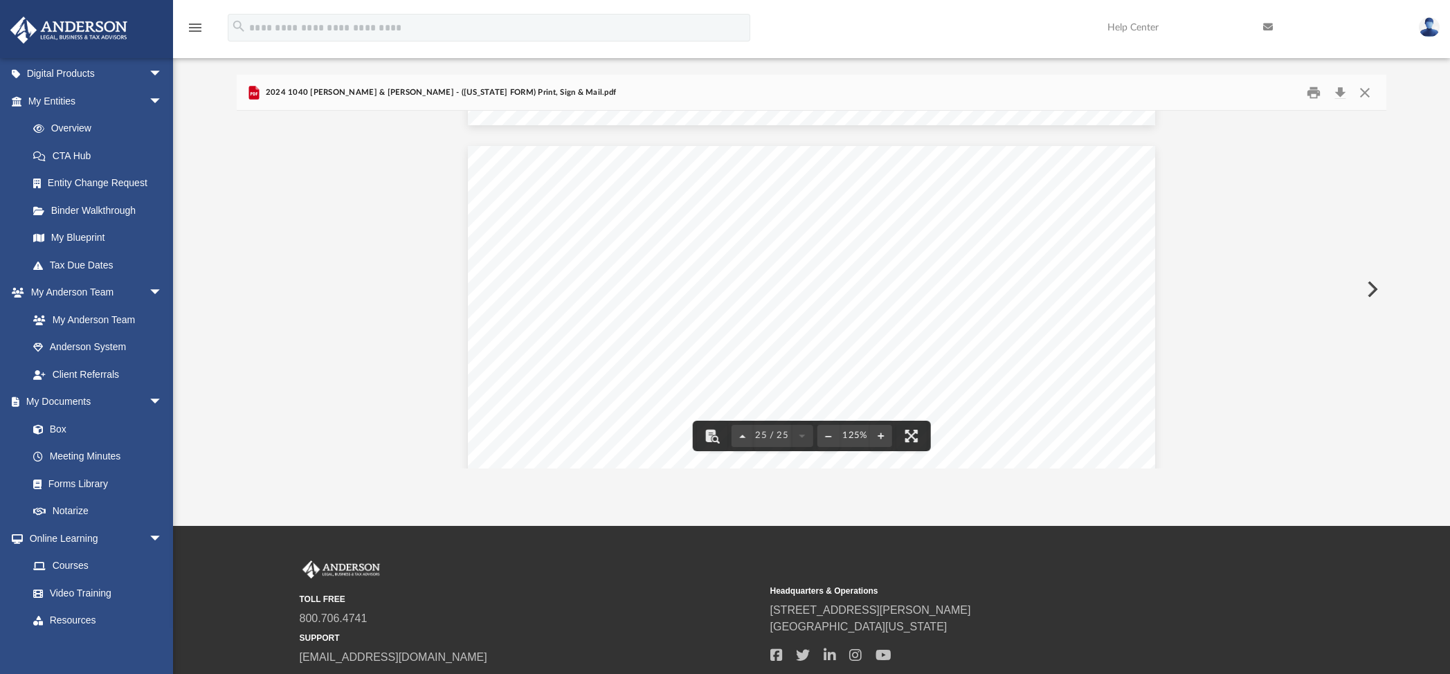
scroll to position [0, 0]
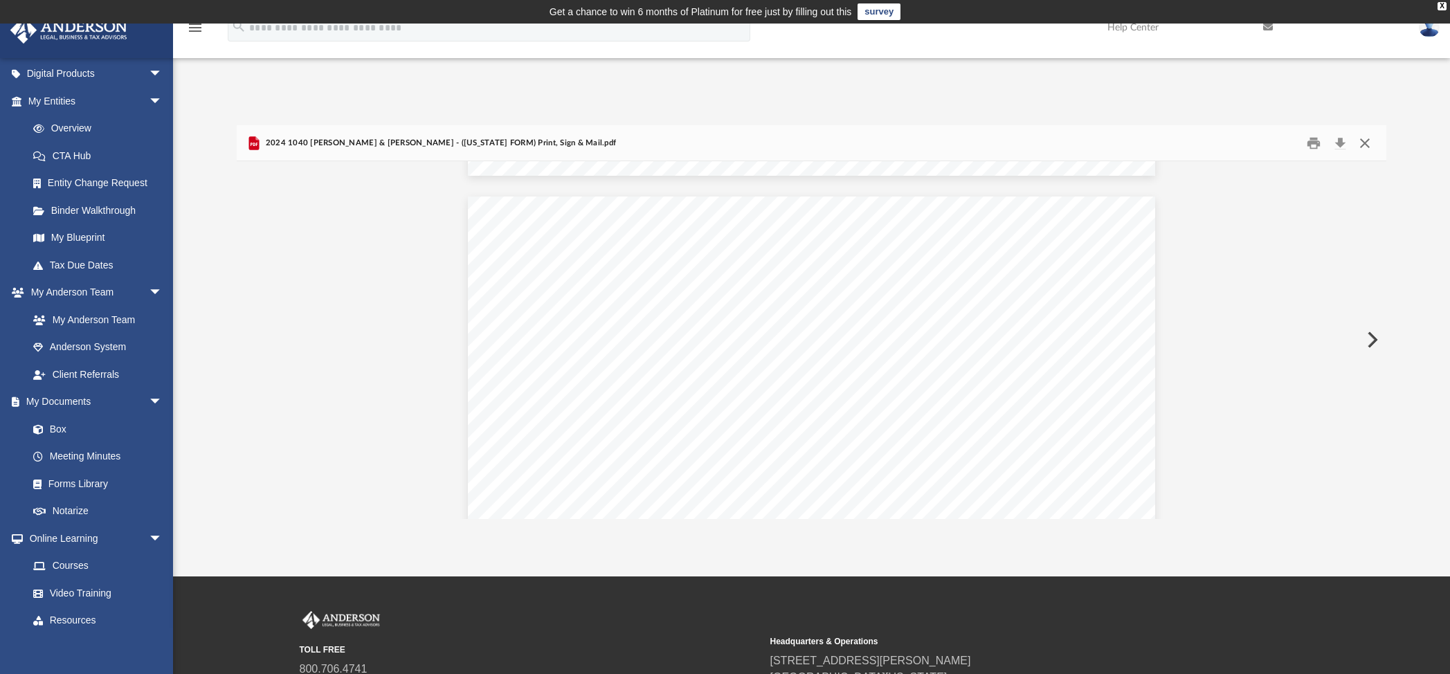
click at [1363, 141] on button "Close" at bounding box center [1364, 142] width 25 height 21
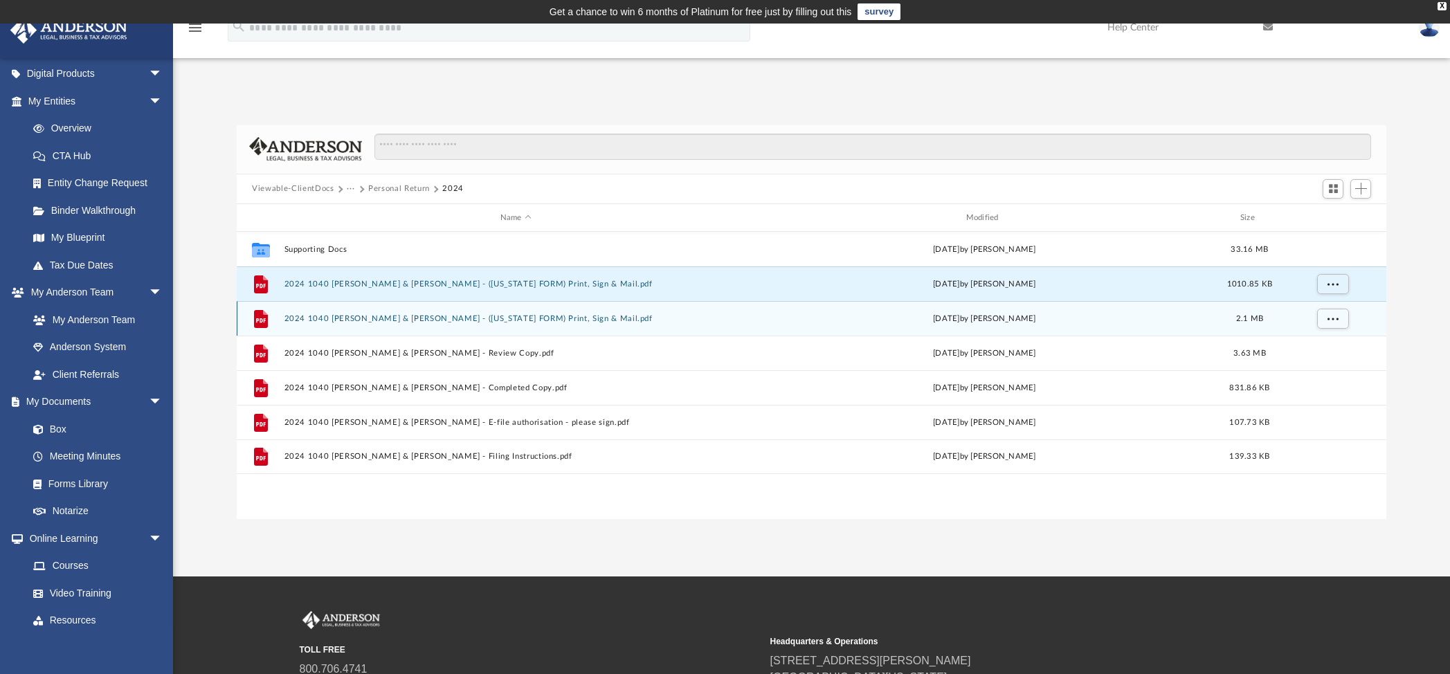
click at [507, 311] on div "File 2024 1040 Harris, Clinton & Elizabeth Hillman - (OKLAHOMA FORM) Print, Sig…" at bounding box center [811, 318] width 1149 height 35
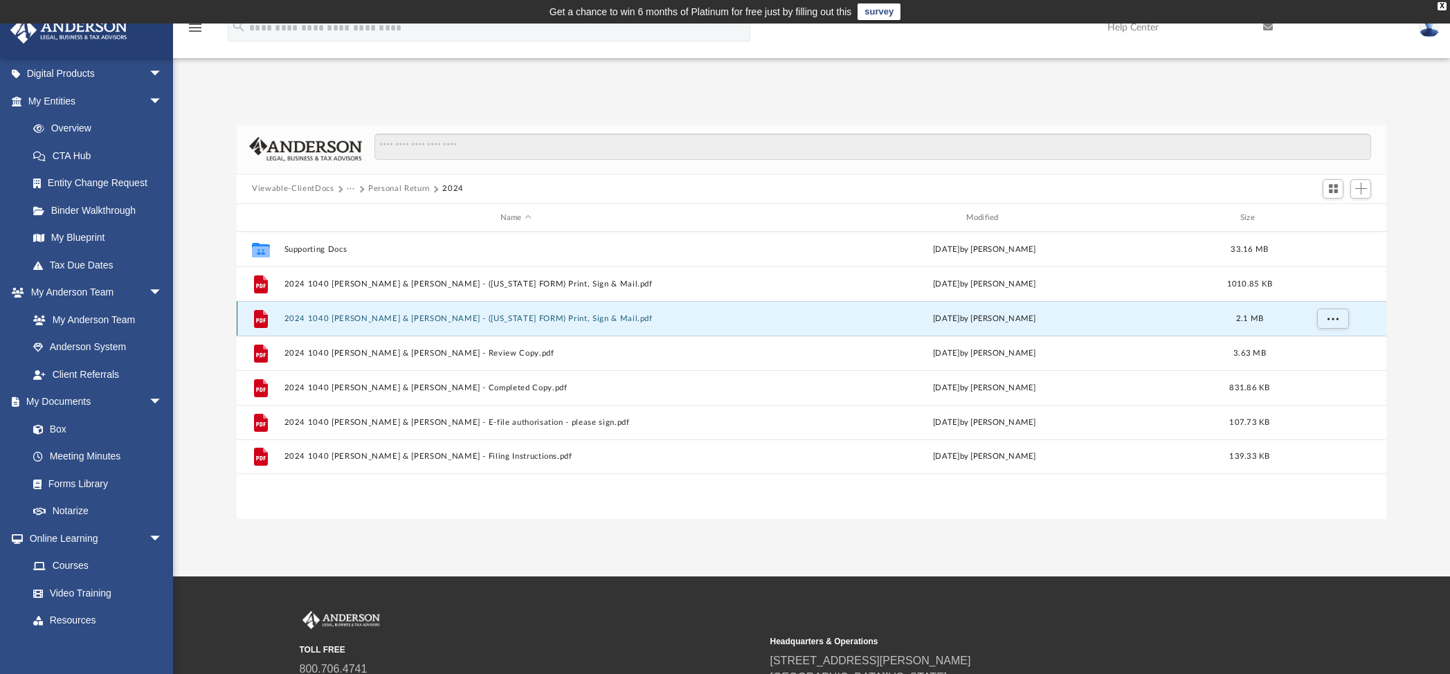
click at [509, 319] on button "2024 1040 [PERSON_NAME] & [PERSON_NAME] - ([US_STATE] FORM) Print, Sign & Mail.…" at bounding box center [515, 318] width 463 height 9
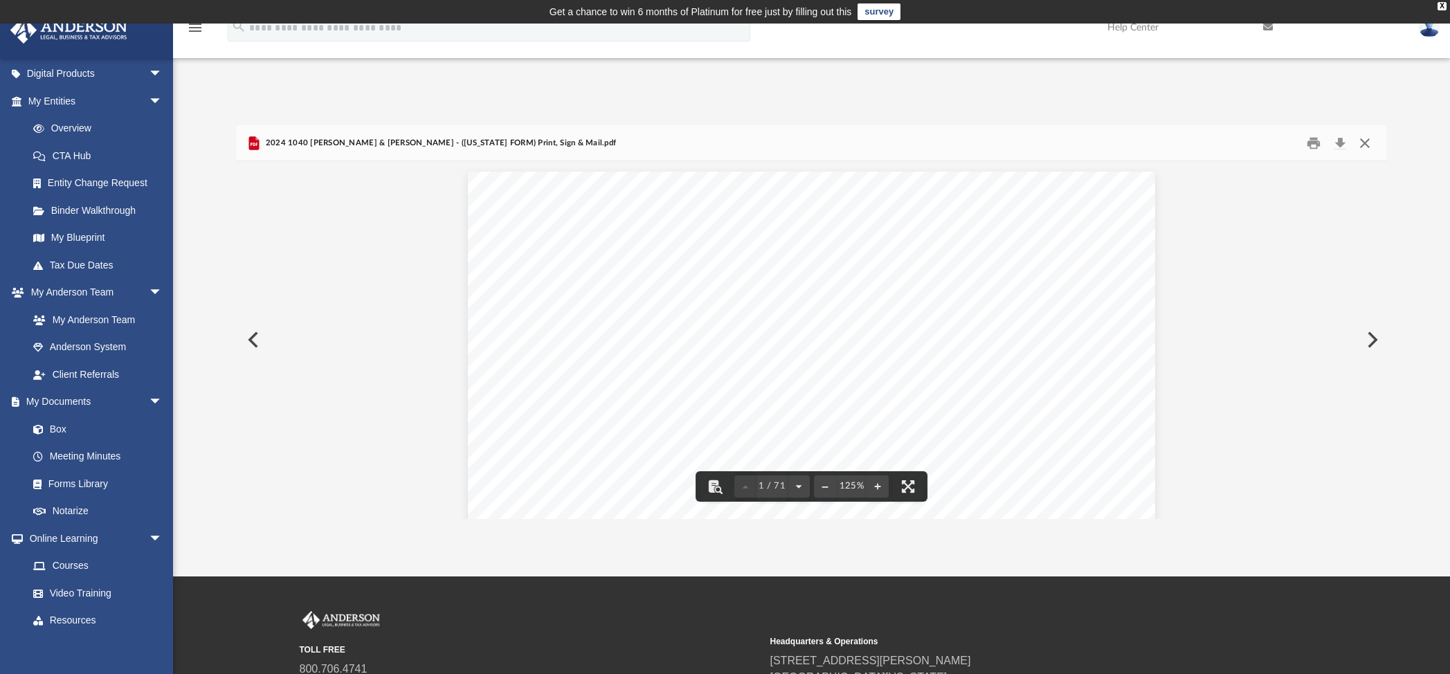
click at [1365, 142] on button "Close" at bounding box center [1364, 142] width 25 height 21
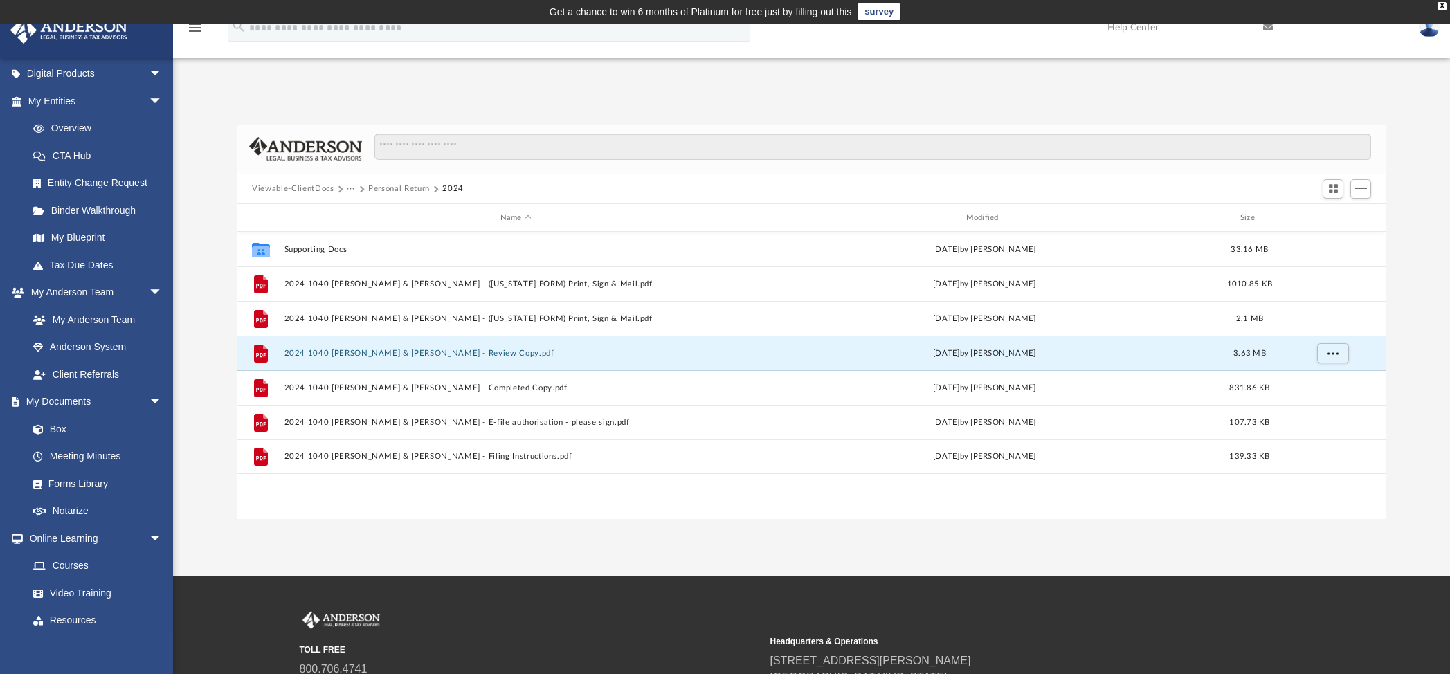
click at [405, 349] on button "2024 1040 [PERSON_NAME] & [PERSON_NAME] - Review Copy.pdf" at bounding box center [515, 353] width 463 height 9
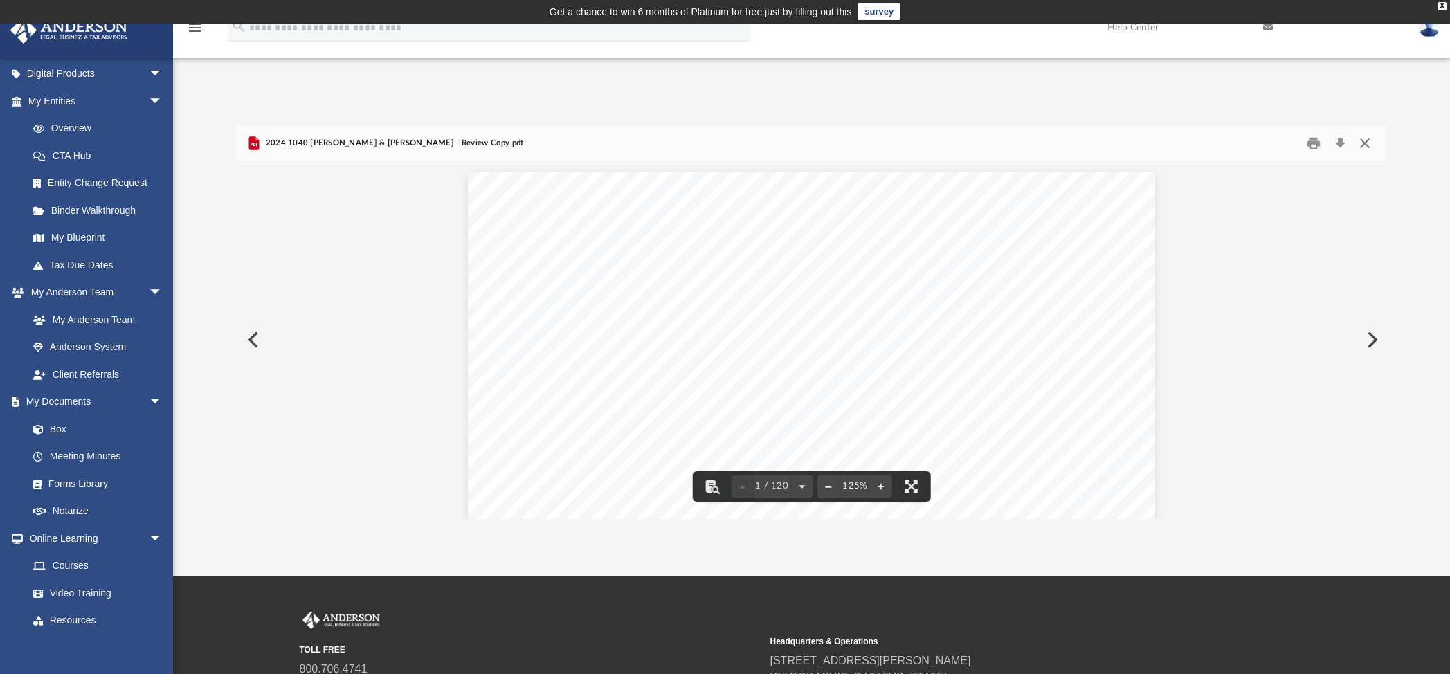
click at [1368, 147] on button "Close" at bounding box center [1364, 142] width 25 height 21
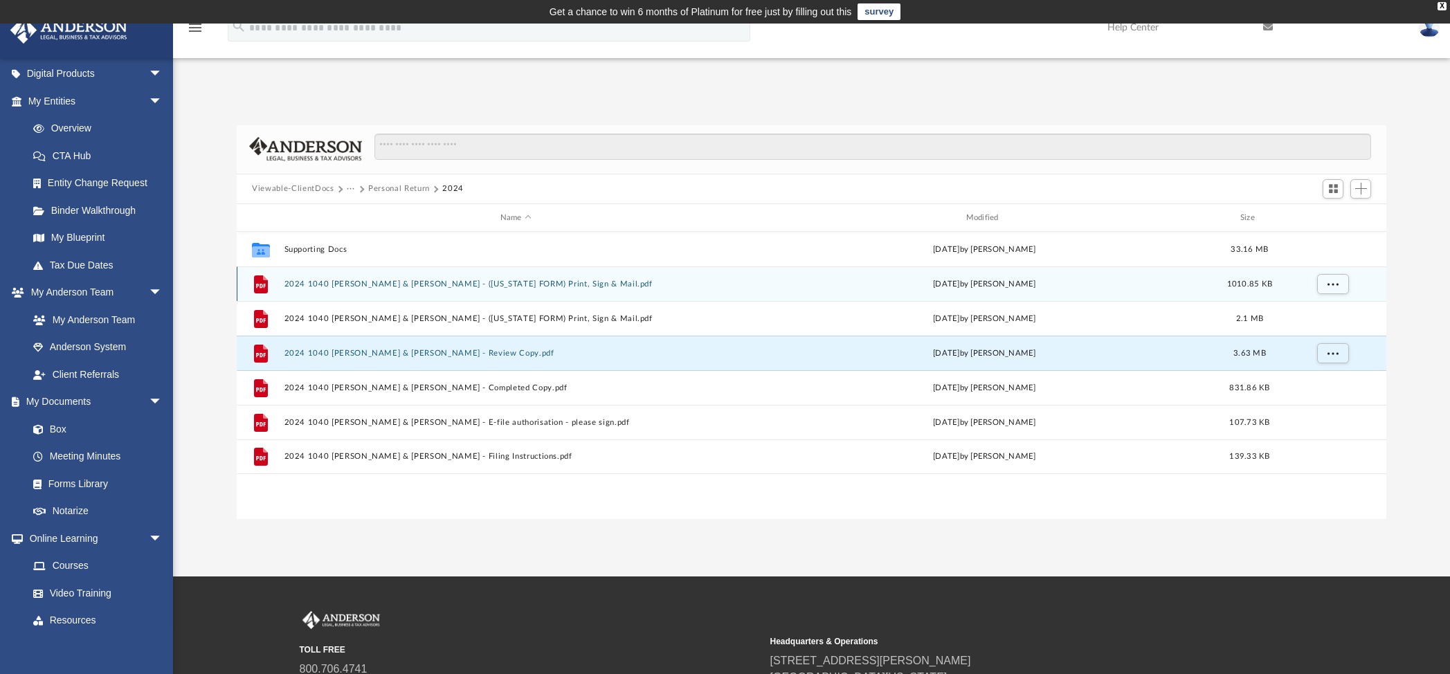
click at [495, 285] on button "2024 1040 [PERSON_NAME] & [PERSON_NAME] - ([US_STATE] FORM) Print, Sign & Mail.…" at bounding box center [515, 284] width 463 height 9
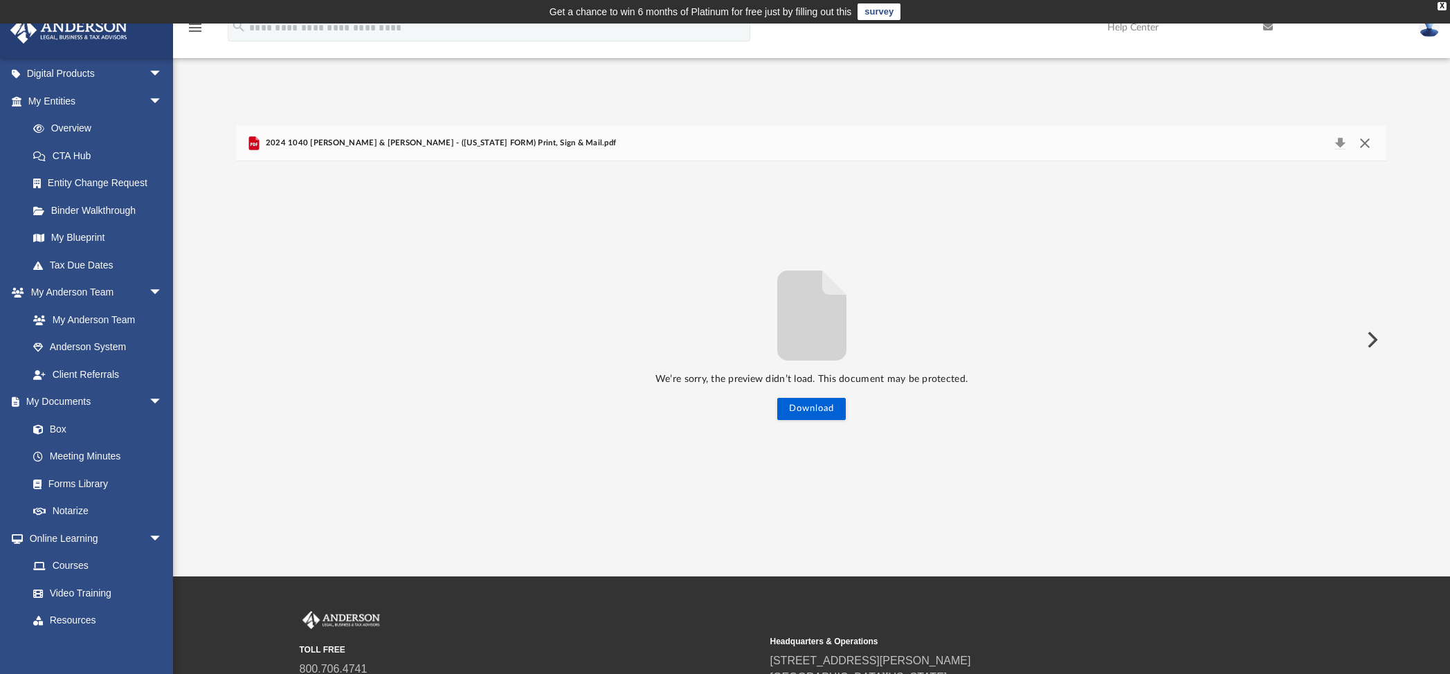
click at [1363, 149] on button "Close" at bounding box center [1364, 143] width 25 height 19
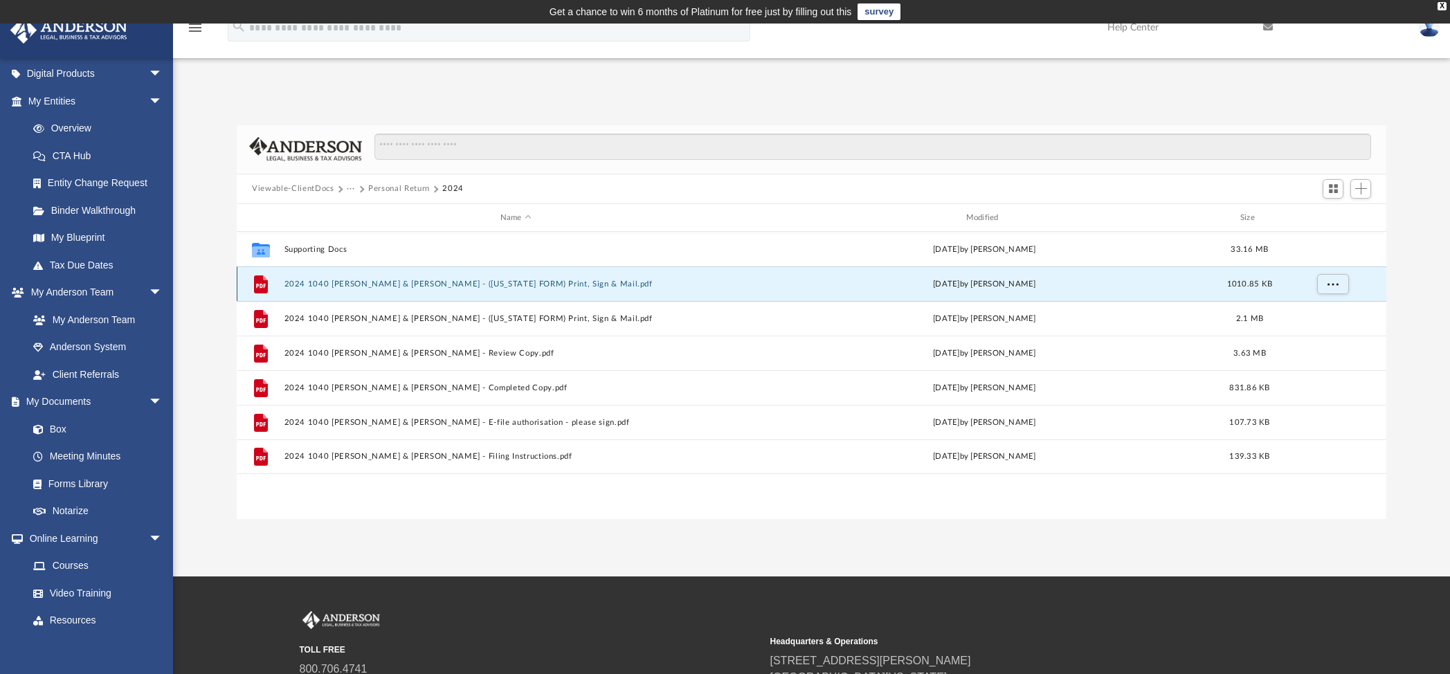
click at [474, 287] on button "2024 1040 [PERSON_NAME] & [PERSON_NAME] - ([US_STATE] FORM) Print, Sign & Mail.…" at bounding box center [515, 284] width 463 height 9
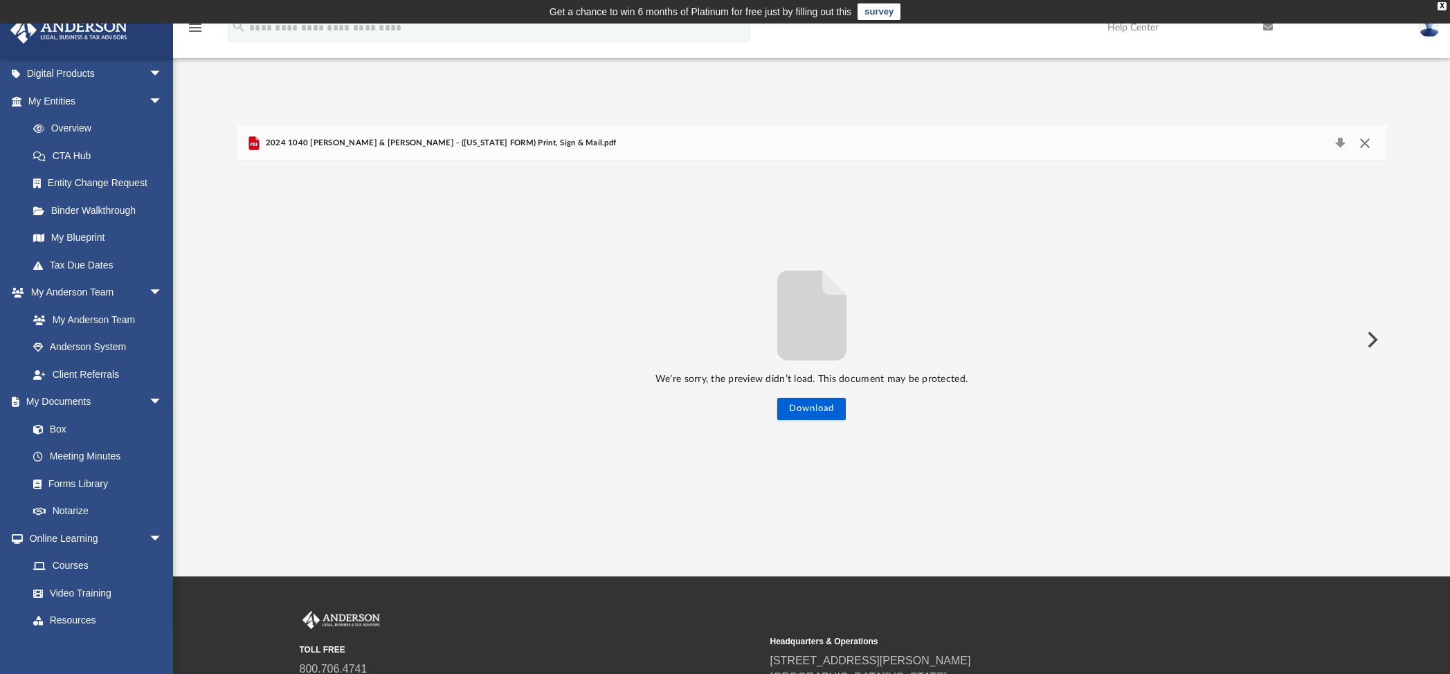
click at [1367, 146] on button "Close" at bounding box center [1364, 143] width 25 height 19
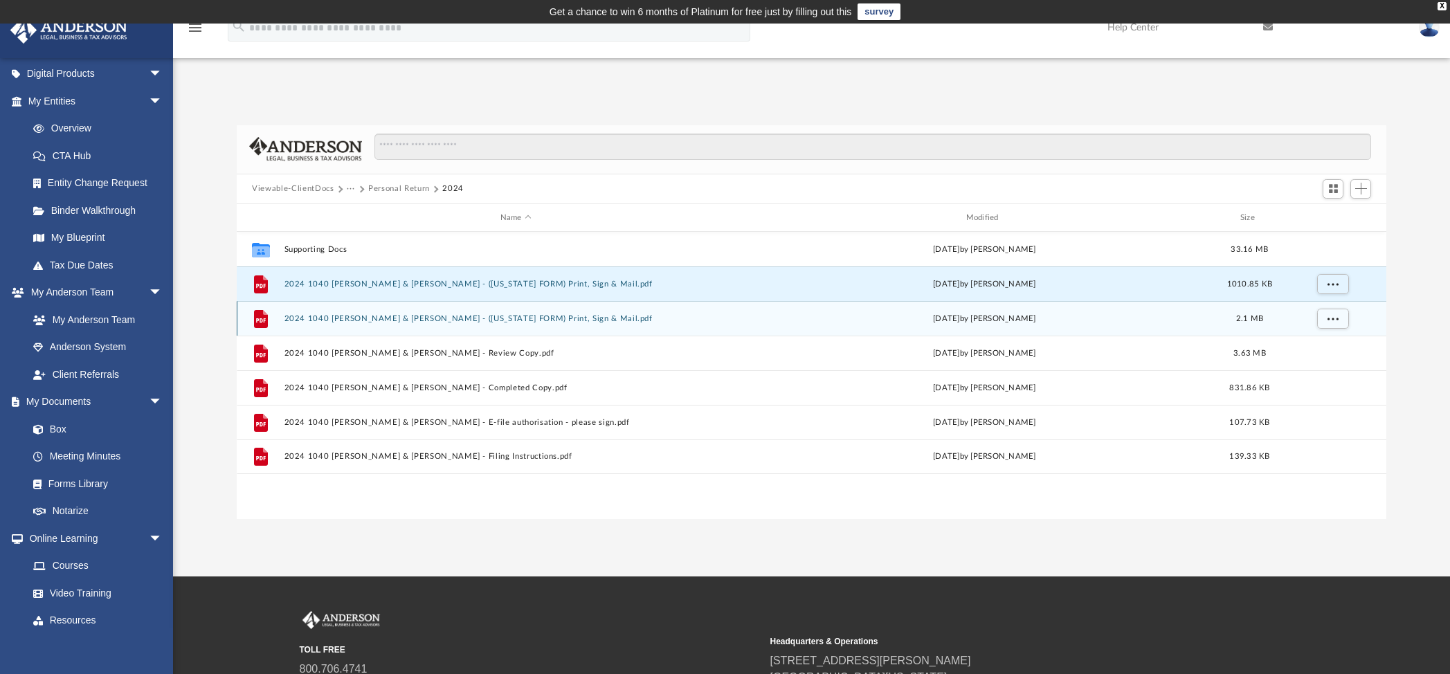
click at [611, 316] on button "2024 1040 [PERSON_NAME] & [PERSON_NAME] - ([US_STATE] FORM) Print, Sign & Mail.…" at bounding box center [515, 318] width 463 height 9
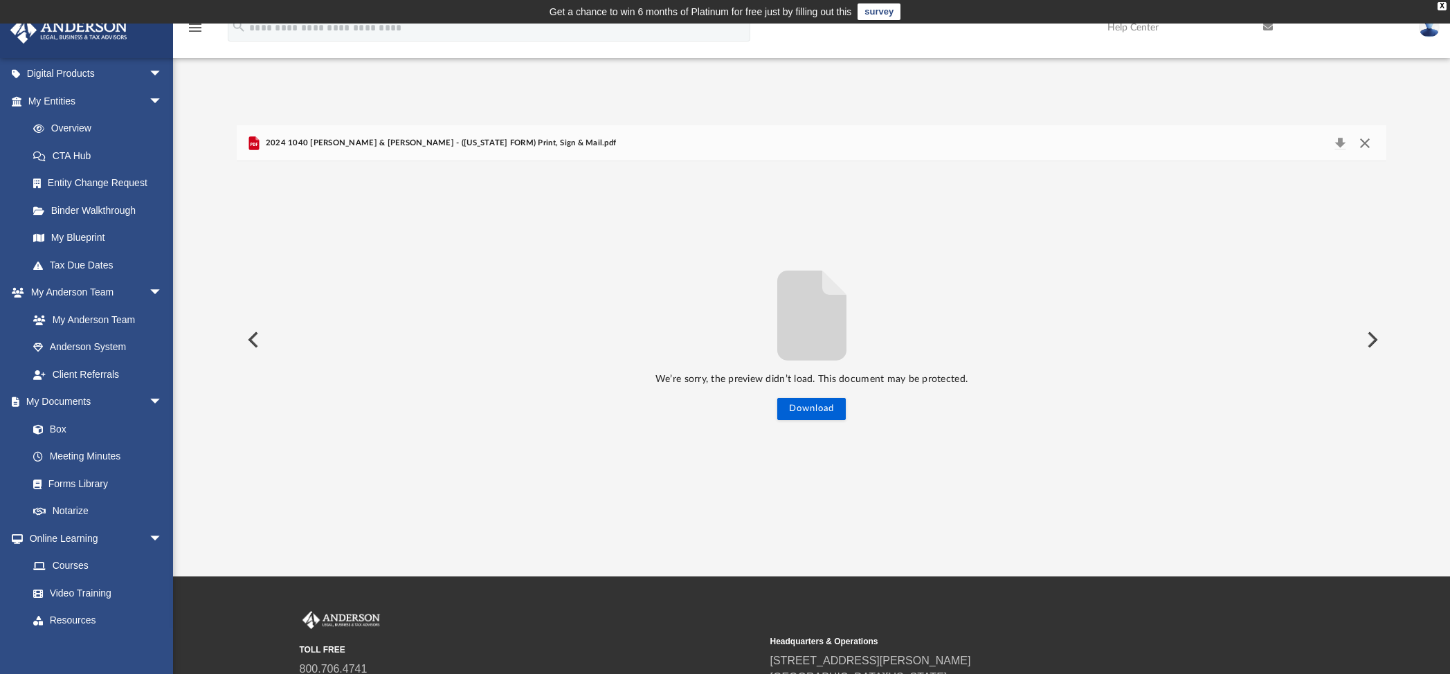
click at [1373, 141] on button "Close" at bounding box center [1364, 143] width 25 height 19
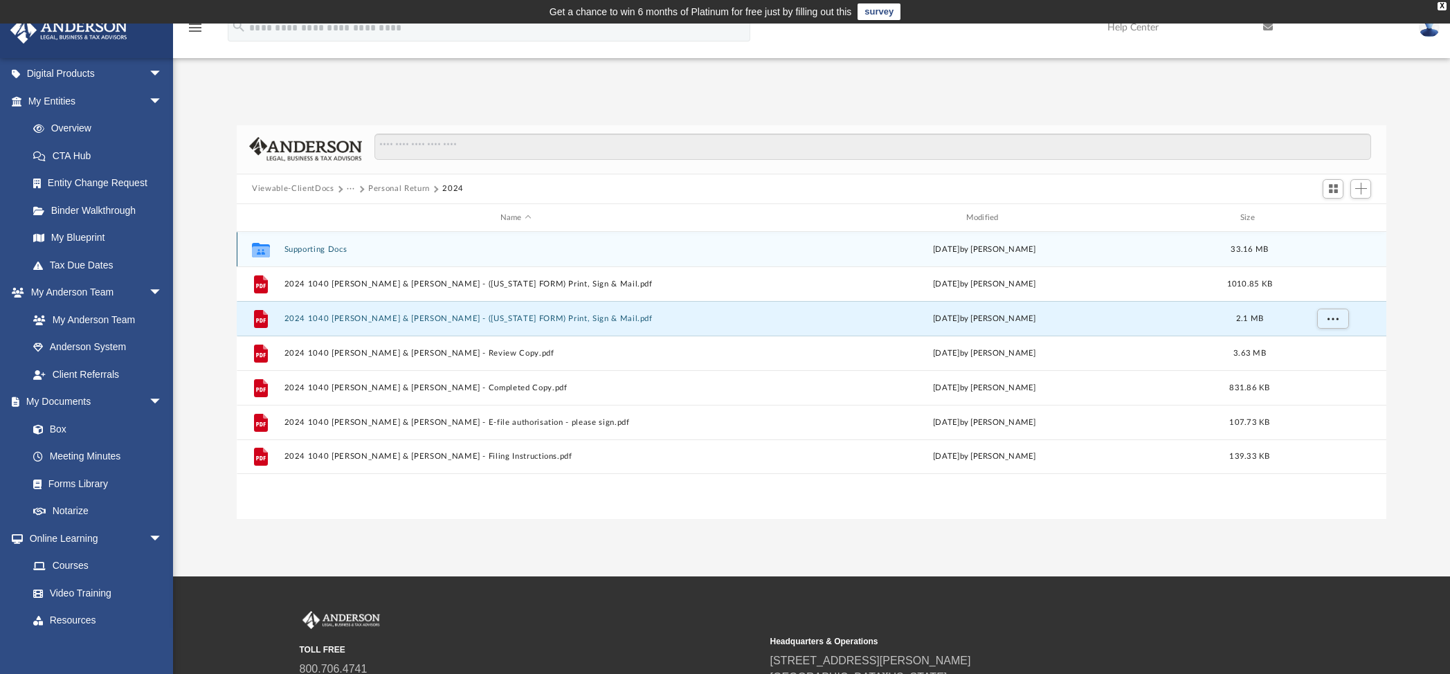
click at [325, 247] on button "Supporting Docs" at bounding box center [515, 249] width 463 height 9
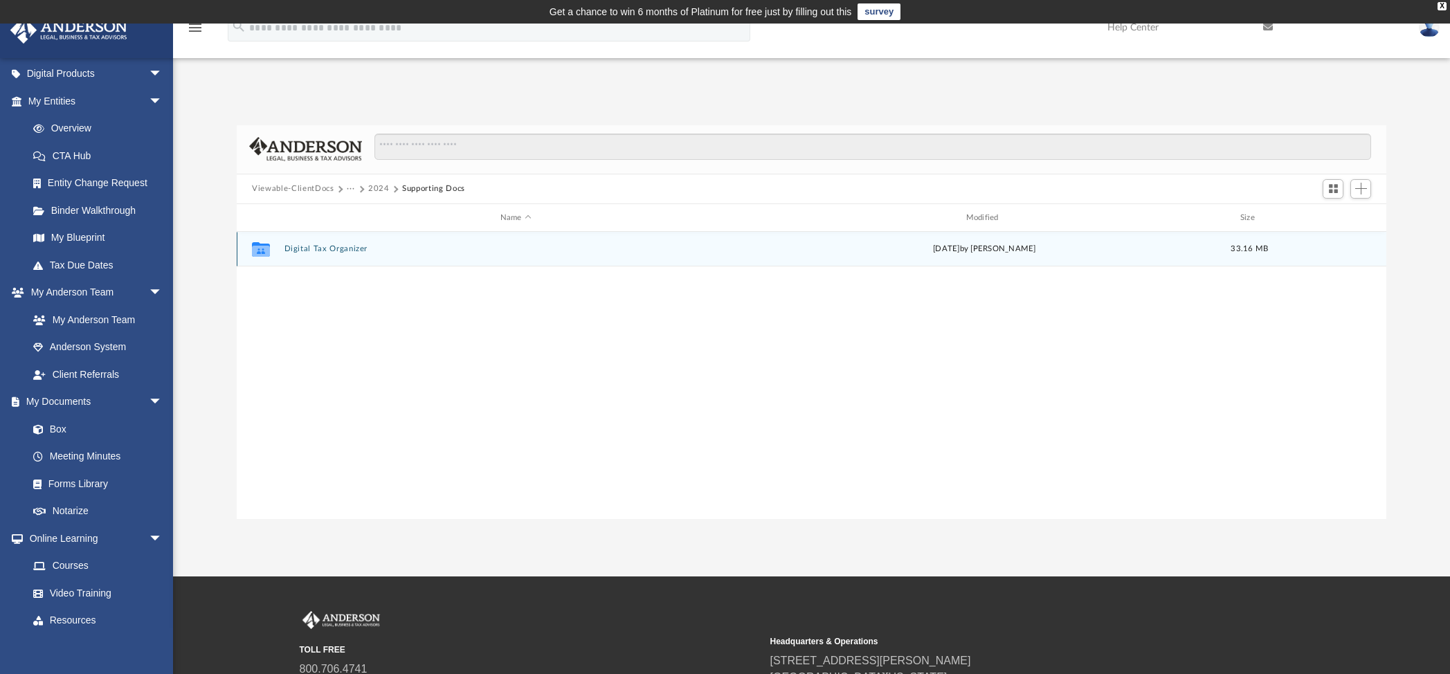
click at [343, 251] on button "Digital Tax Organizer" at bounding box center [515, 249] width 463 height 9
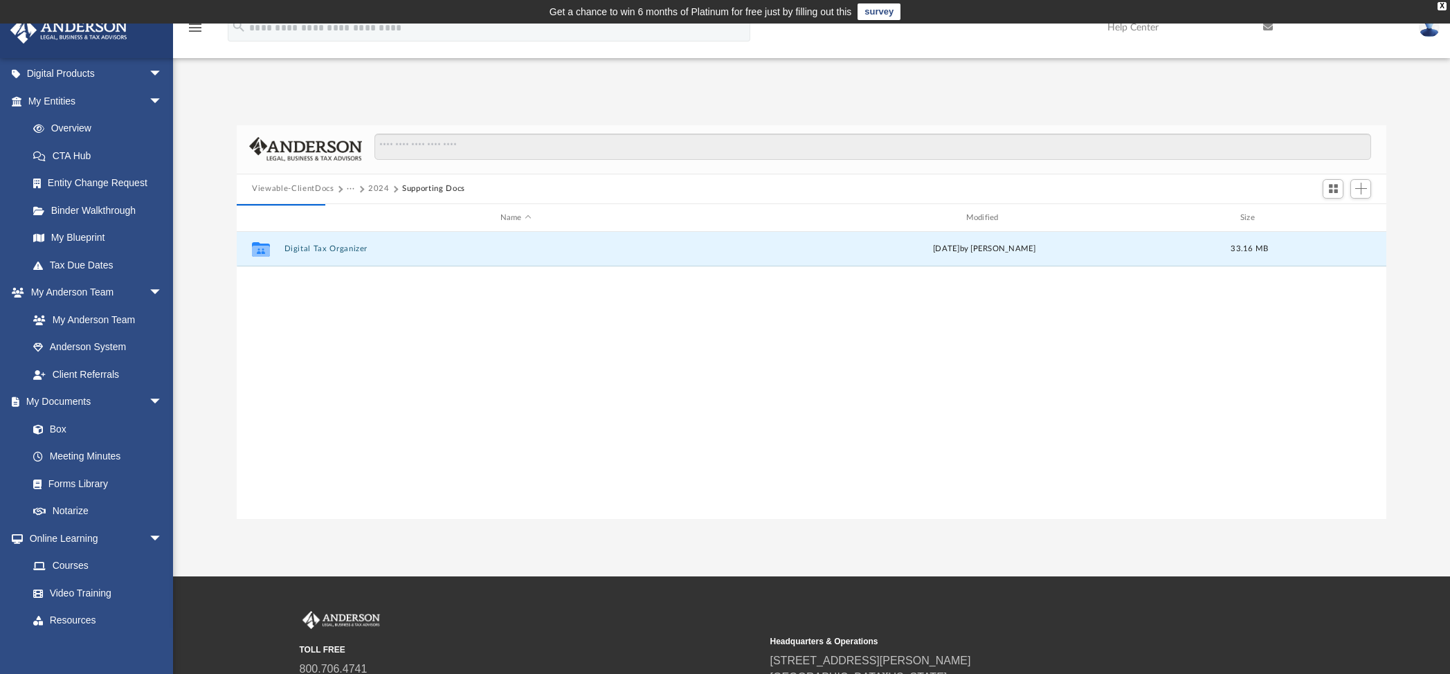
click at [377, 190] on button "2024" at bounding box center [378, 189] width 21 height 12
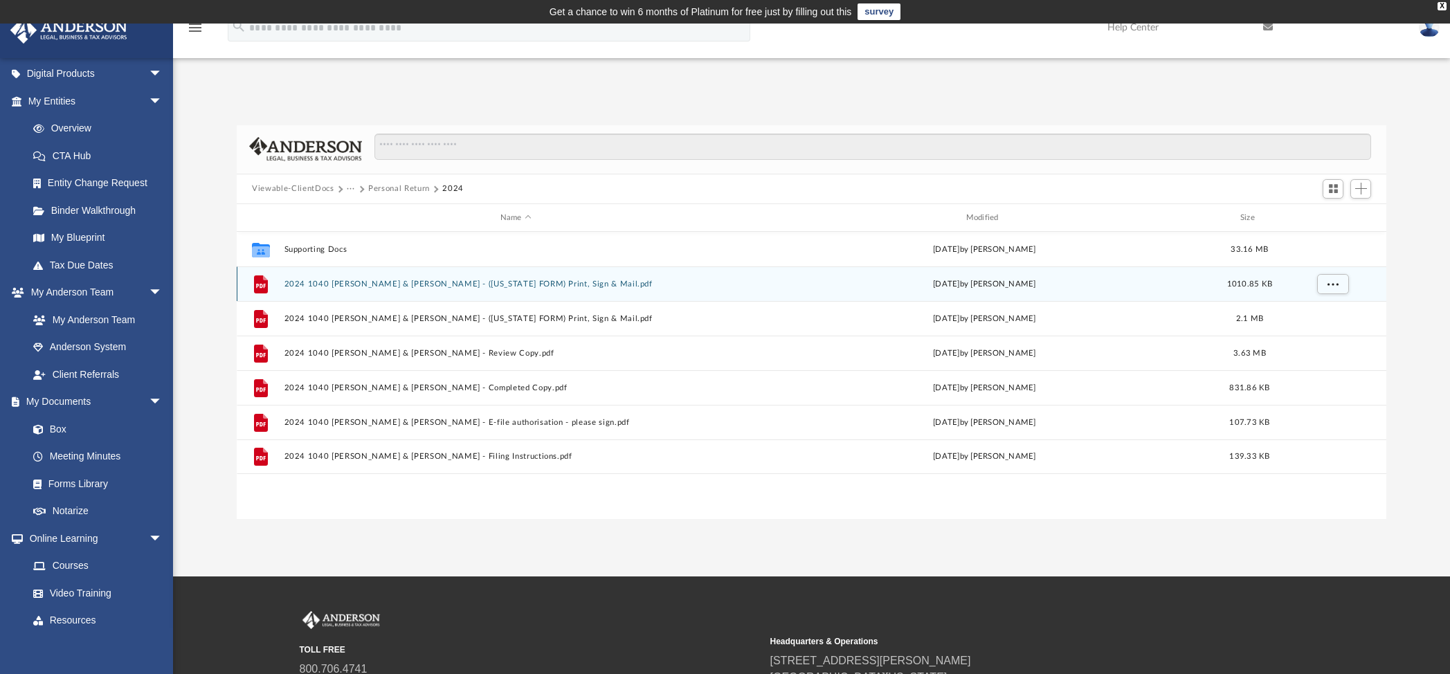
click at [530, 283] on button "2024 1040 [PERSON_NAME] & [PERSON_NAME] - ([US_STATE] FORM) Print, Sign & Mail.…" at bounding box center [515, 284] width 463 height 9
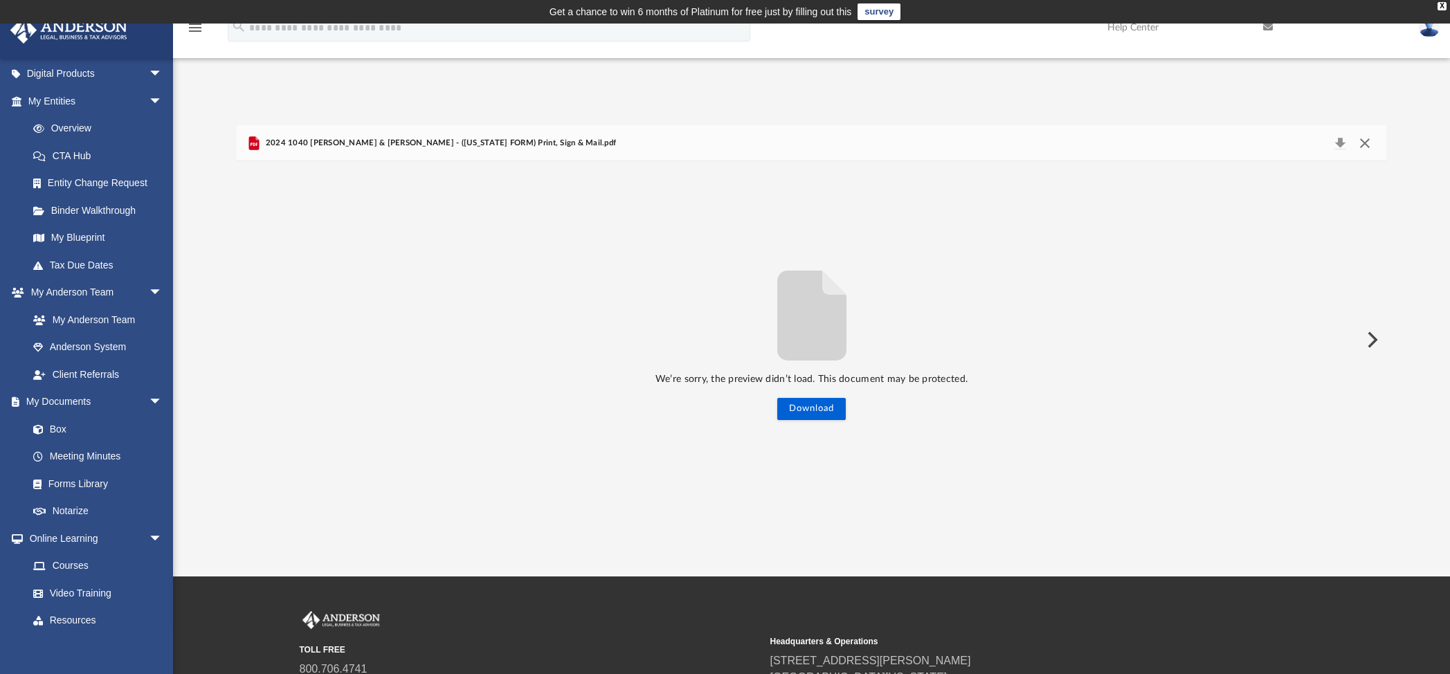
click at [1362, 140] on button "Close" at bounding box center [1364, 143] width 25 height 19
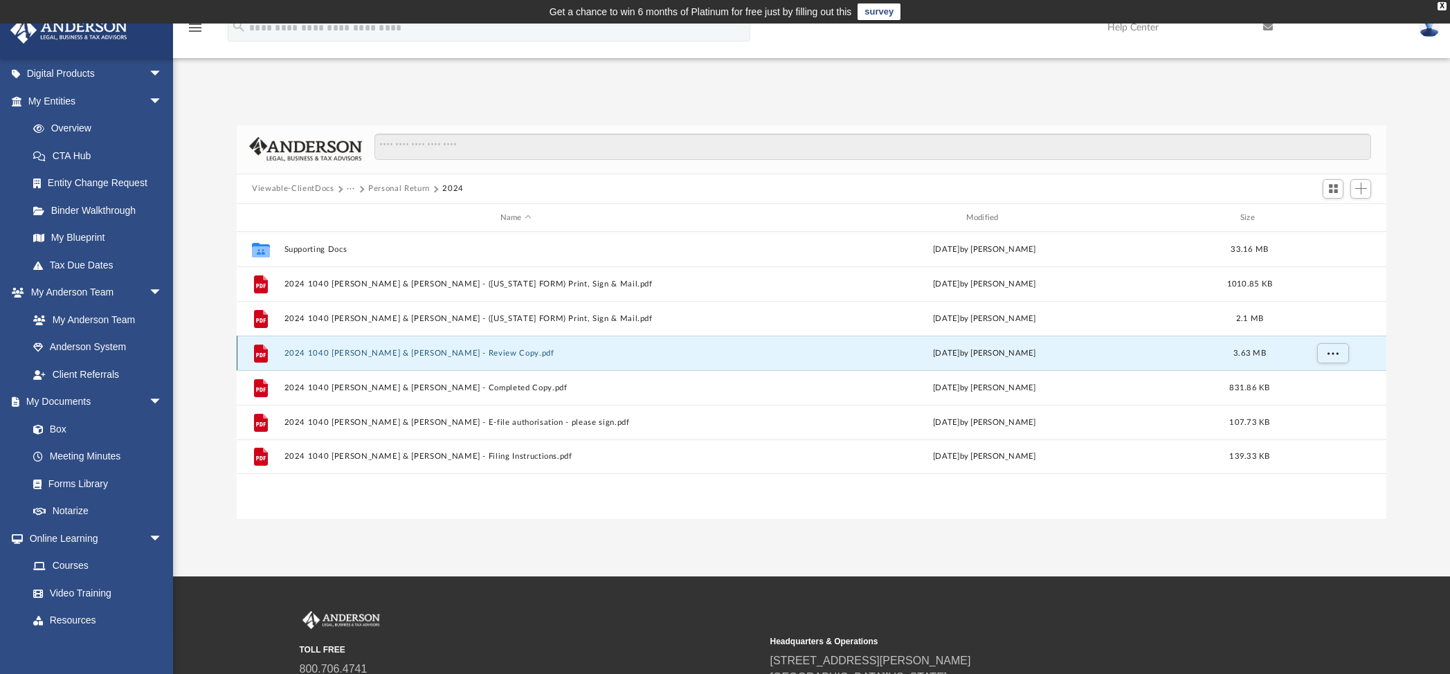
click at [379, 352] on button "2024 1040 [PERSON_NAME] & [PERSON_NAME] - Review Copy.pdf" at bounding box center [515, 353] width 463 height 9
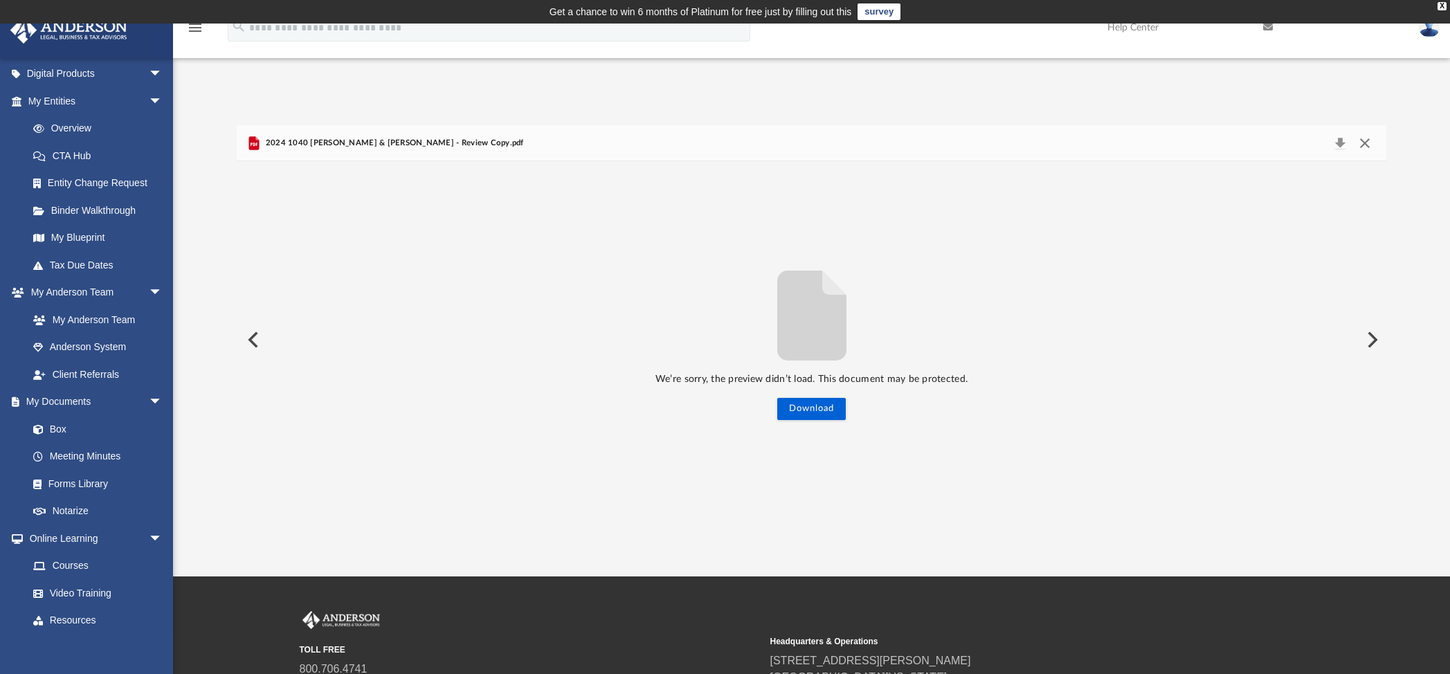
click at [1365, 136] on button "Close" at bounding box center [1364, 143] width 25 height 19
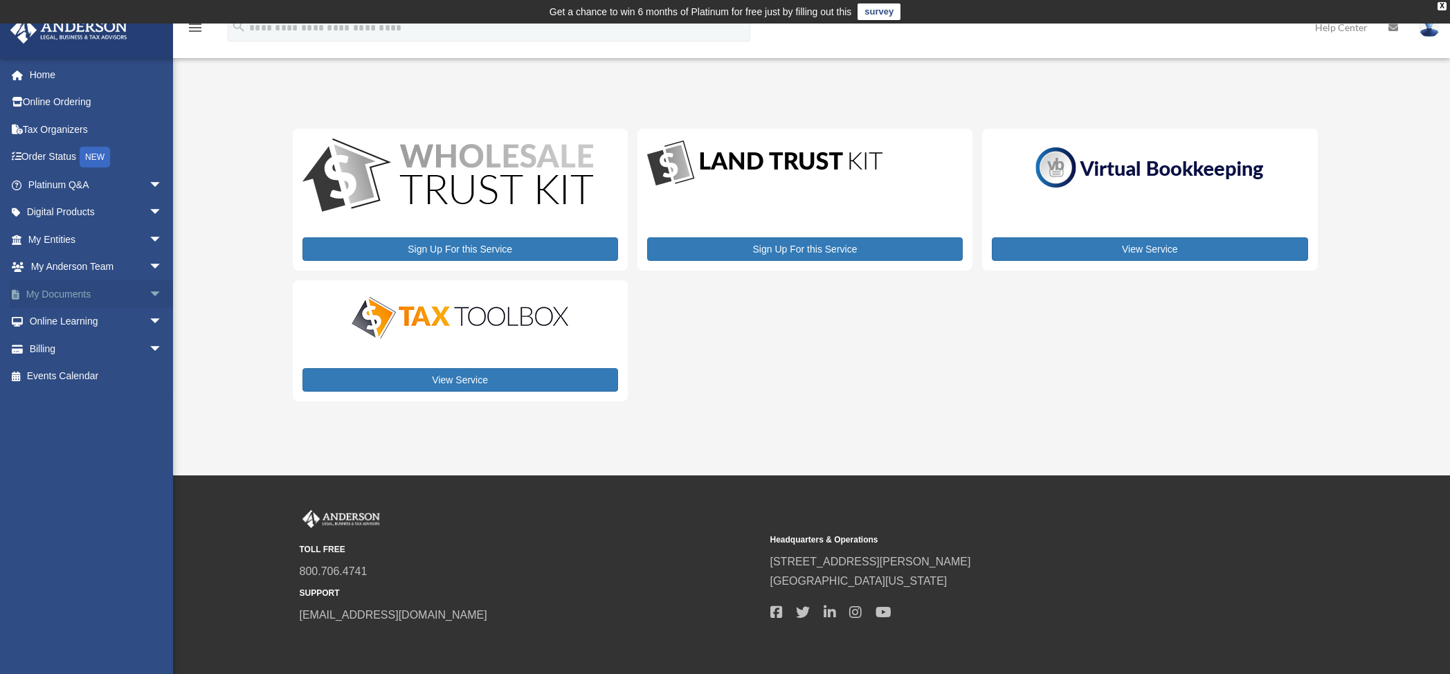
click at [149, 288] on span "arrow_drop_down" at bounding box center [163, 294] width 28 height 28
click at [49, 318] on span at bounding box center [45, 322] width 9 height 10
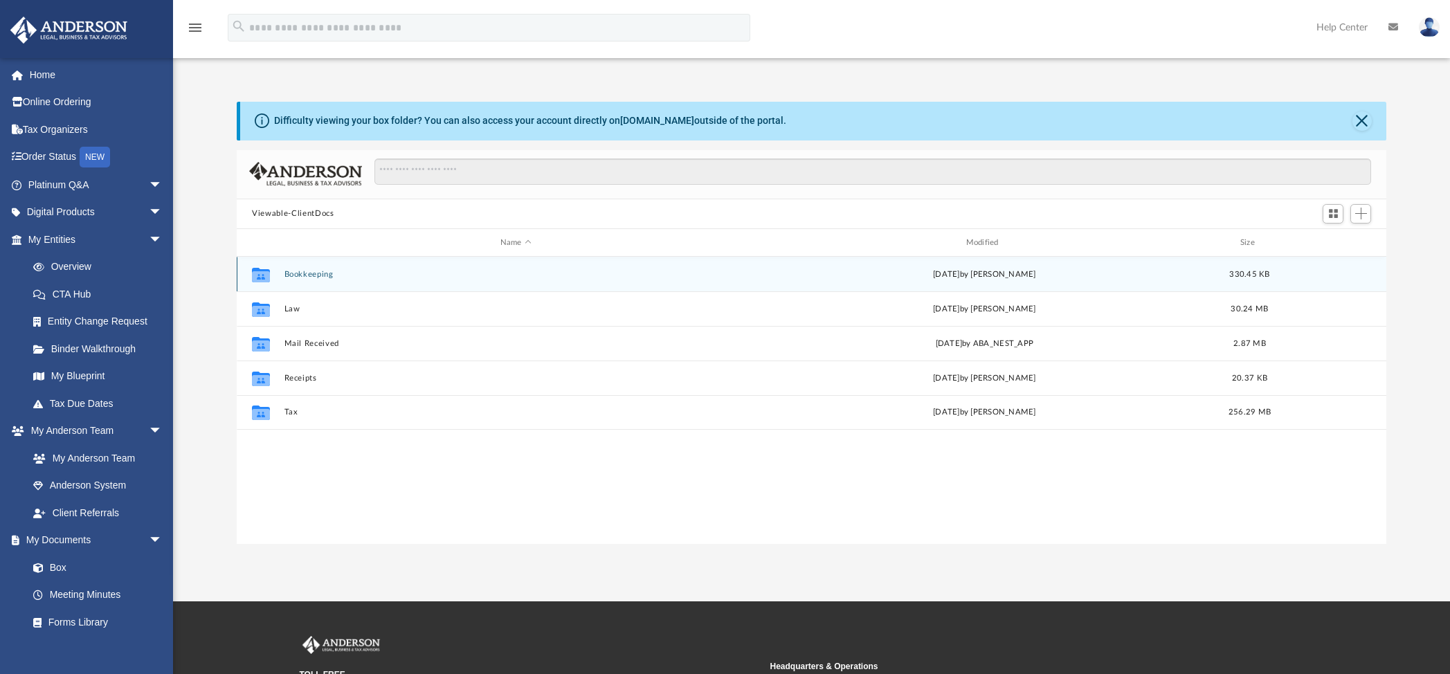
scroll to position [305, 1138]
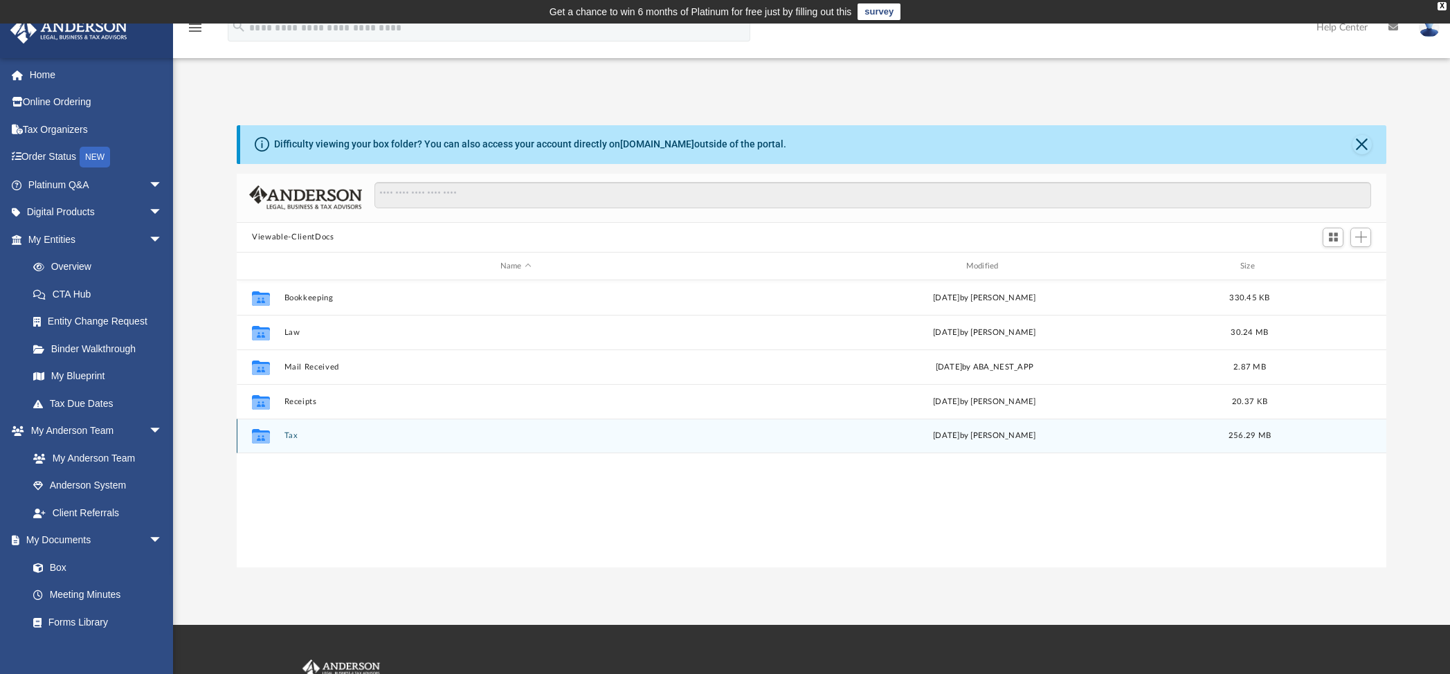
click at [292, 432] on button "Tax" at bounding box center [515, 436] width 463 height 9
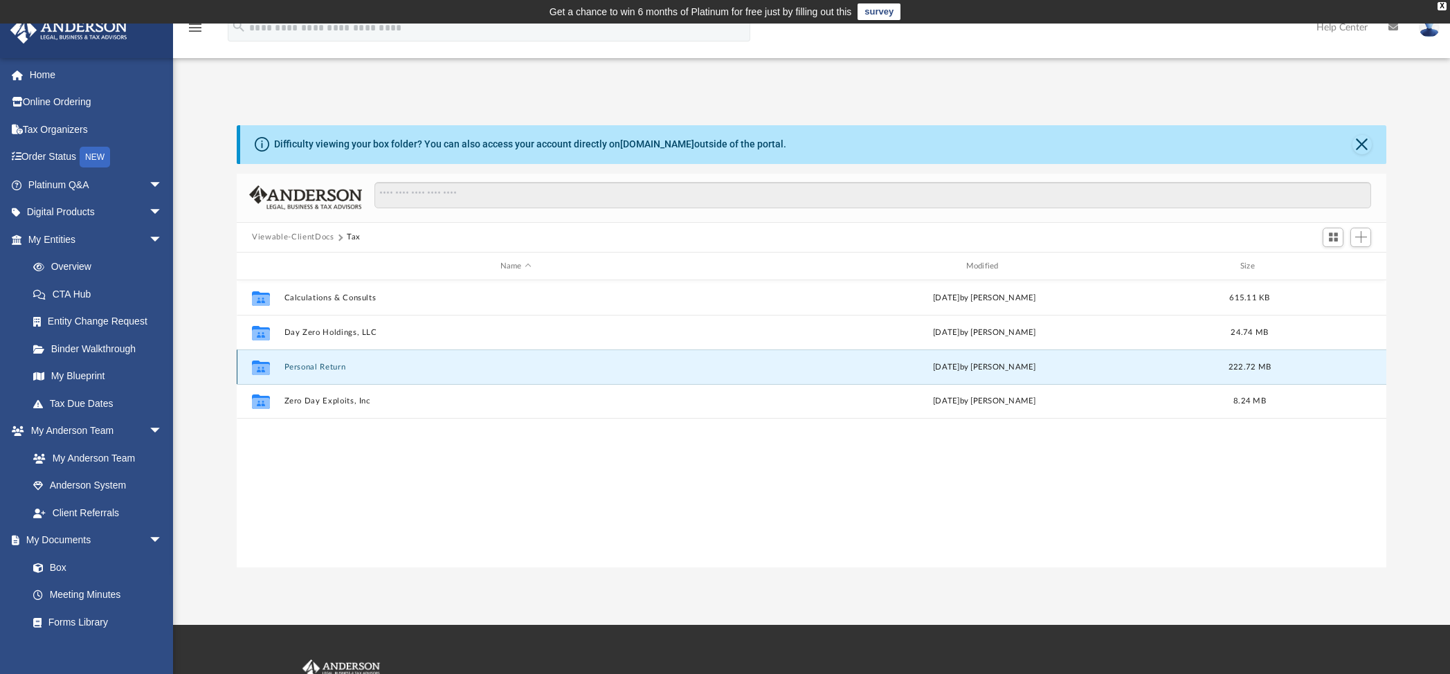
click at [312, 368] on button "Personal Return" at bounding box center [515, 367] width 463 height 9
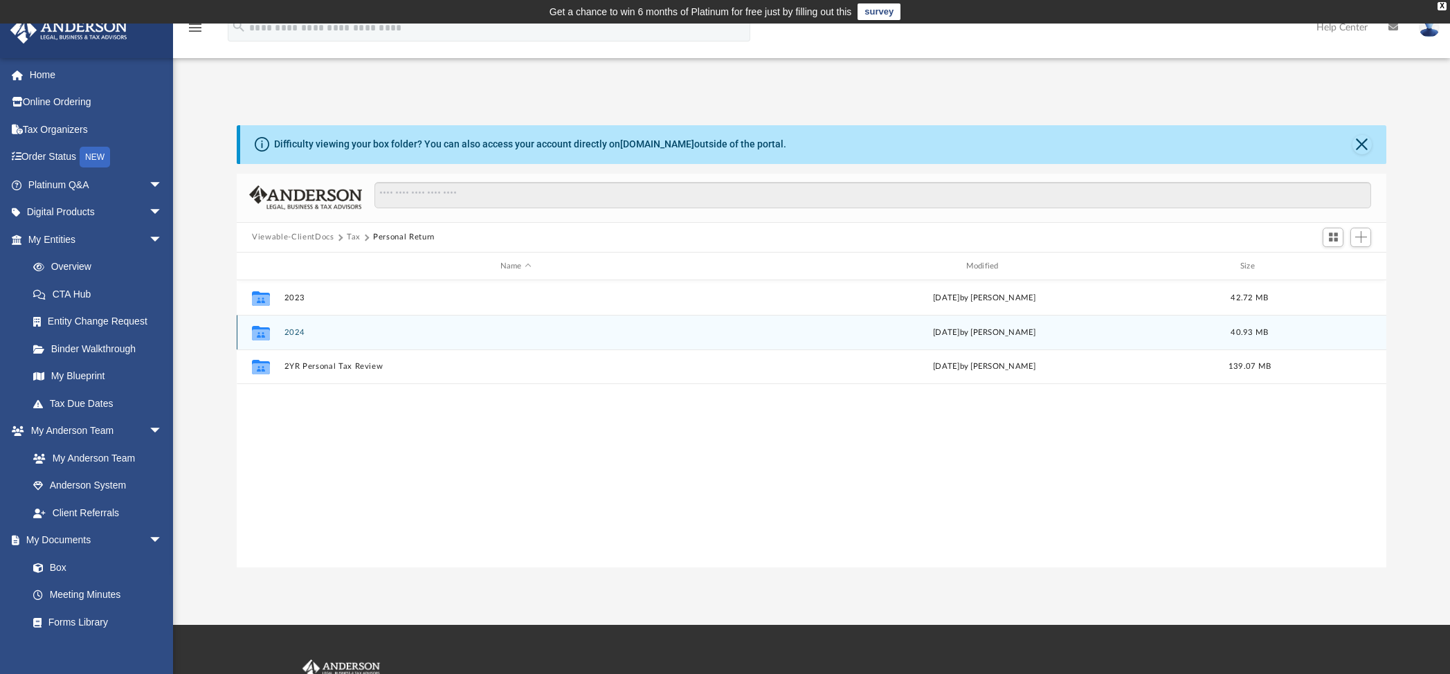
click at [298, 331] on button "2024" at bounding box center [515, 332] width 463 height 9
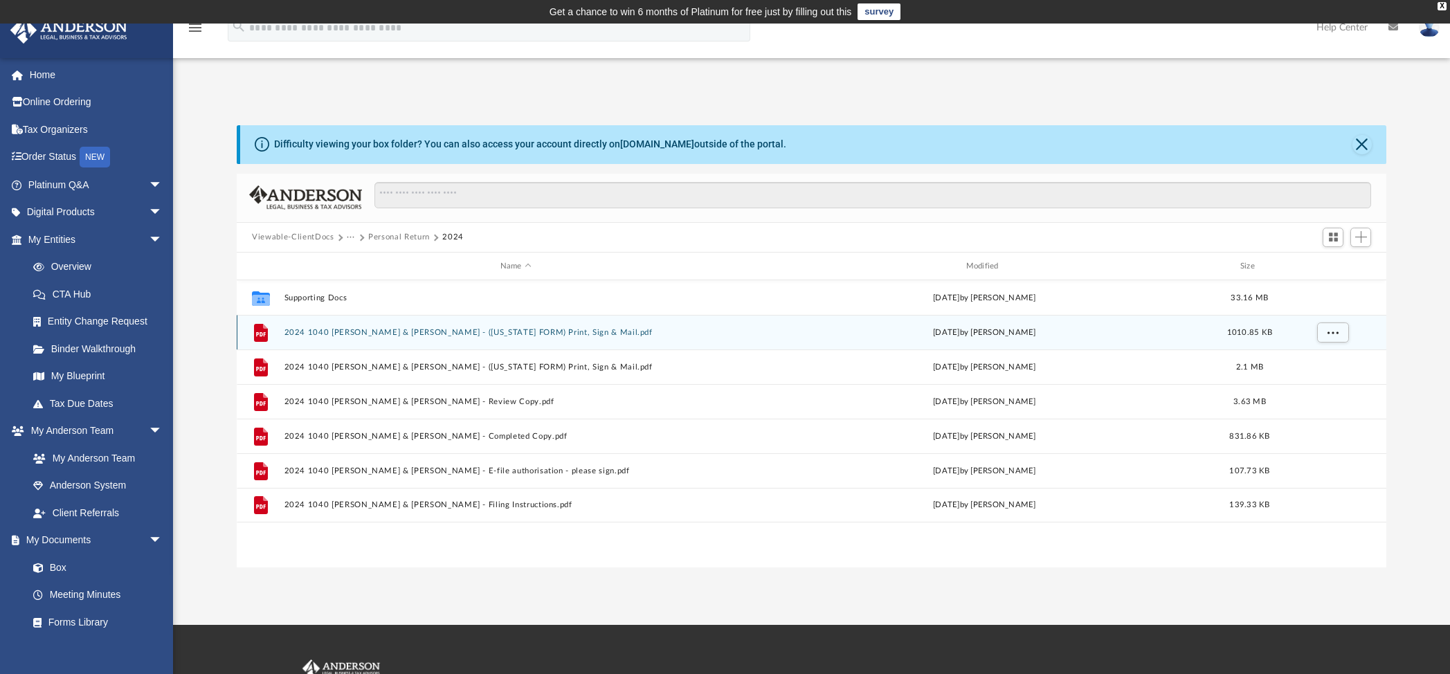
click at [461, 331] on button "2024 1040 [PERSON_NAME] & [PERSON_NAME] - ([US_STATE] FORM) Print, Sign & Mail.…" at bounding box center [515, 332] width 463 height 9
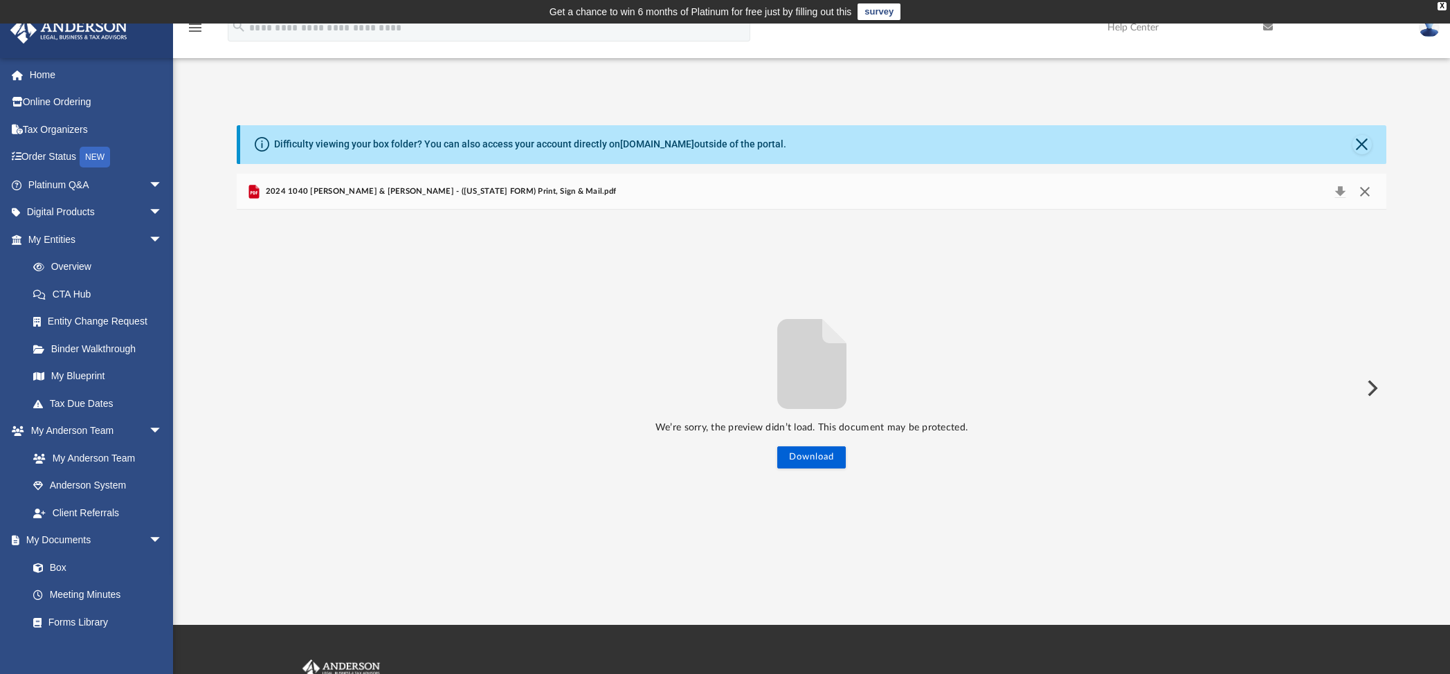
click at [1367, 186] on button "Close" at bounding box center [1364, 191] width 25 height 19
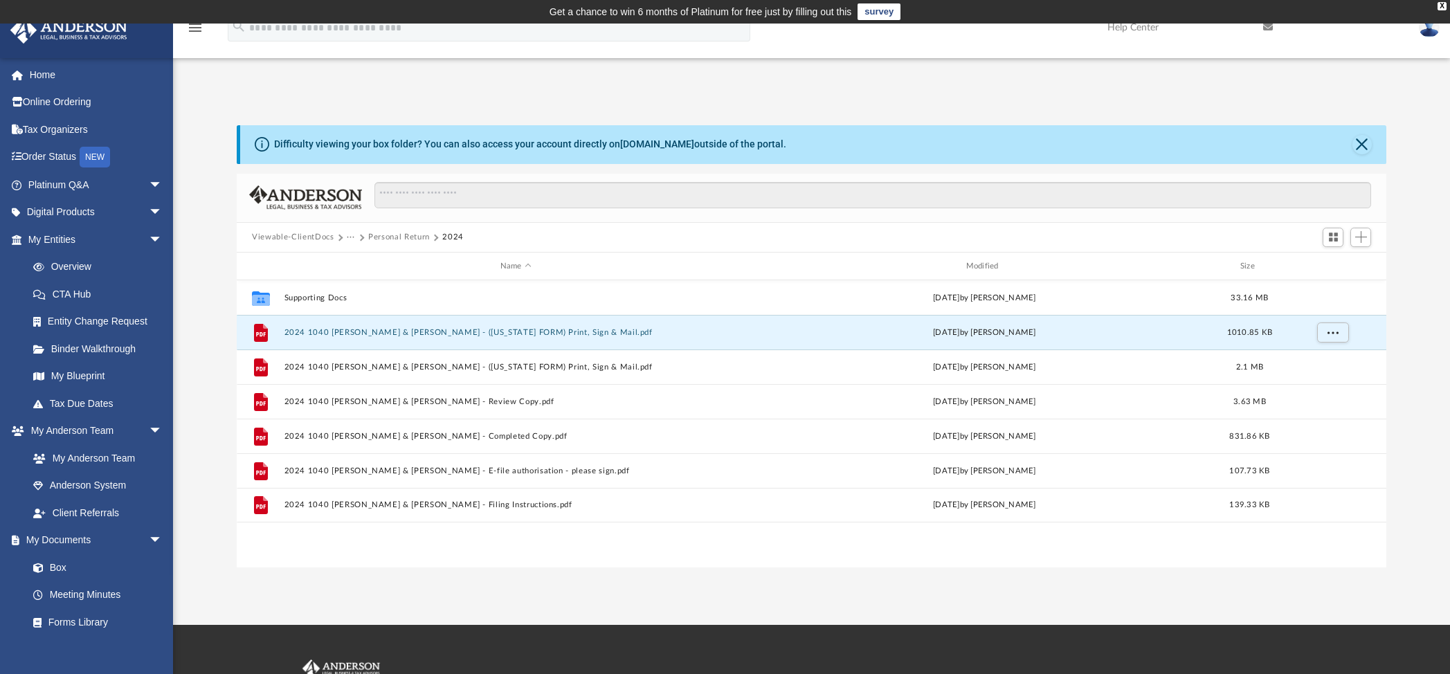
click at [408, 239] on button "Personal Return" at bounding box center [399, 237] width 62 height 12
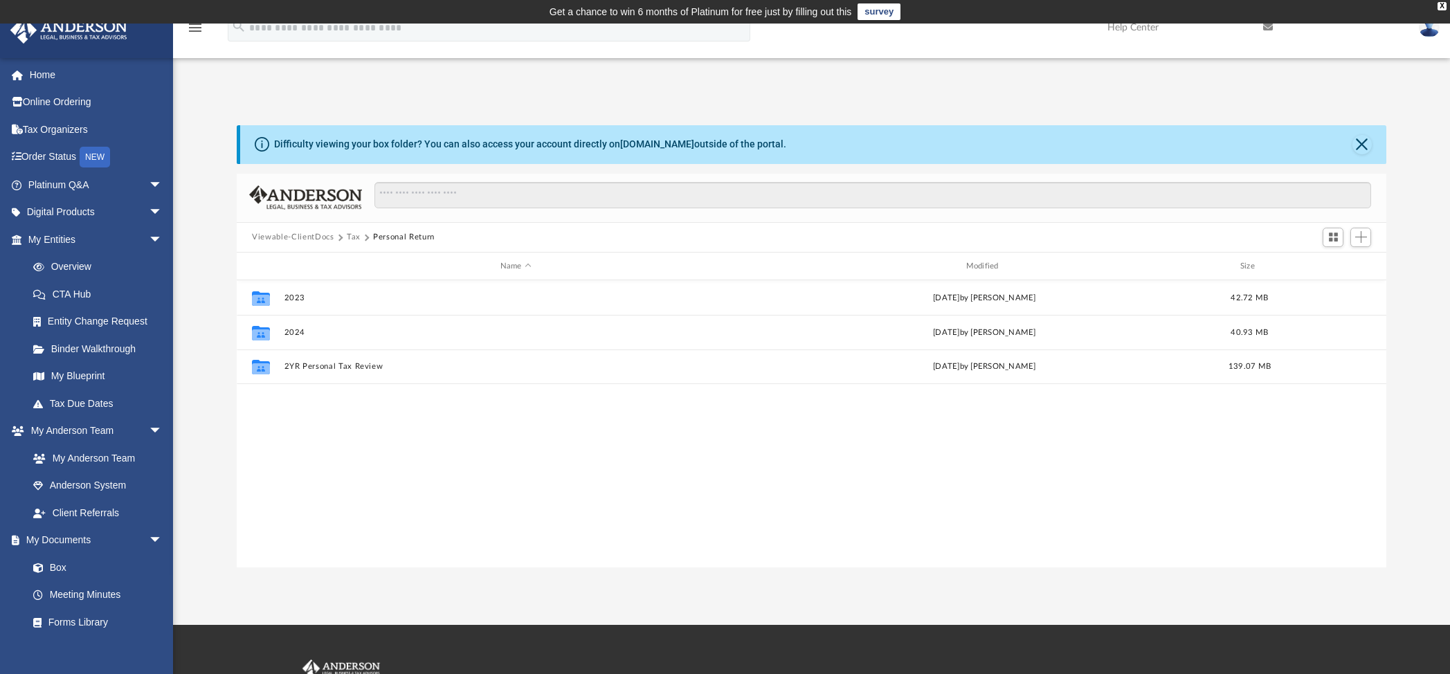
click at [353, 235] on button "Tax" at bounding box center [354, 237] width 14 height 12
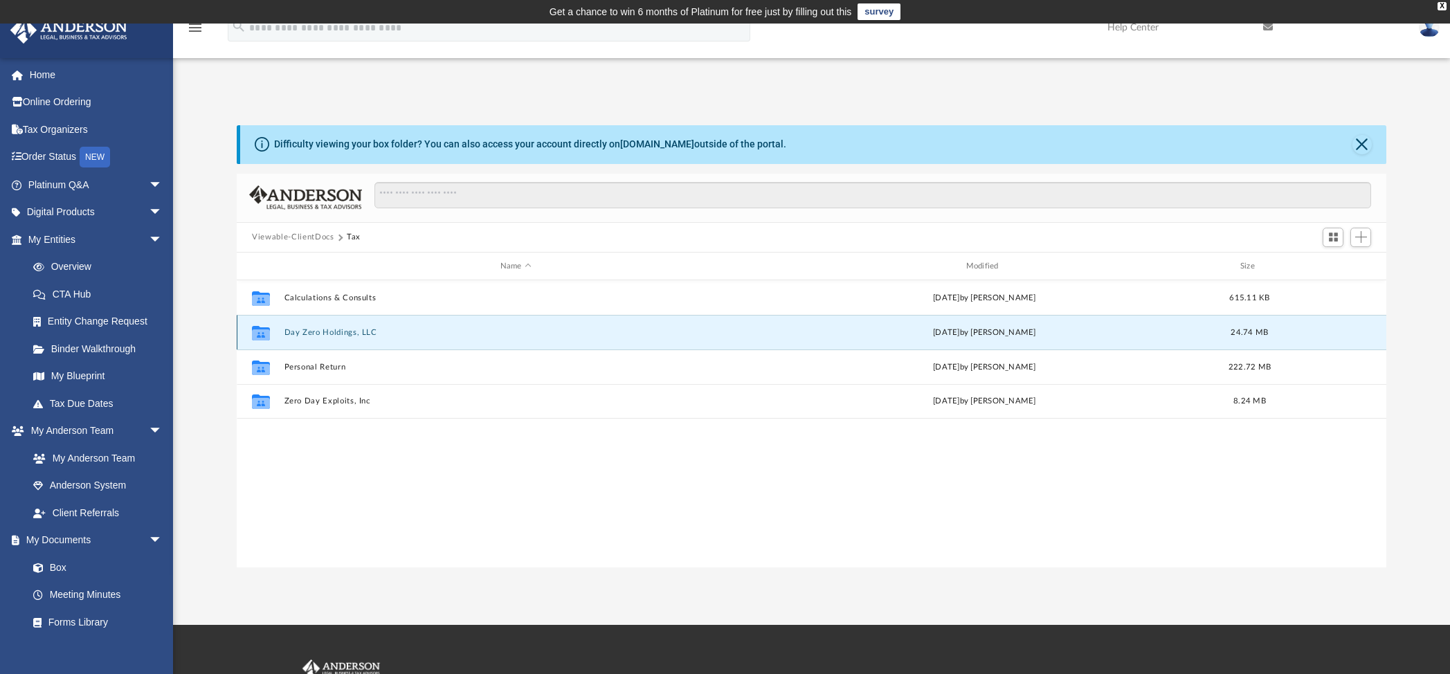
click at [311, 329] on button "Day Zero Holdings, LLC" at bounding box center [515, 332] width 463 height 9
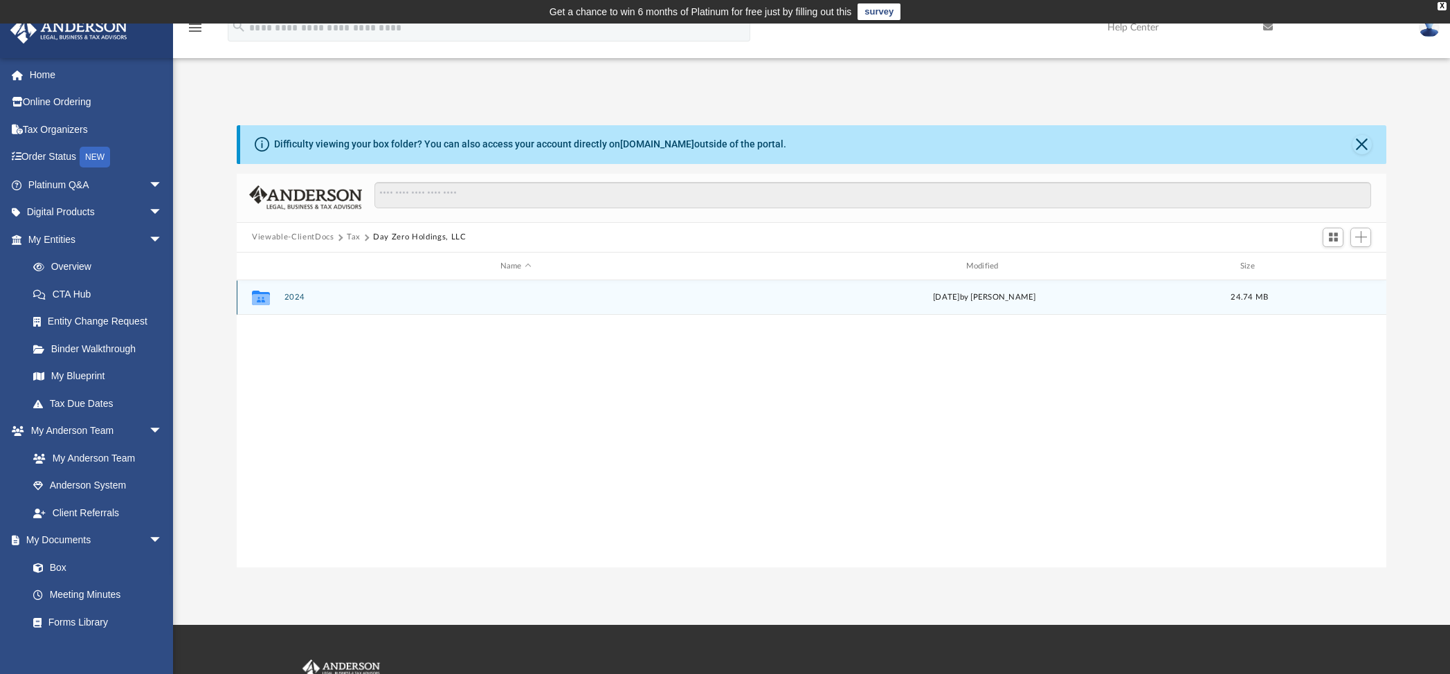
click at [306, 291] on div "Collaborated Folder 2024 [DATE] by [PERSON_NAME][GEOGRAPHIC_DATA] 24.74 MB" at bounding box center [811, 297] width 1149 height 35
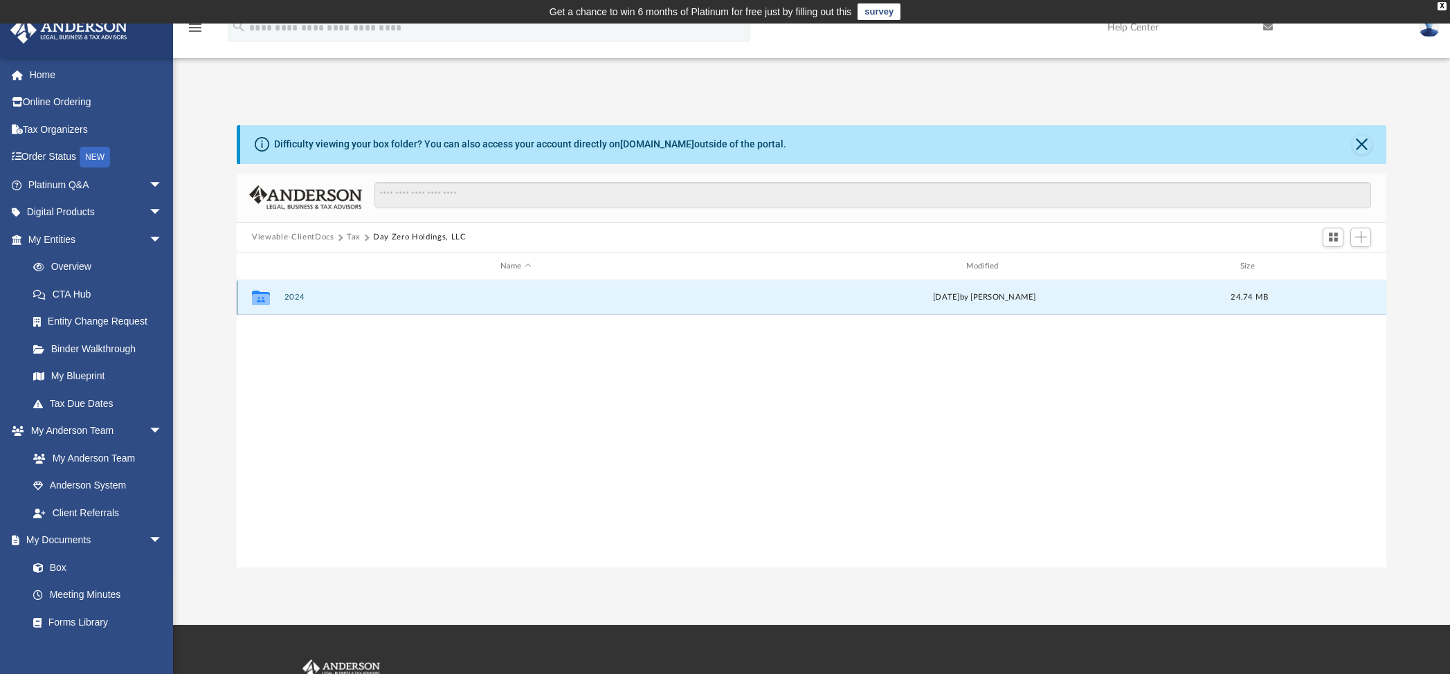
click at [298, 293] on button "2024" at bounding box center [515, 297] width 463 height 9
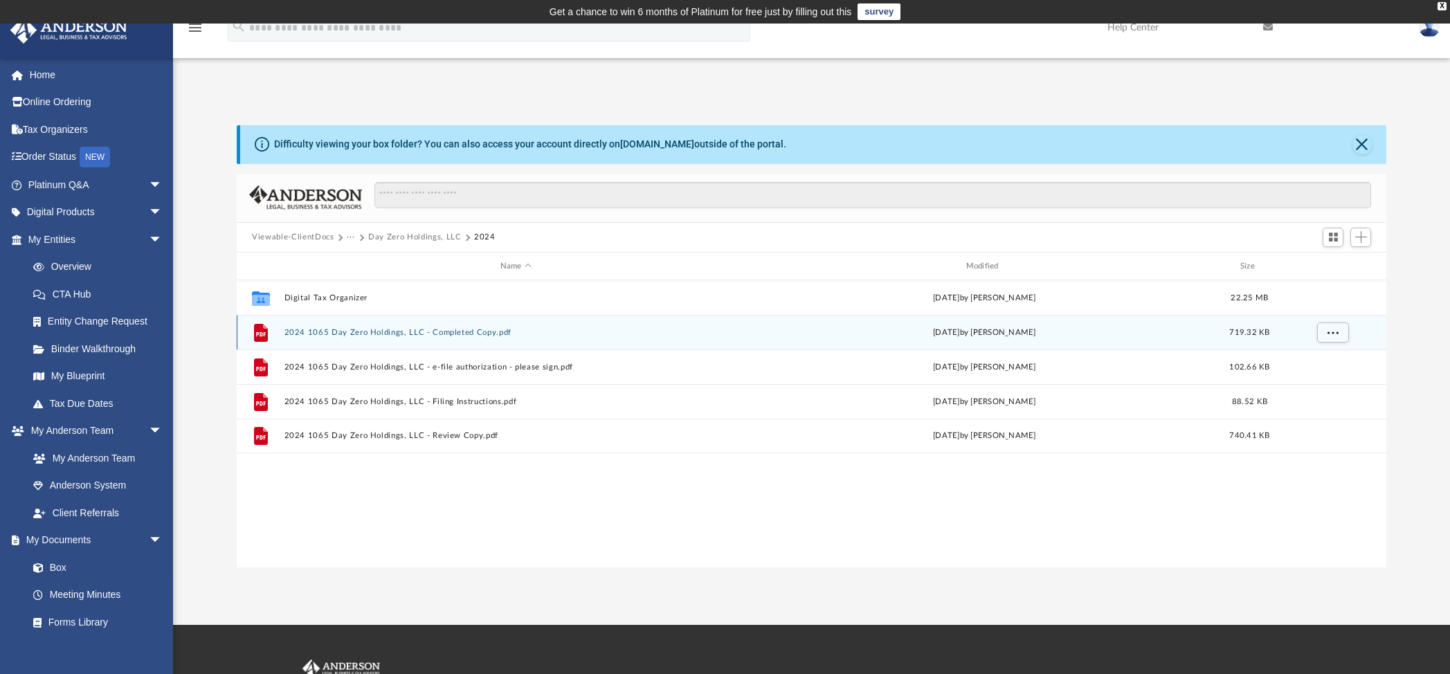
click at [350, 328] on button "2024 1065 Day Zero Holdings, LLC - Completed Copy.pdf" at bounding box center [515, 332] width 463 height 9
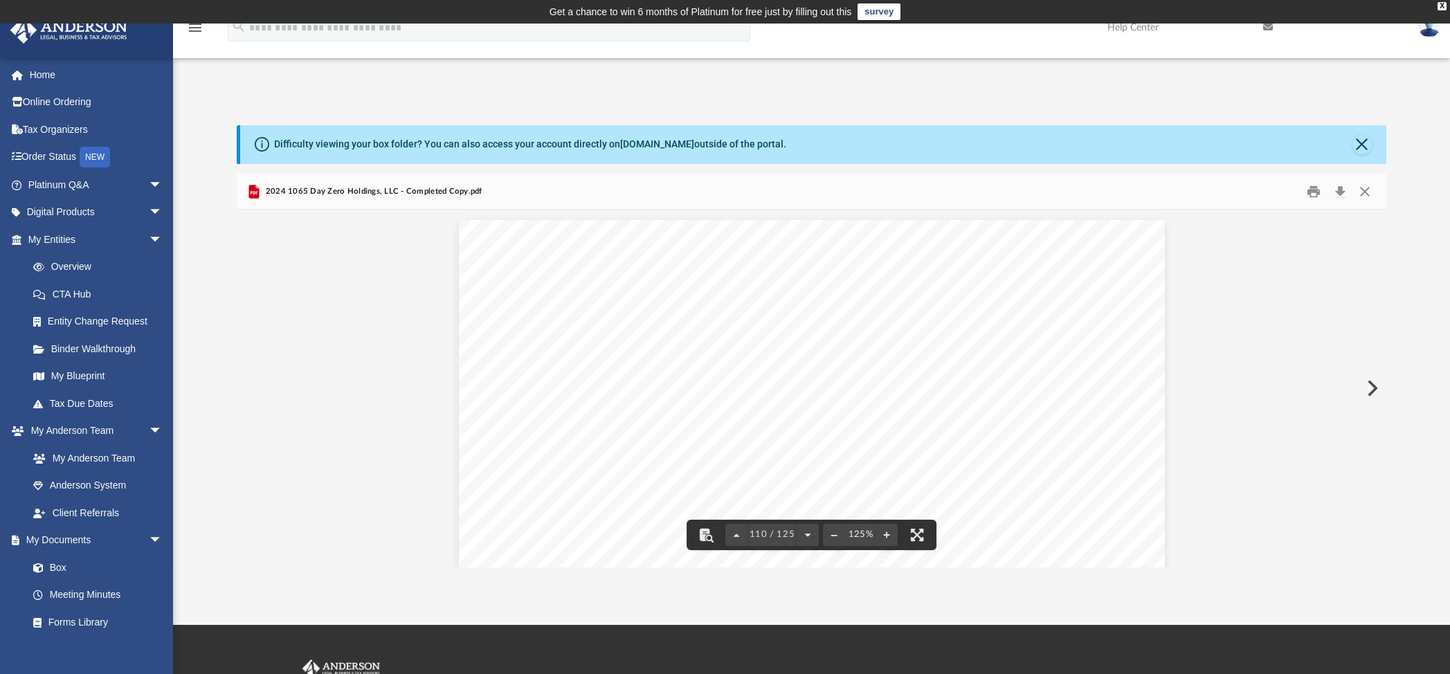
scroll to position [92078, 0]
click at [1368, 190] on button "Close" at bounding box center [1364, 191] width 25 height 21
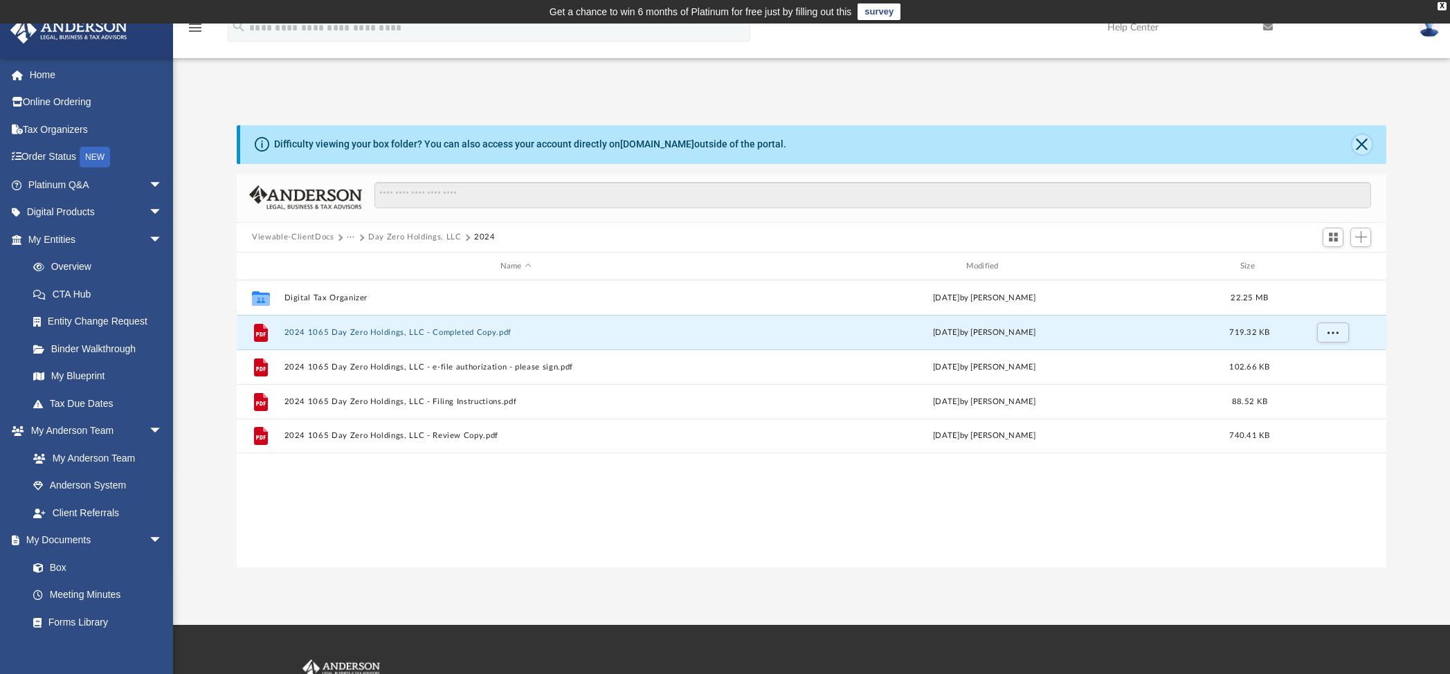
click at [1367, 143] on button "Close" at bounding box center [1361, 144] width 19 height 19
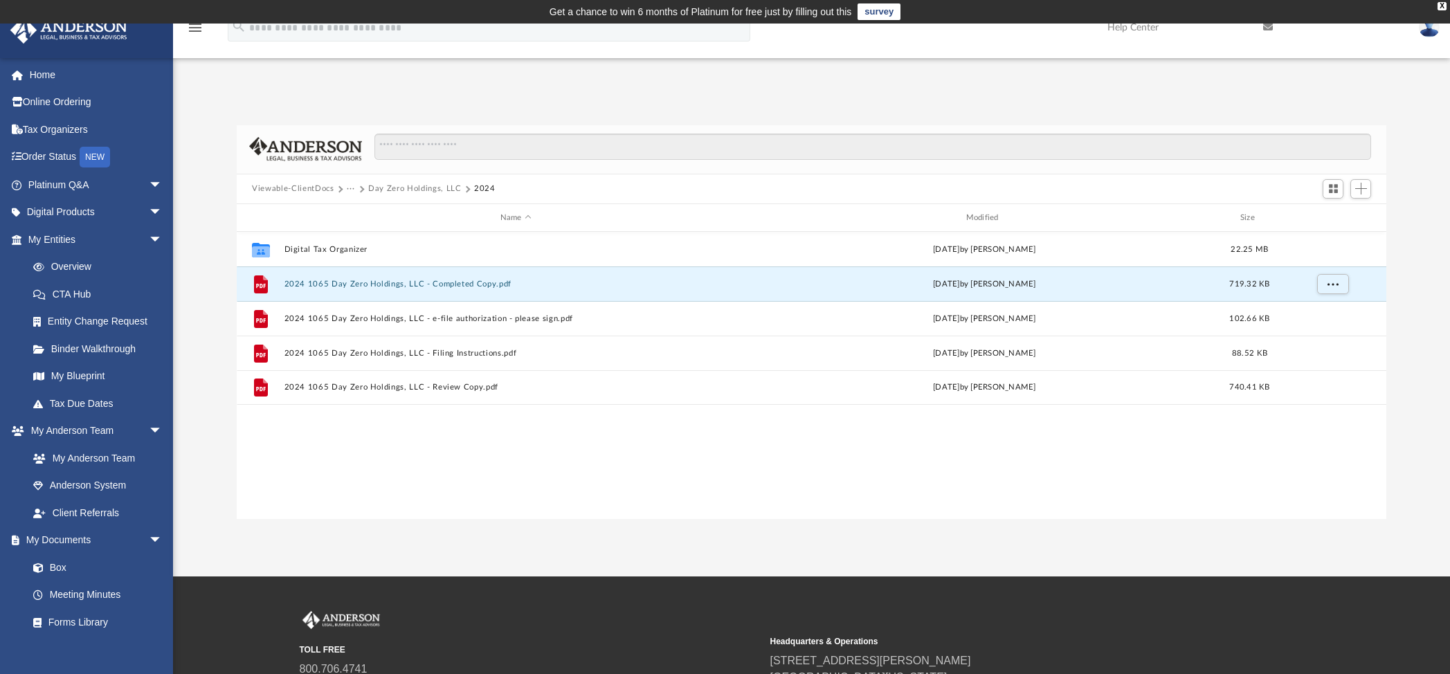
click at [420, 188] on button "Day Zero Holdings, LLC" at bounding box center [414, 189] width 93 height 12
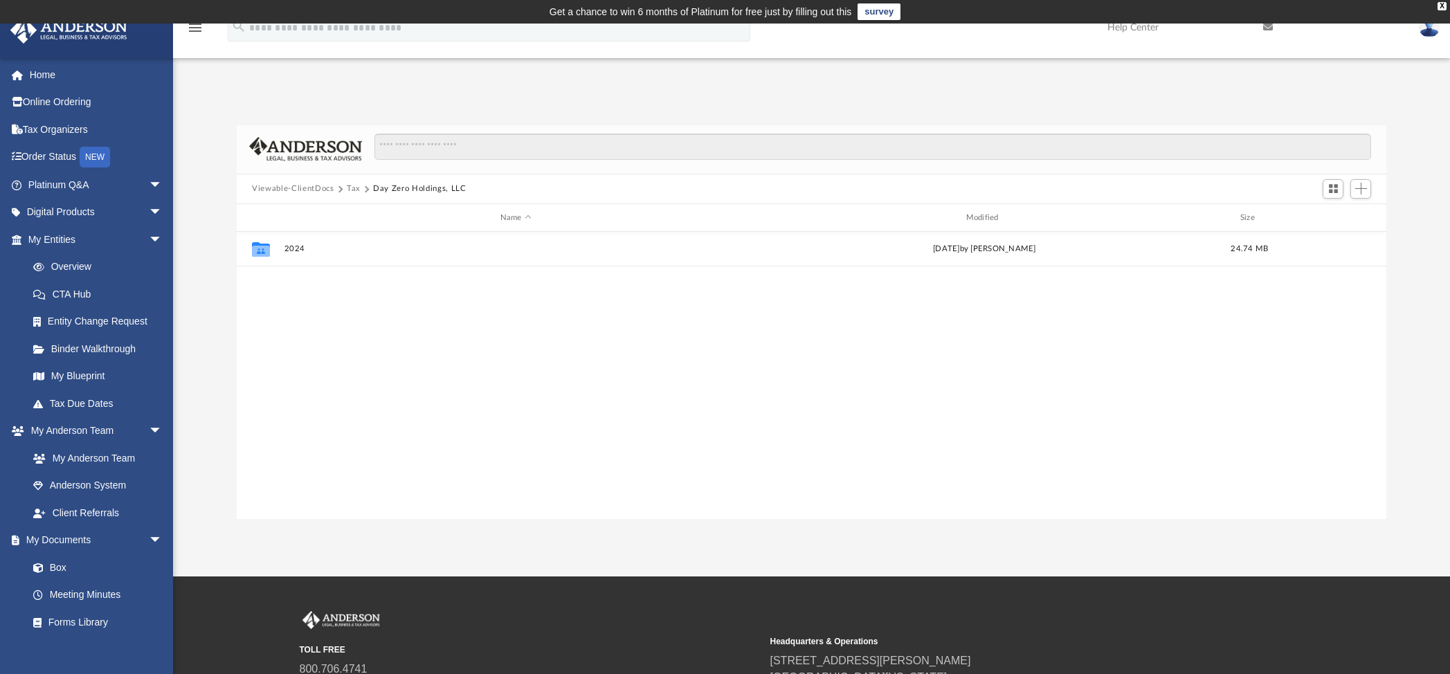
click at [354, 187] on button "Tax" at bounding box center [354, 189] width 14 height 12
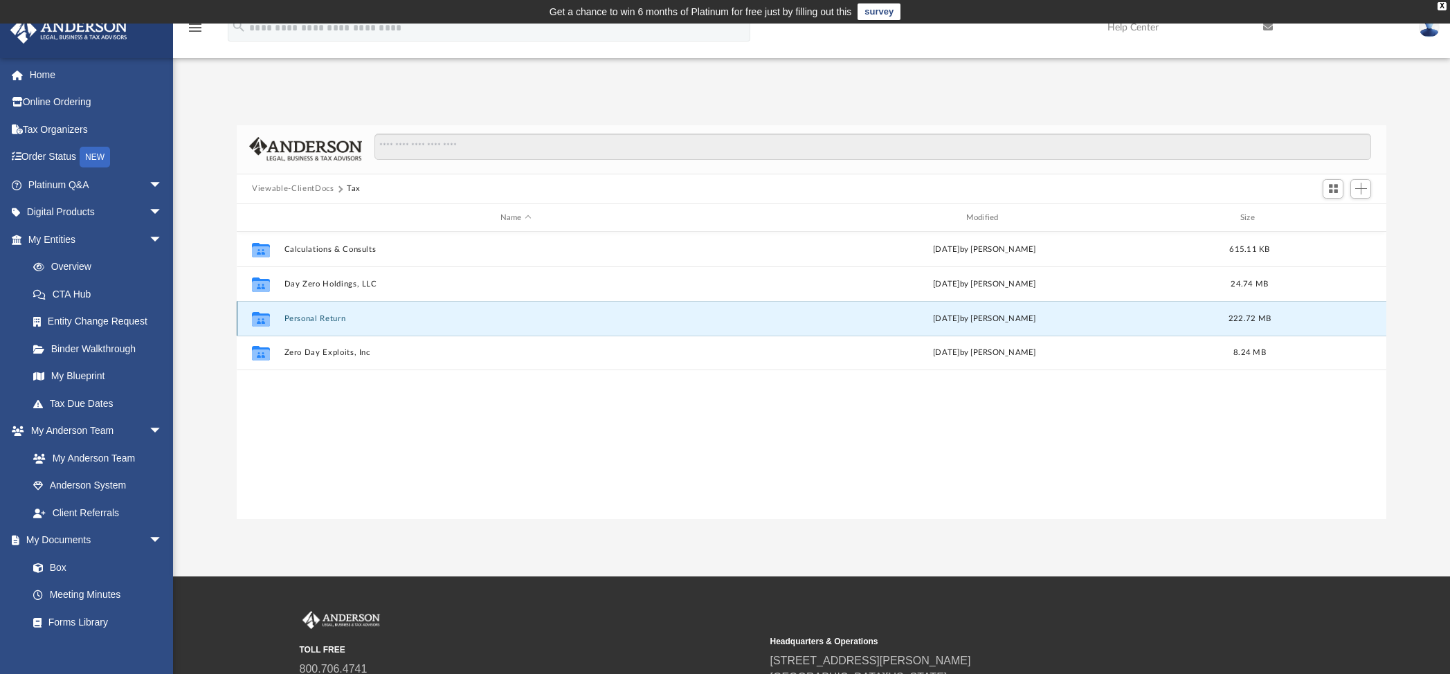
click at [321, 322] on button "Personal Return" at bounding box center [515, 318] width 463 height 9
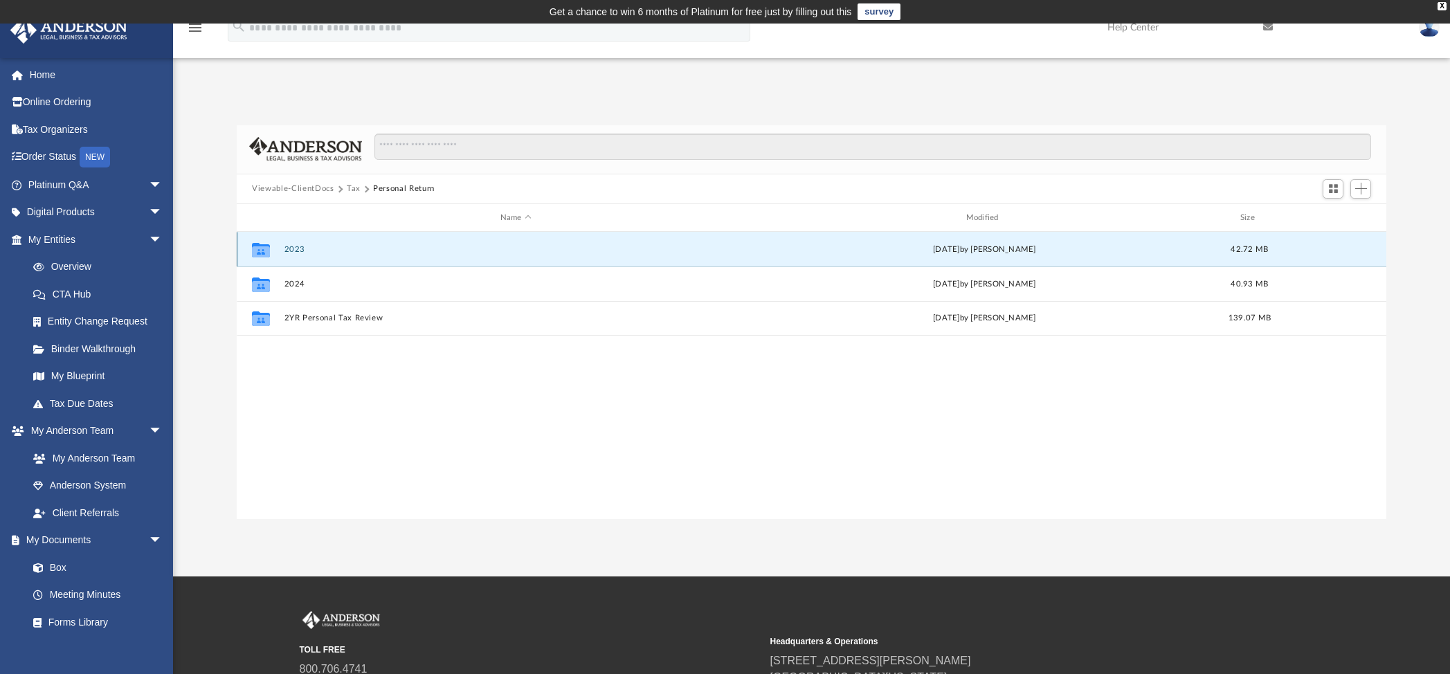
click at [302, 253] on button "2023" at bounding box center [515, 249] width 463 height 9
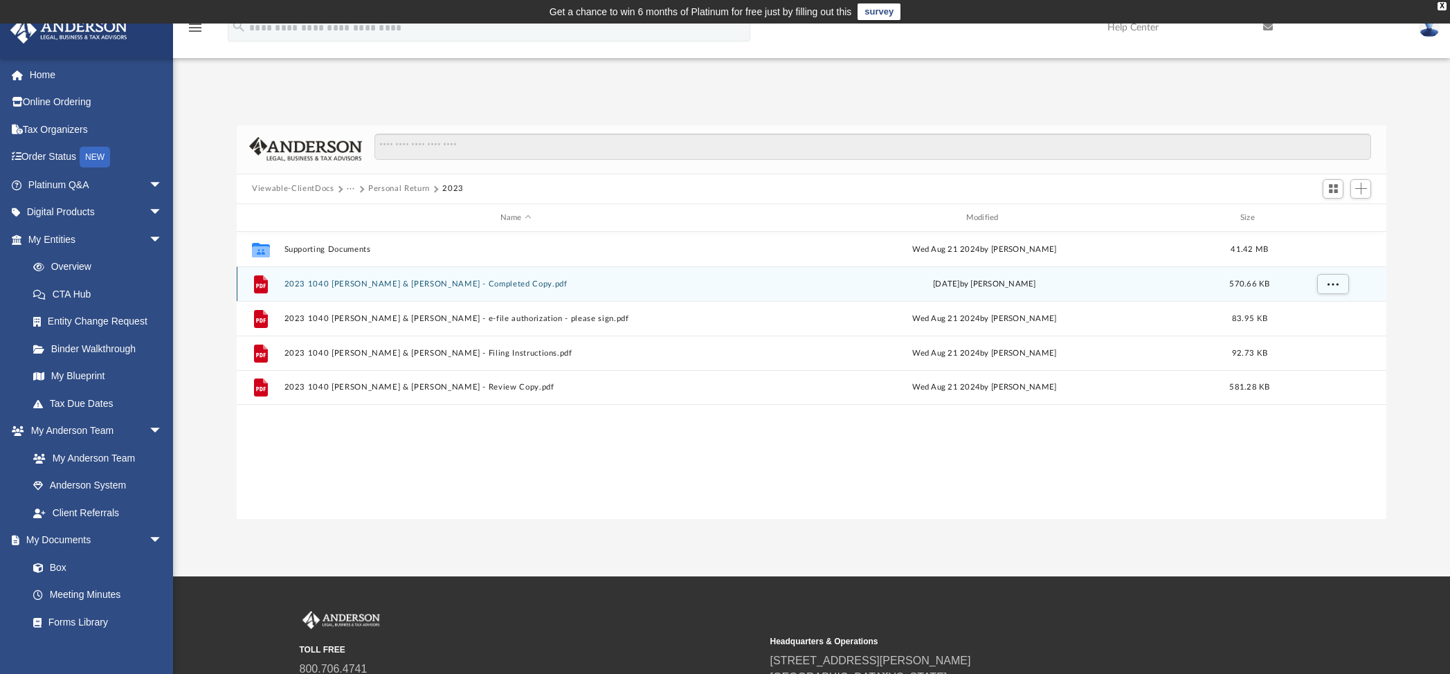
click at [367, 283] on button "2023 1040 [PERSON_NAME] & [PERSON_NAME] - Completed Copy.pdf" at bounding box center [515, 284] width 463 height 9
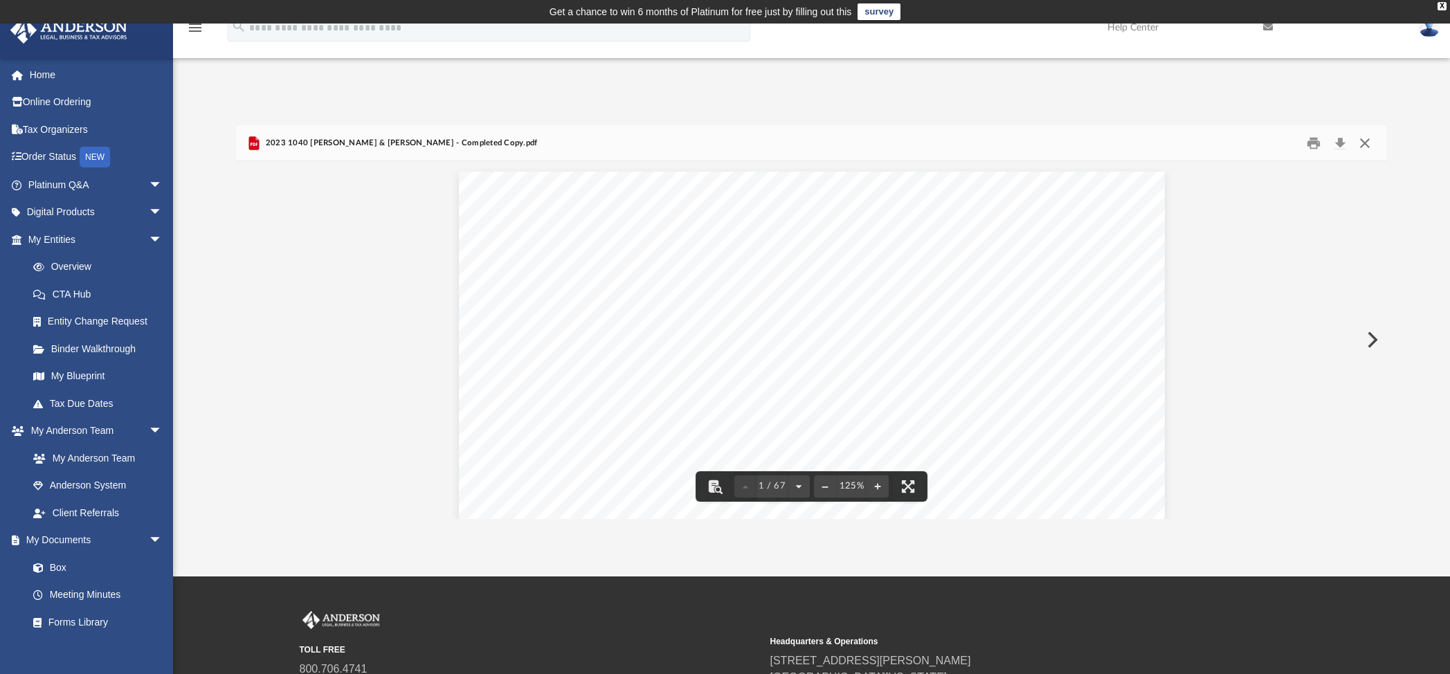
click at [1365, 145] on button "Close" at bounding box center [1364, 142] width 25 height 21
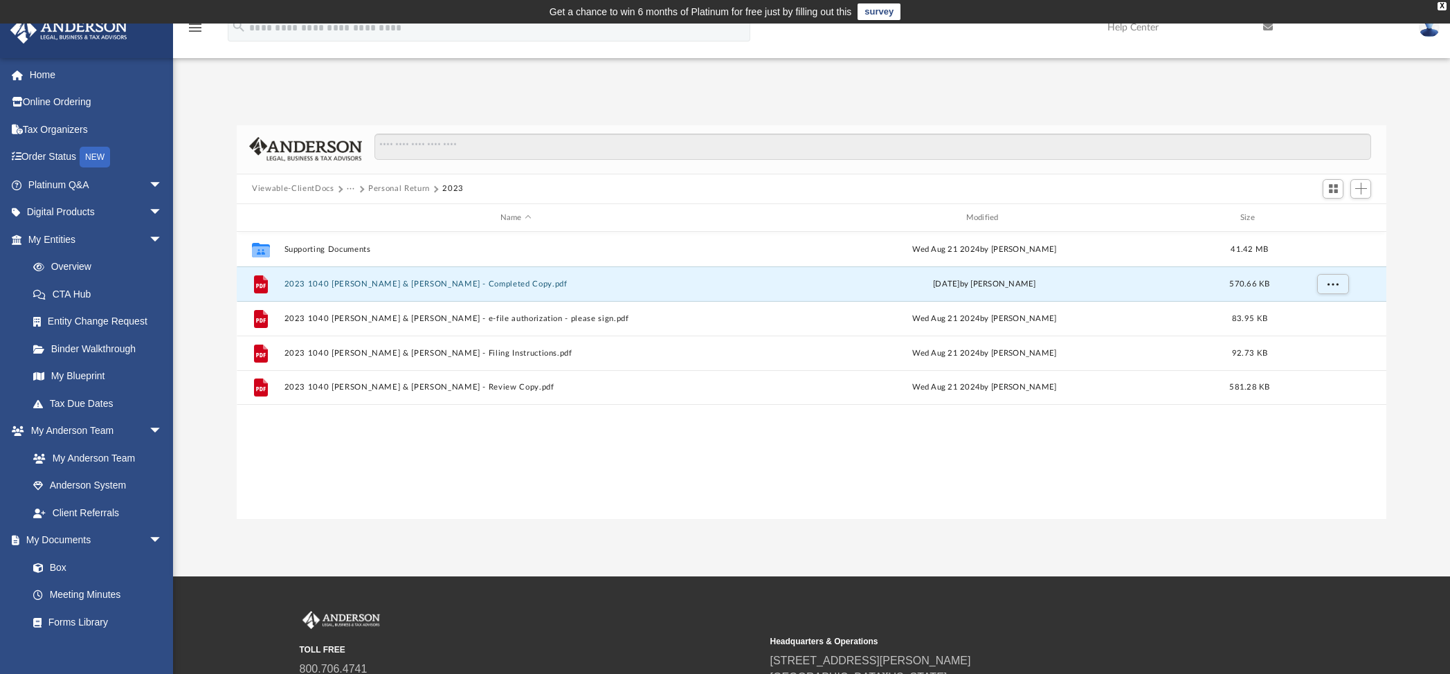
click at [419, 188] on button "Personal Return" at bounding box center [399, 189] width 62 height 12
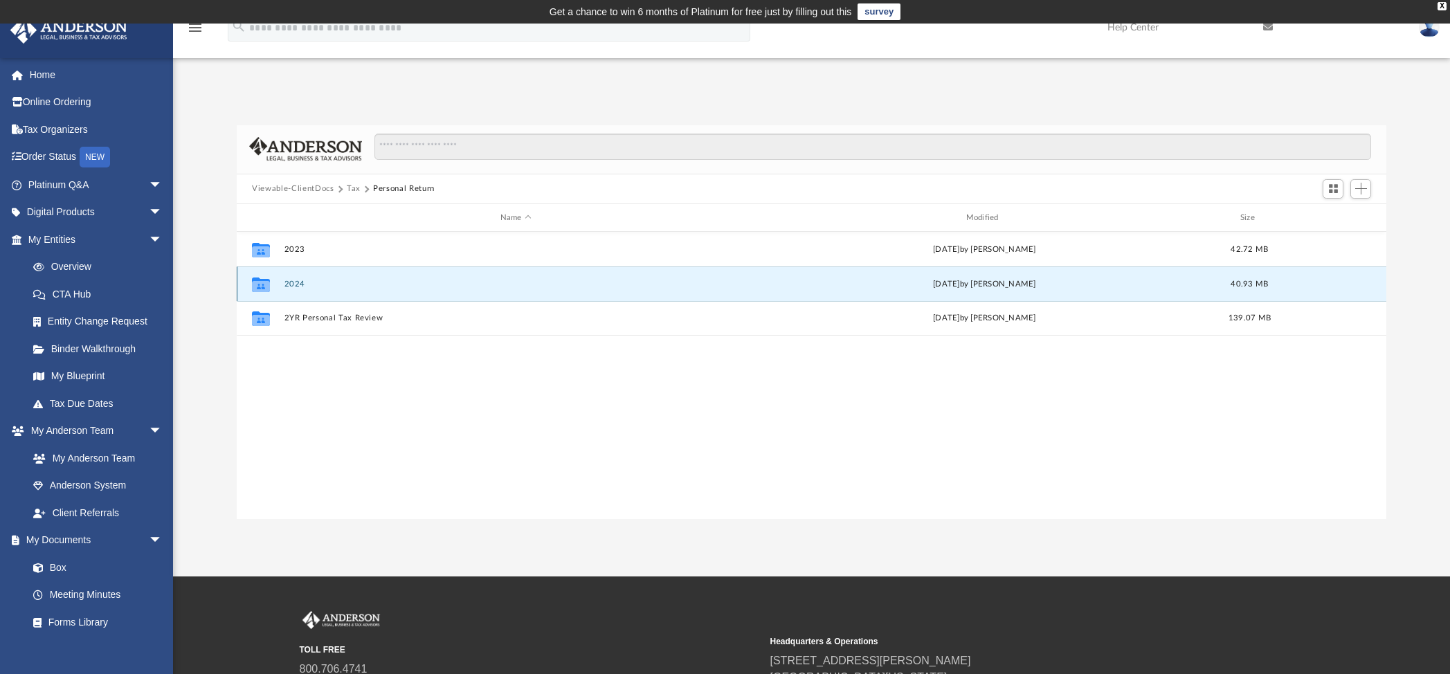
click at [296, 280] on button "2024" at bounding box center [515, 284] width 463 height 9
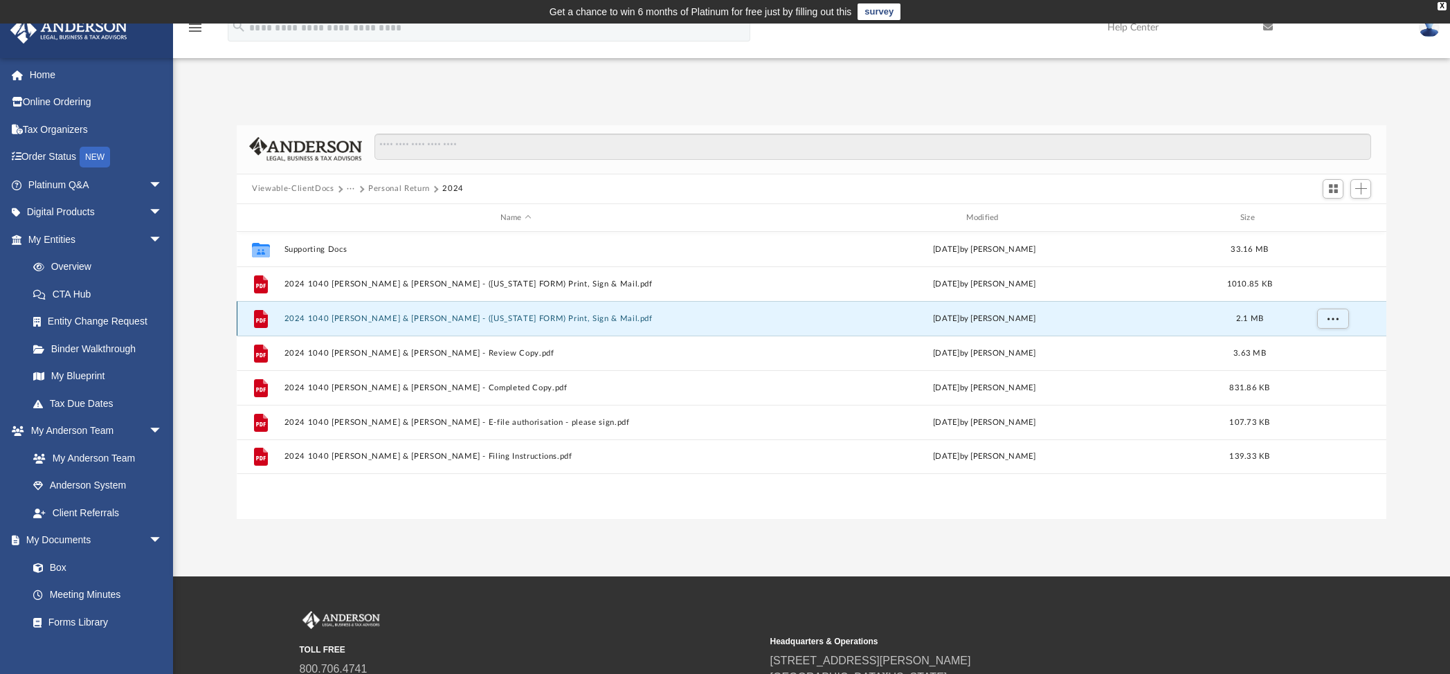
click at [398, 321] on button "2024 1040 [PERSON_NAME] & [PERSON_NAME] - ([US_STATE] FORM) Print, Sign & Mail.…" at bounding box center [515, 318] width 463 height 9
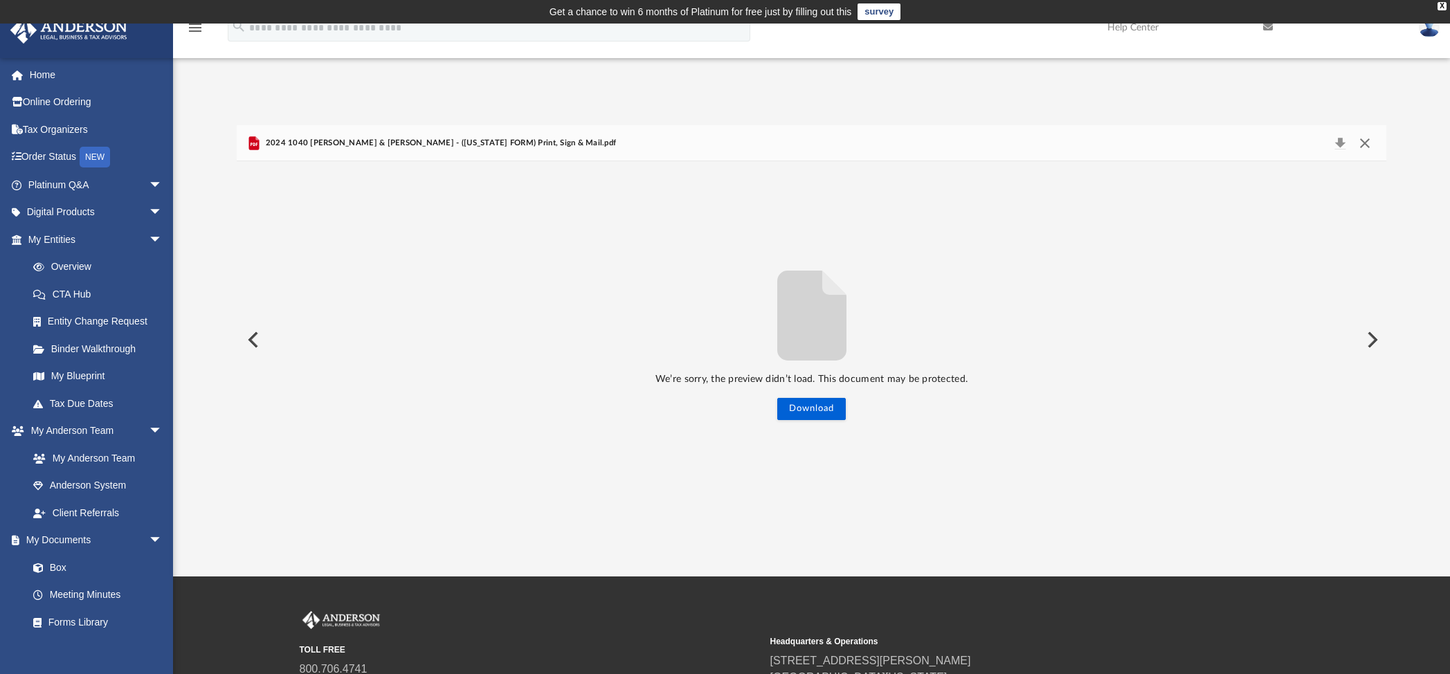
click at [1367, 145] on button "Close" at bounding box center [1364, 143] width 25 height 19
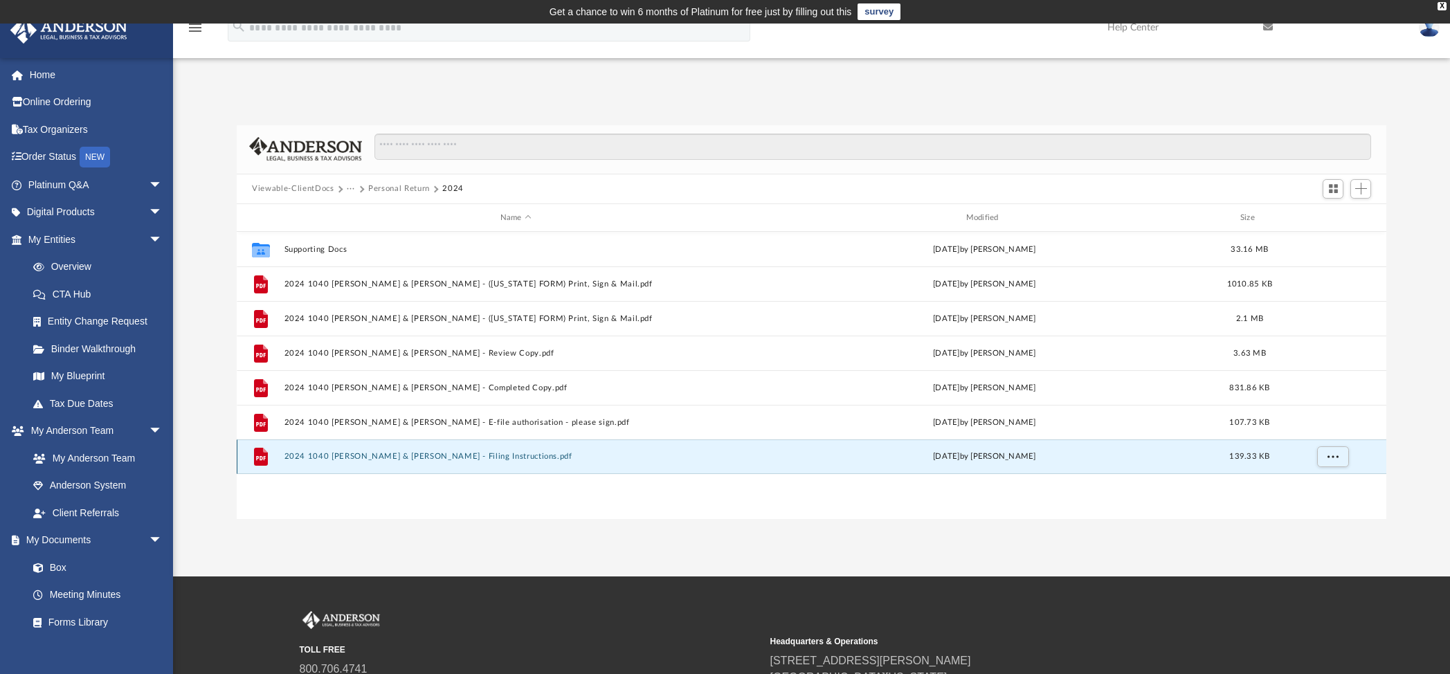
click at [486, 455] on button "2024 1040 [PERSON_NAME] & [PERSON_NAME] - Filing Instructions.pdf" at bounding box center [515, 457] width 463 height 9
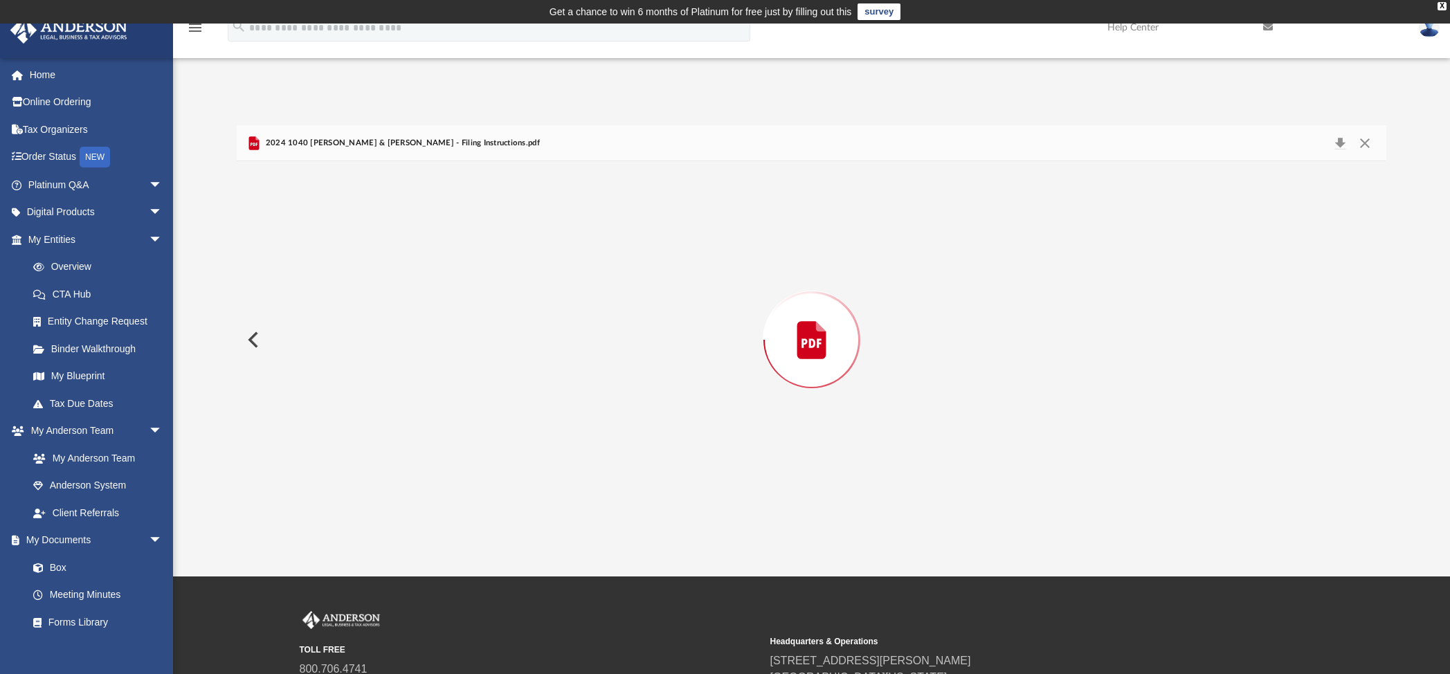
scroll to position [992, 0]
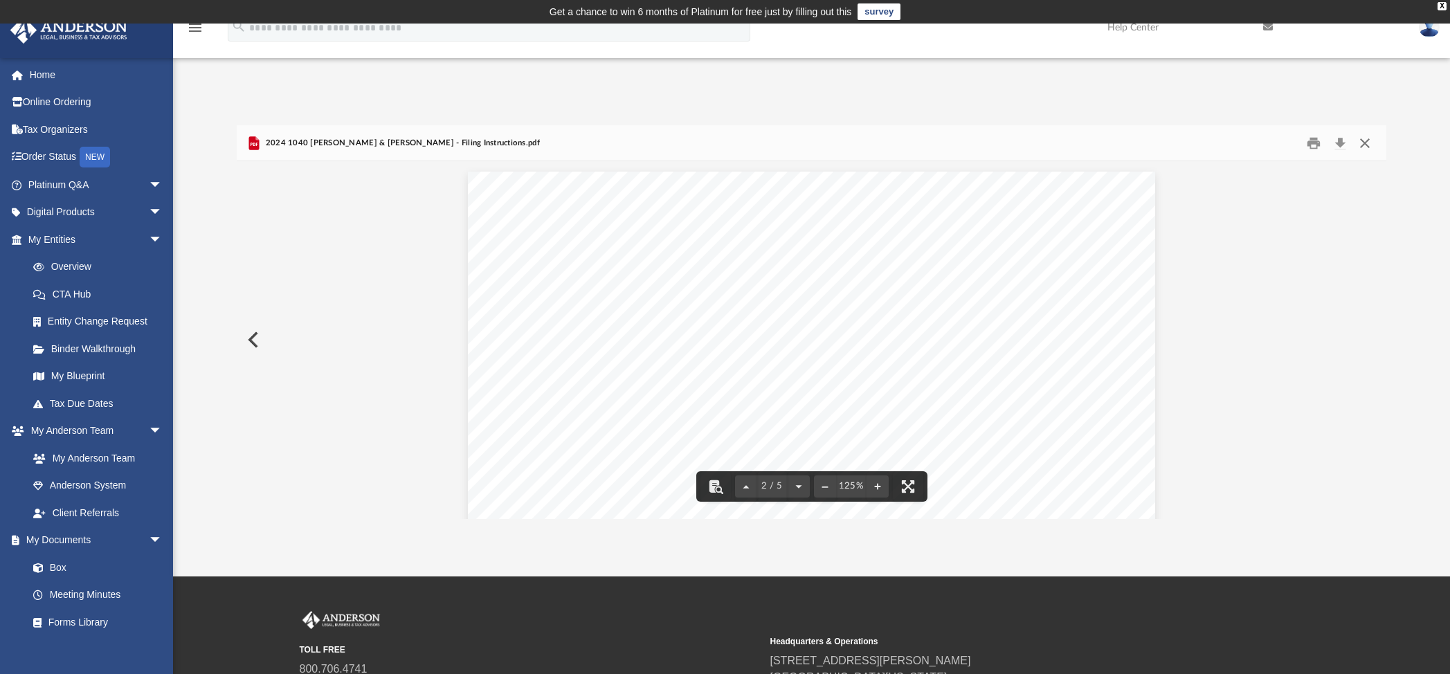
click at [1369, 143] on button "Close" at bounding box center [1364, 142] width 25 height 21
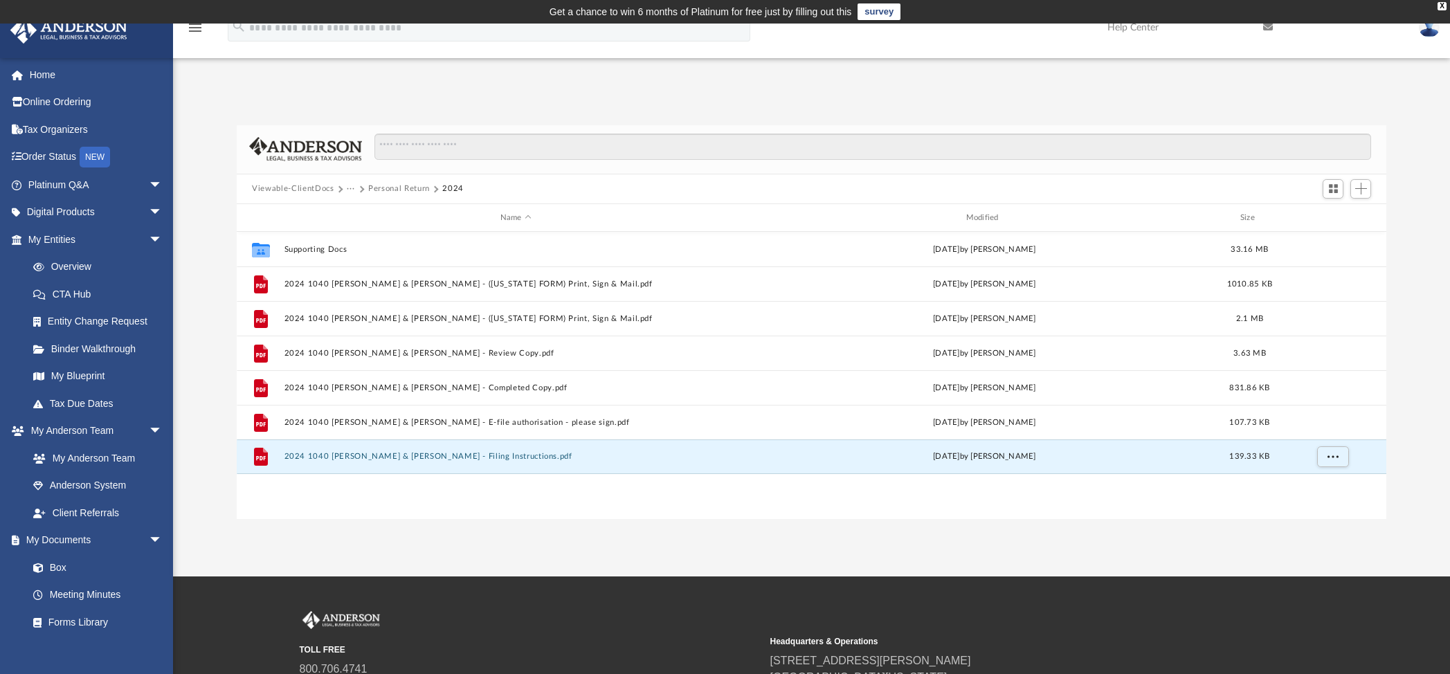
click at [419, 184] on button "Personal Return" at bounding box center [399, 189] width 62 height 12
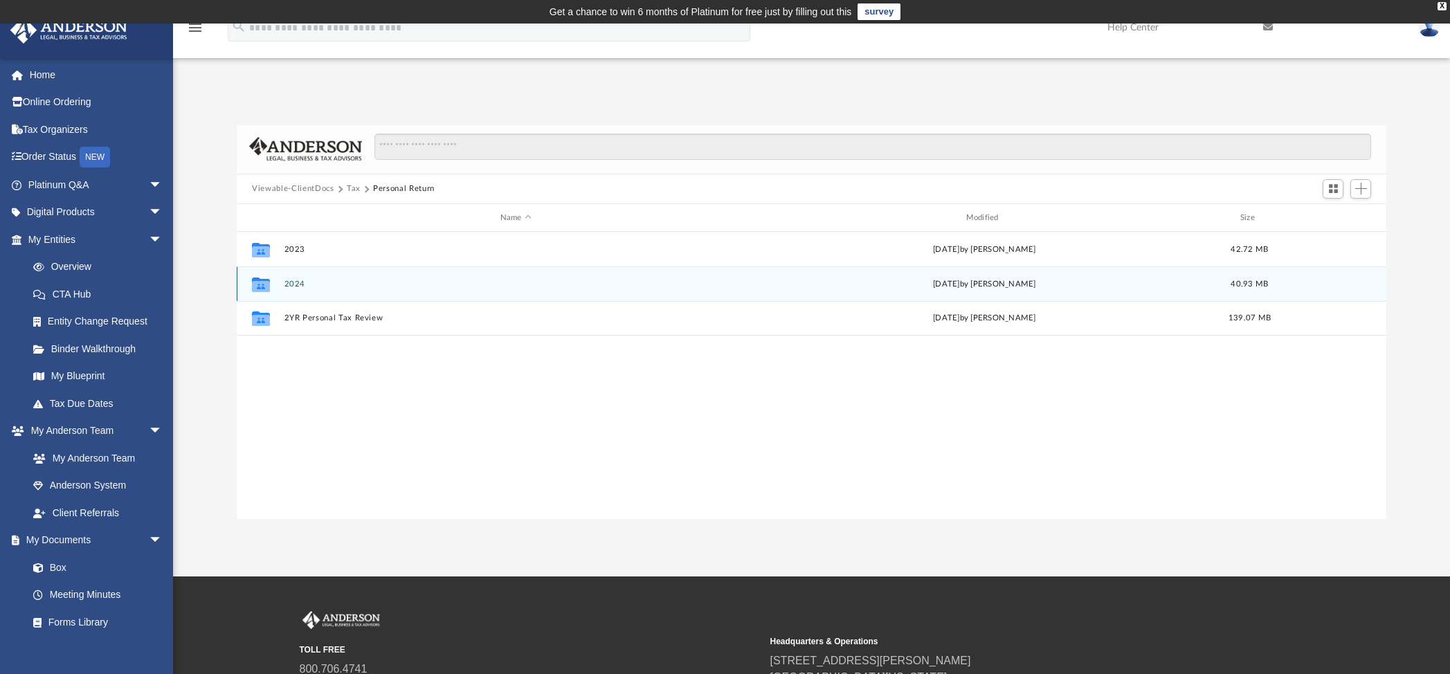
click at [292, 278] on div "Collaborated Folder 2024 [DATE] by [PERSON_NAME] 40.93 MB" at bounding box center [811, 283] width 1149 height 35
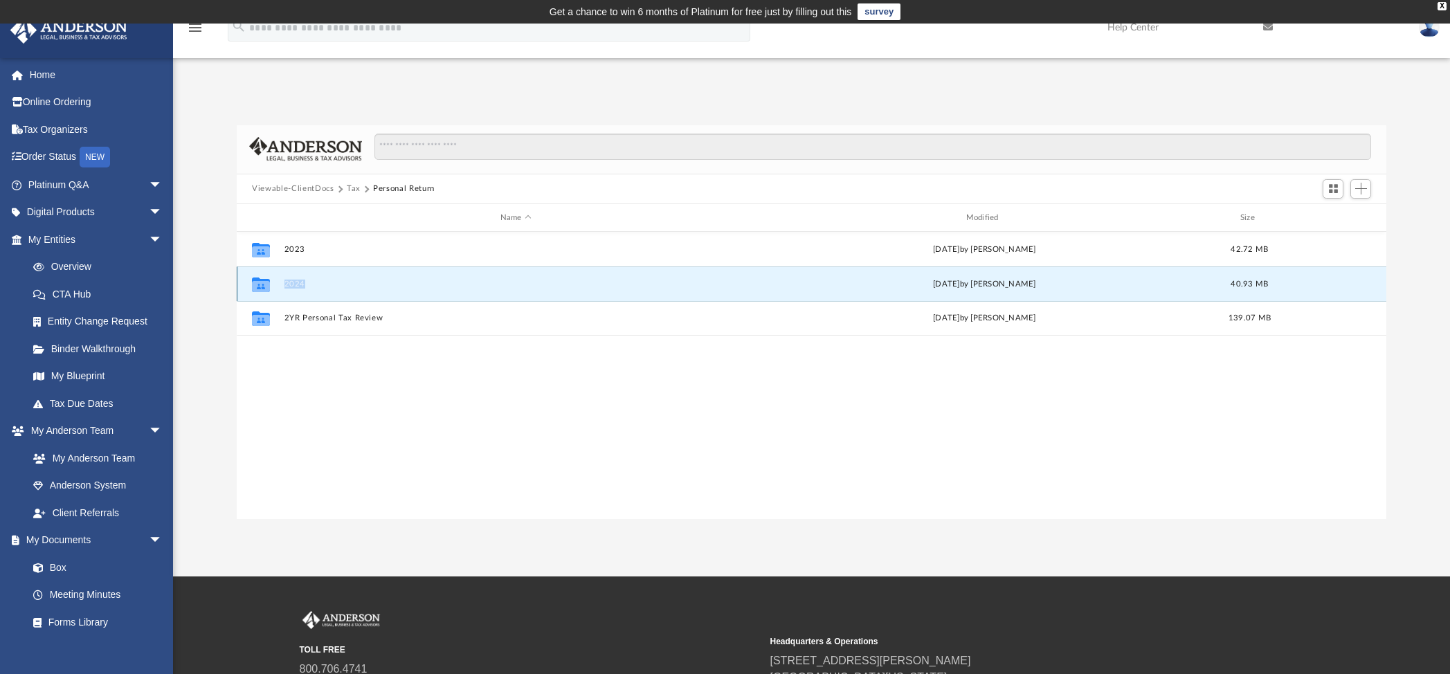
click at [292, 278] on div "Collaborated Folder 2024 [DATE] by [PERSON_NAME] 40.93 MB" at bounding box center [811, 283] width 1149 height 35
click at [293, 282] on button "2024" at bounding box center [515, 284] width 463 height 9
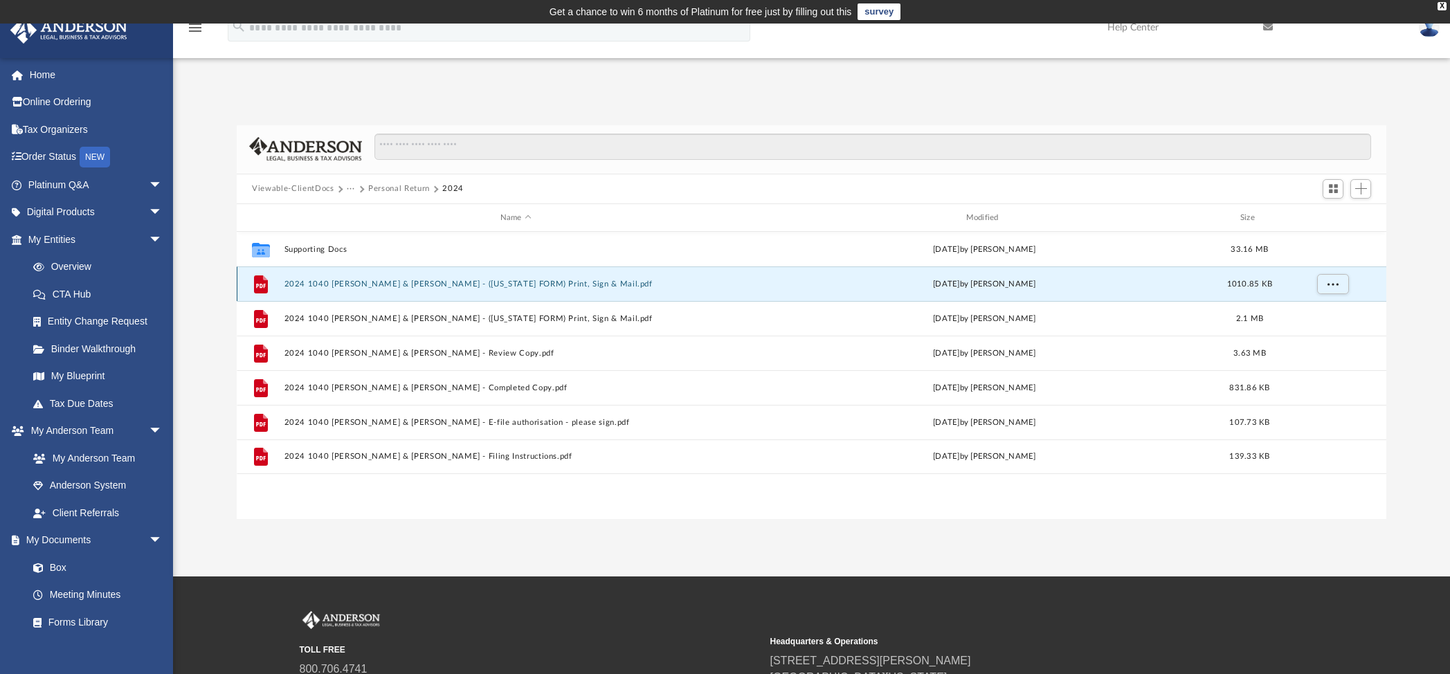
click at [489, 282] on button "2024 1040 [PERSON_NAME] & [PERSON_NAME] - ([US_STATE] FORM) Print, Sign & Mail.…" at bounding box center [515, 284] width 463 height 9
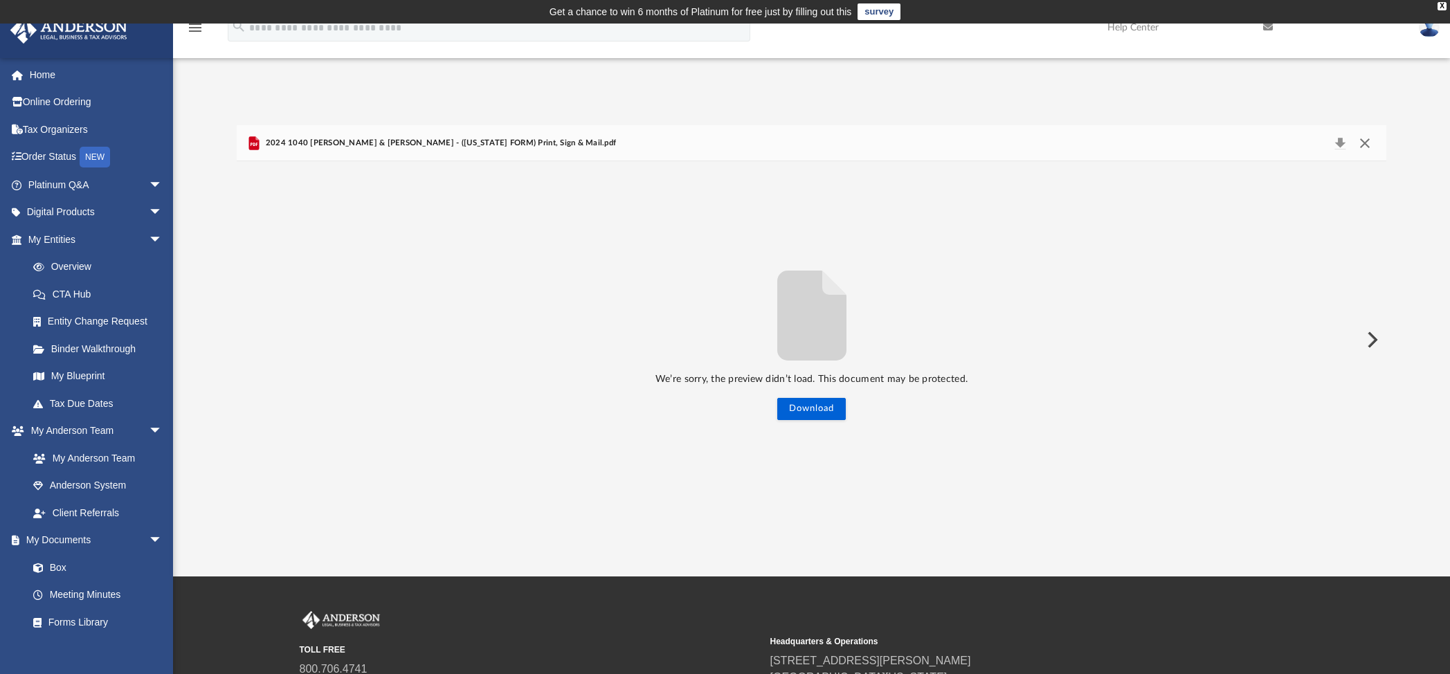
click at [1372, 145] on button "Close" at bounding box center [1364, 143] width 25 height 19
